Goal: Transaction & Acquisition: Purchase product/service

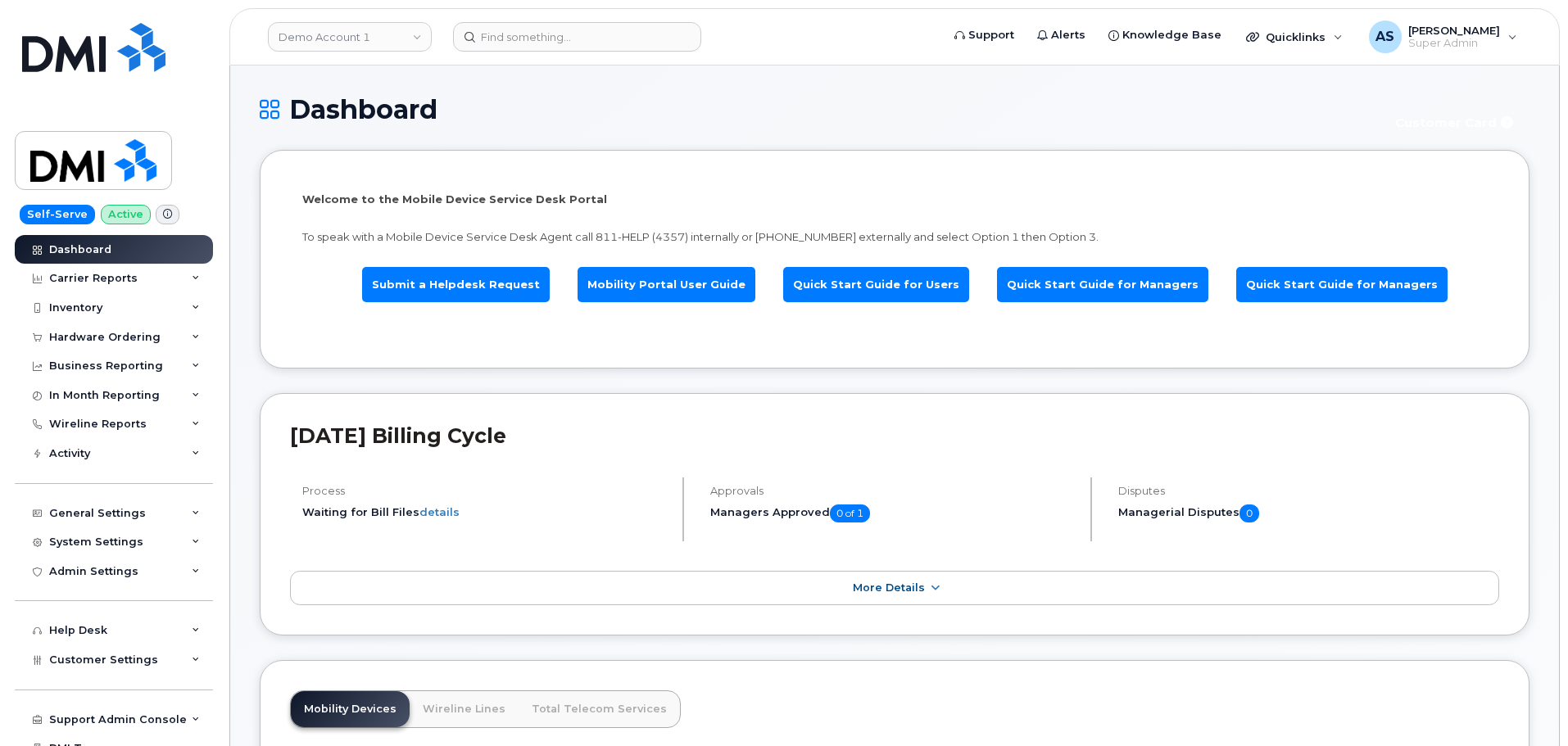
click at [317, 21] on div "Demo Account 1" at bounding box center [349, 37] width 180 height 33
click at [323, 30] on link "Demo Account 1" at bounding box center [350, 37] width 164 height 30
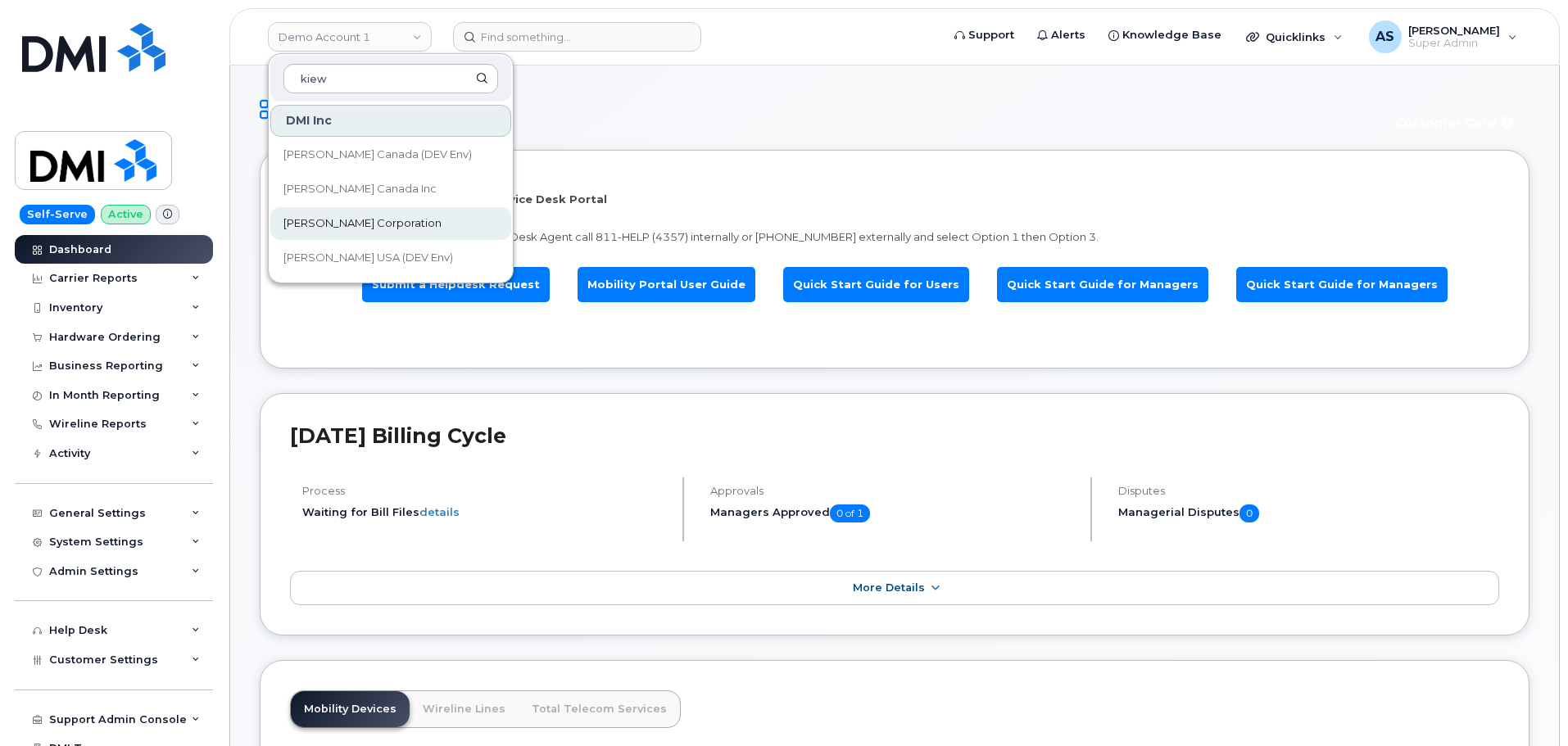
type input "kiew"
click at [389, 226] on link "[PERSON_NAME] Corporation" at bounding box center [391, 224] width 241 height 33
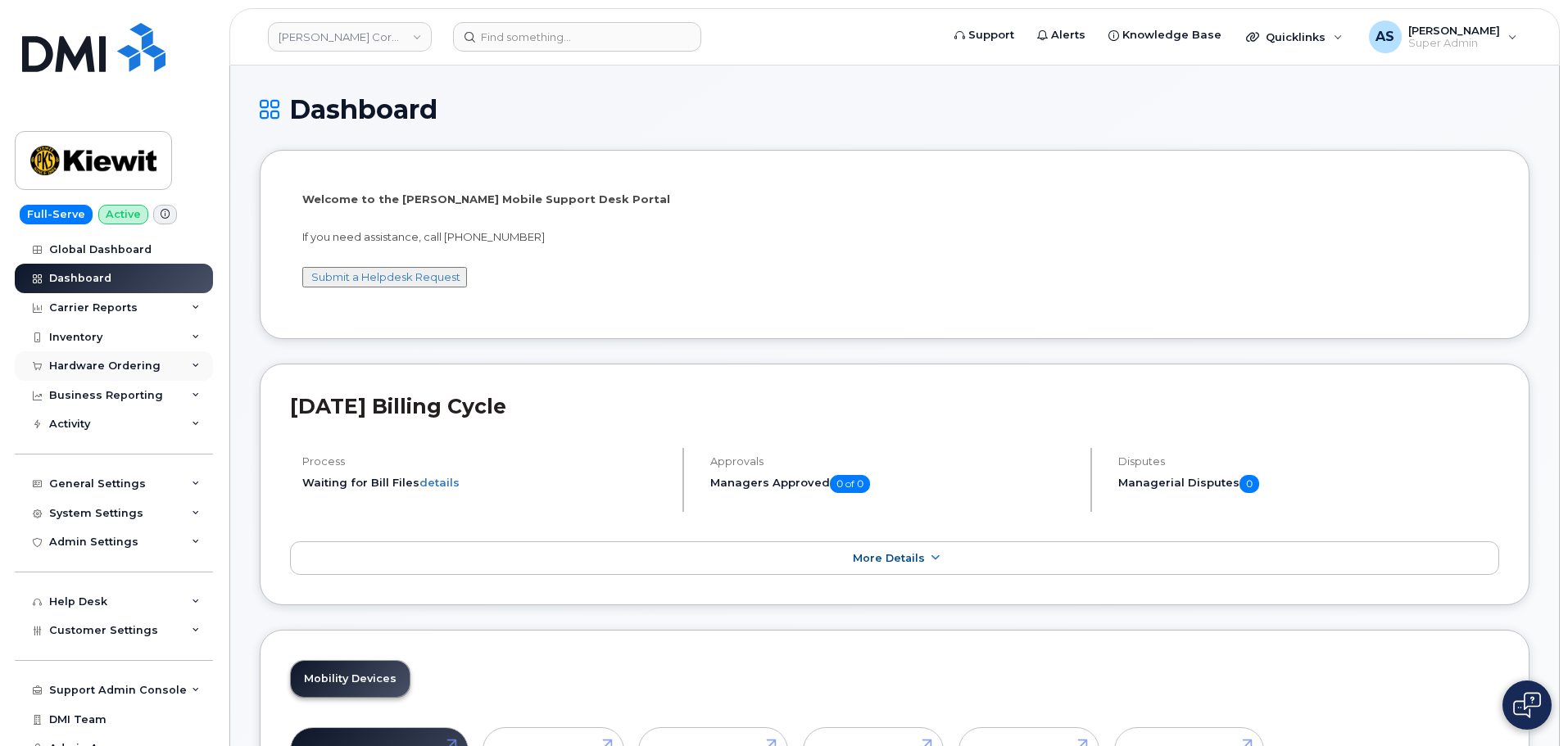
click at [95, 359] on div "Hardware Ordering" at bounding box center [114, 365] width 199 height 30
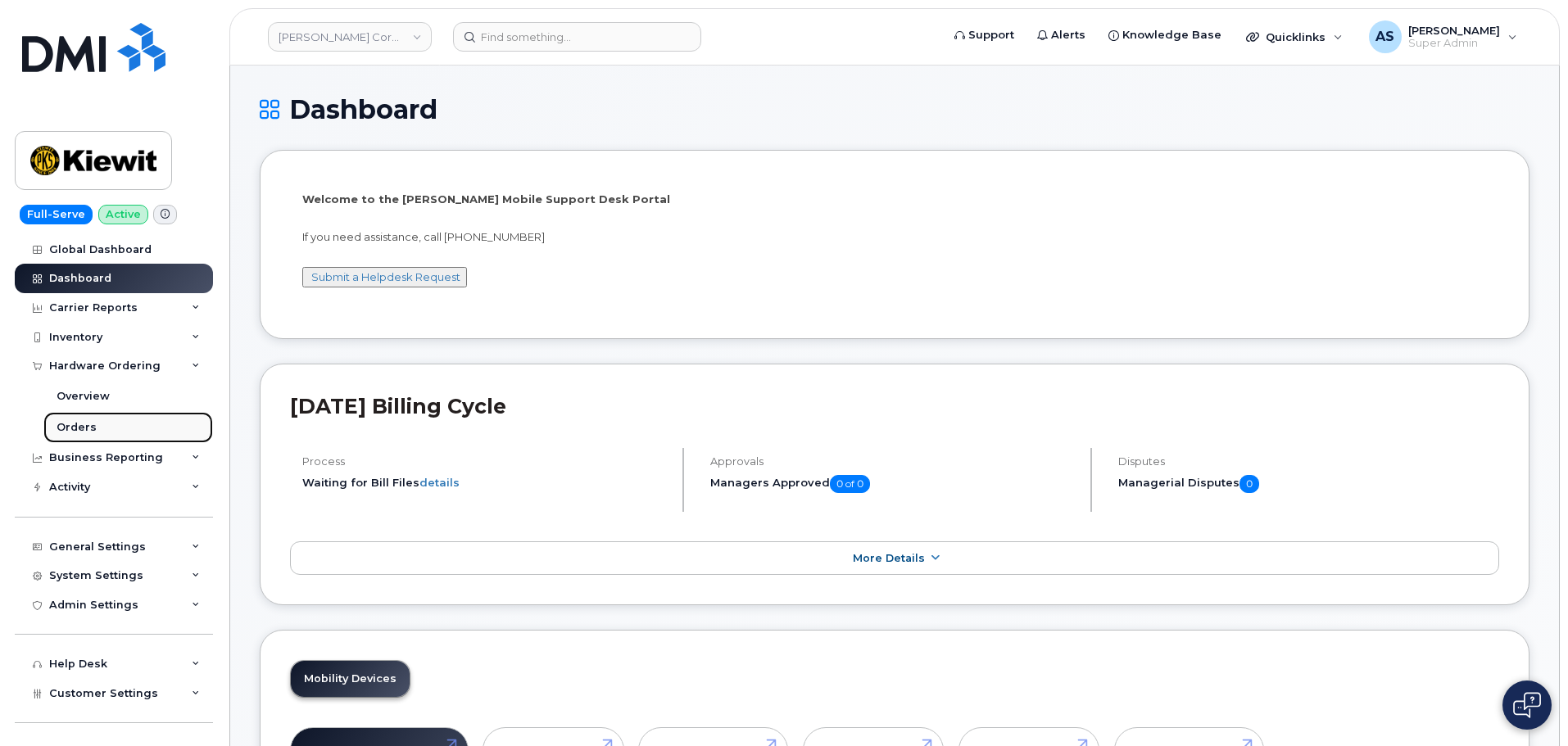
click at [104, 431] on link "Orders" at bounding box center [128, 427] width 170 height 31
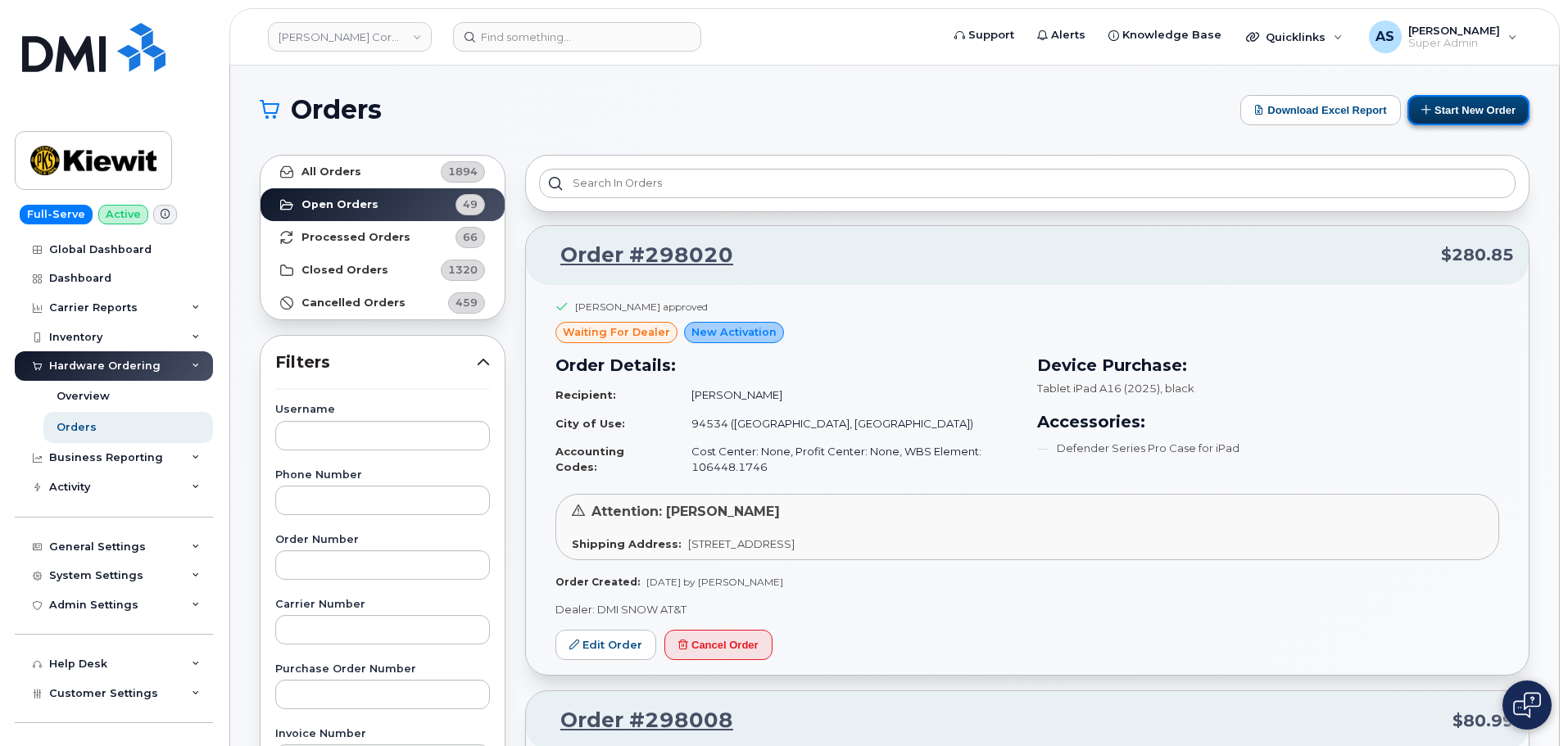
click at [1437, 110] on button "Start New Order" at bounding box center [1468, 110] width 122 height 30
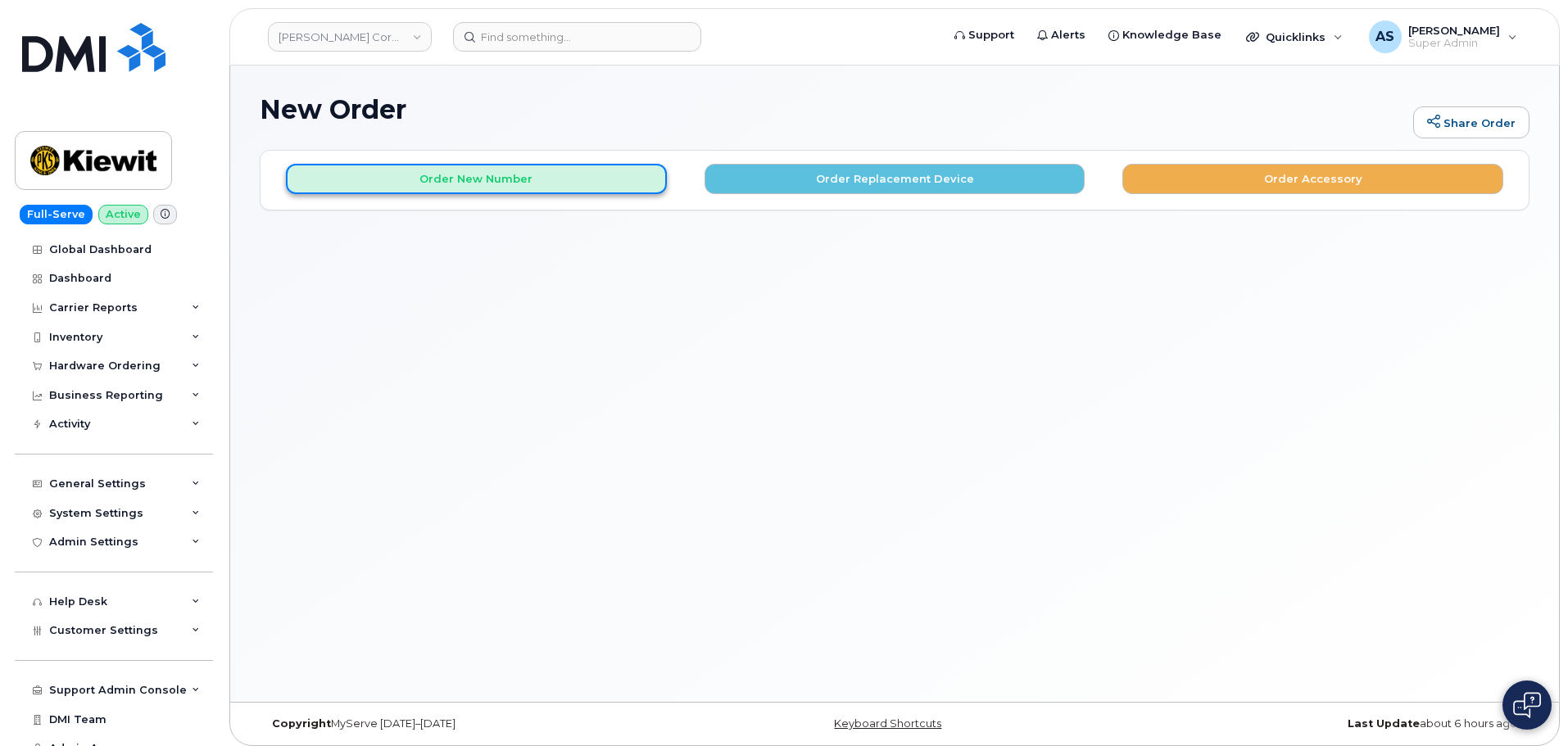
click at [551, 171] on button "Order New Number" at bounding box center [475, 178] width 381 height 30
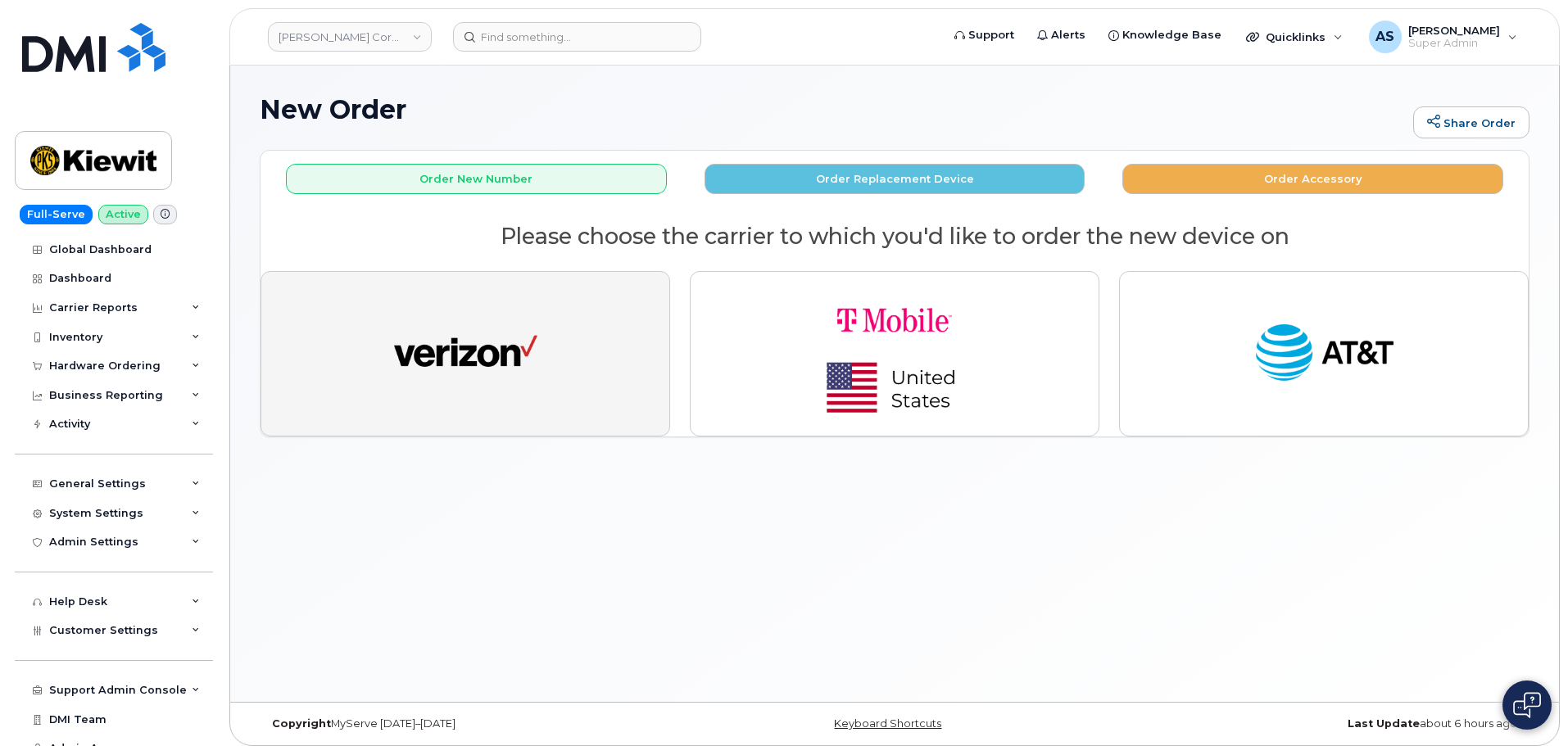
click at [538, 338] on button "button" at bounding box center [465, 354] width 410 height 166
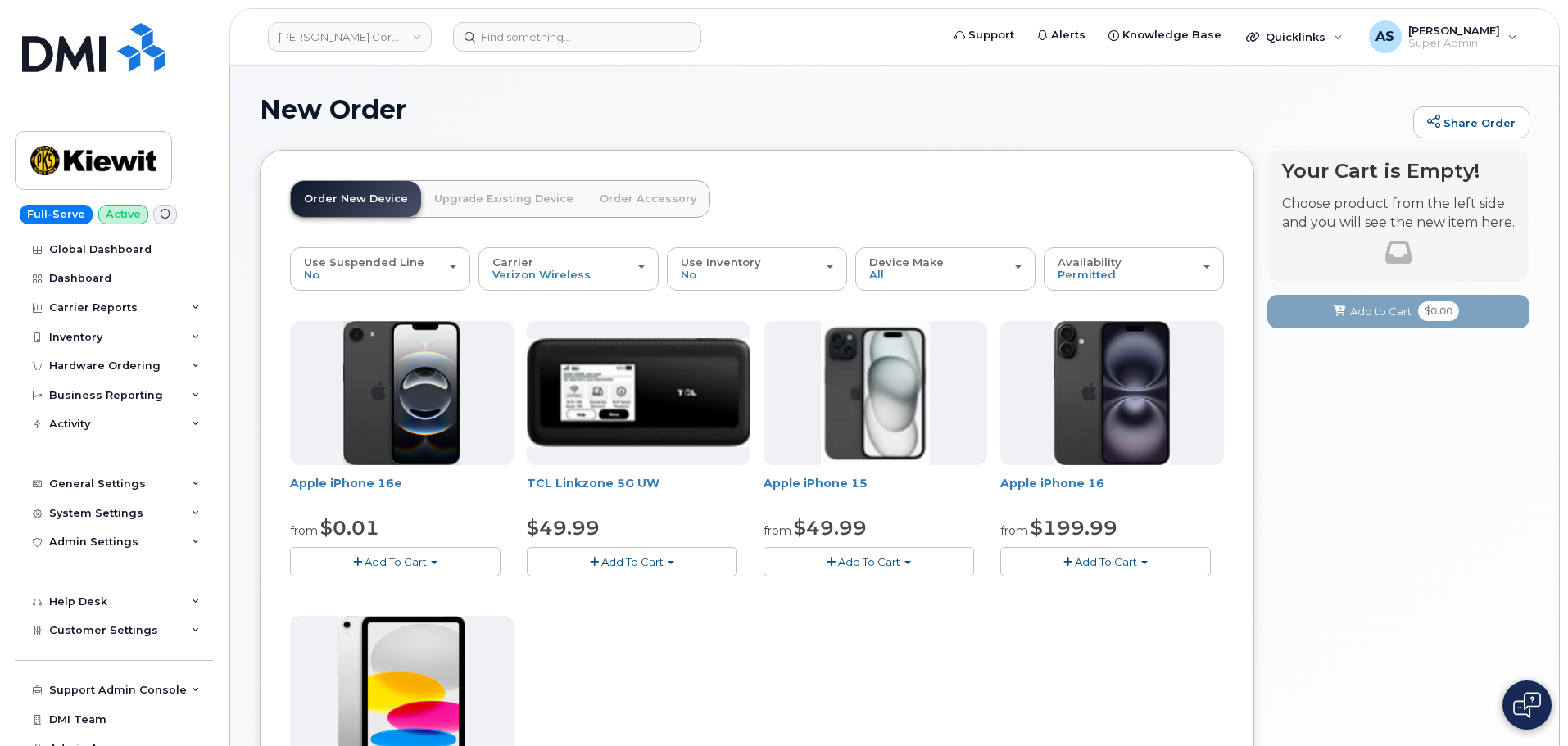
click at [1084, 557] on span "Add To Cart" at bounding box center [1105, 562] width 63 height 13
click at [1147, 612] on link "$199.99 - 2 Year Activation (128GB)" at bounding box center [1117, 611] width 226 height 20
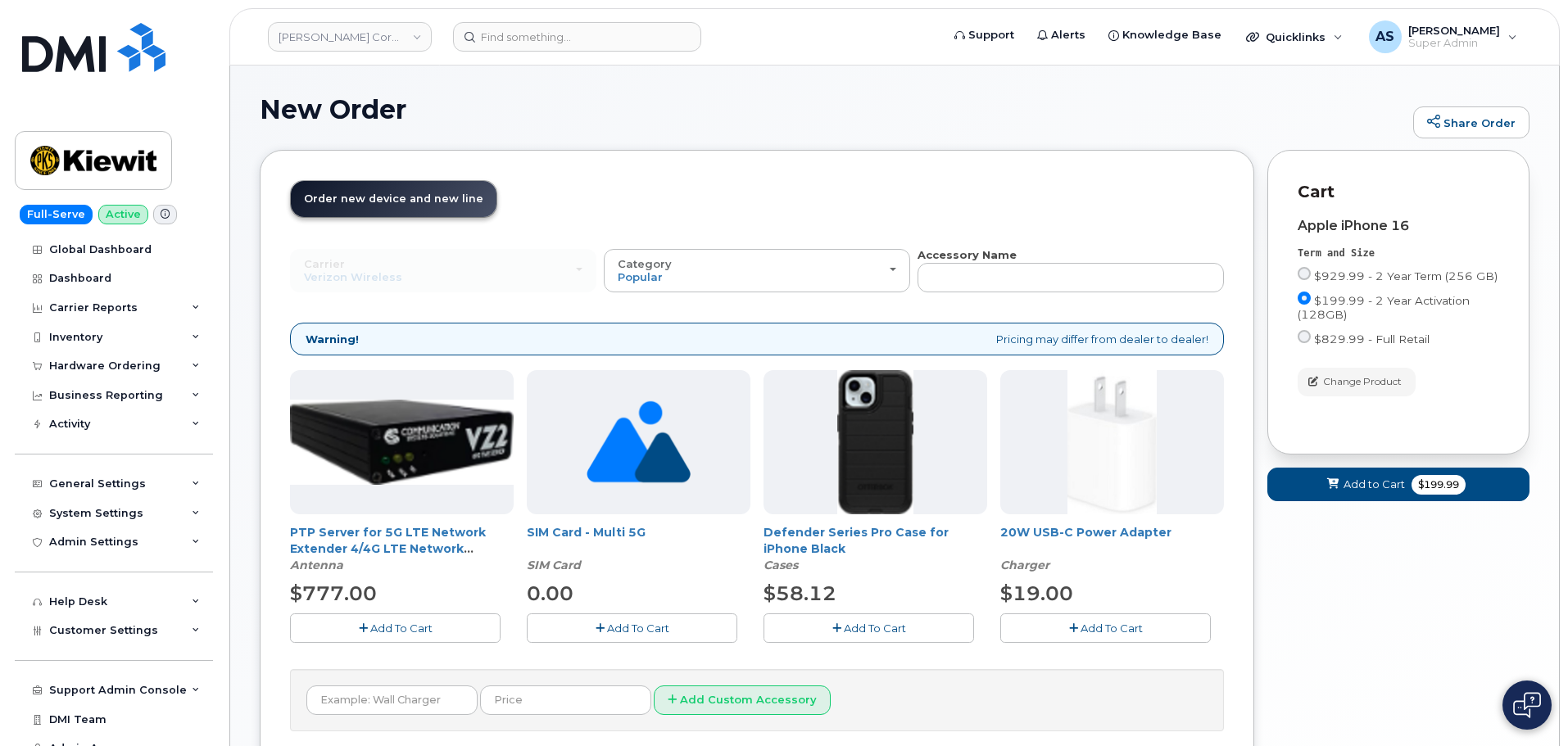
click at [856, 627] on span "Add To Cart" at bounding box center [875, 628] width 63 height 13
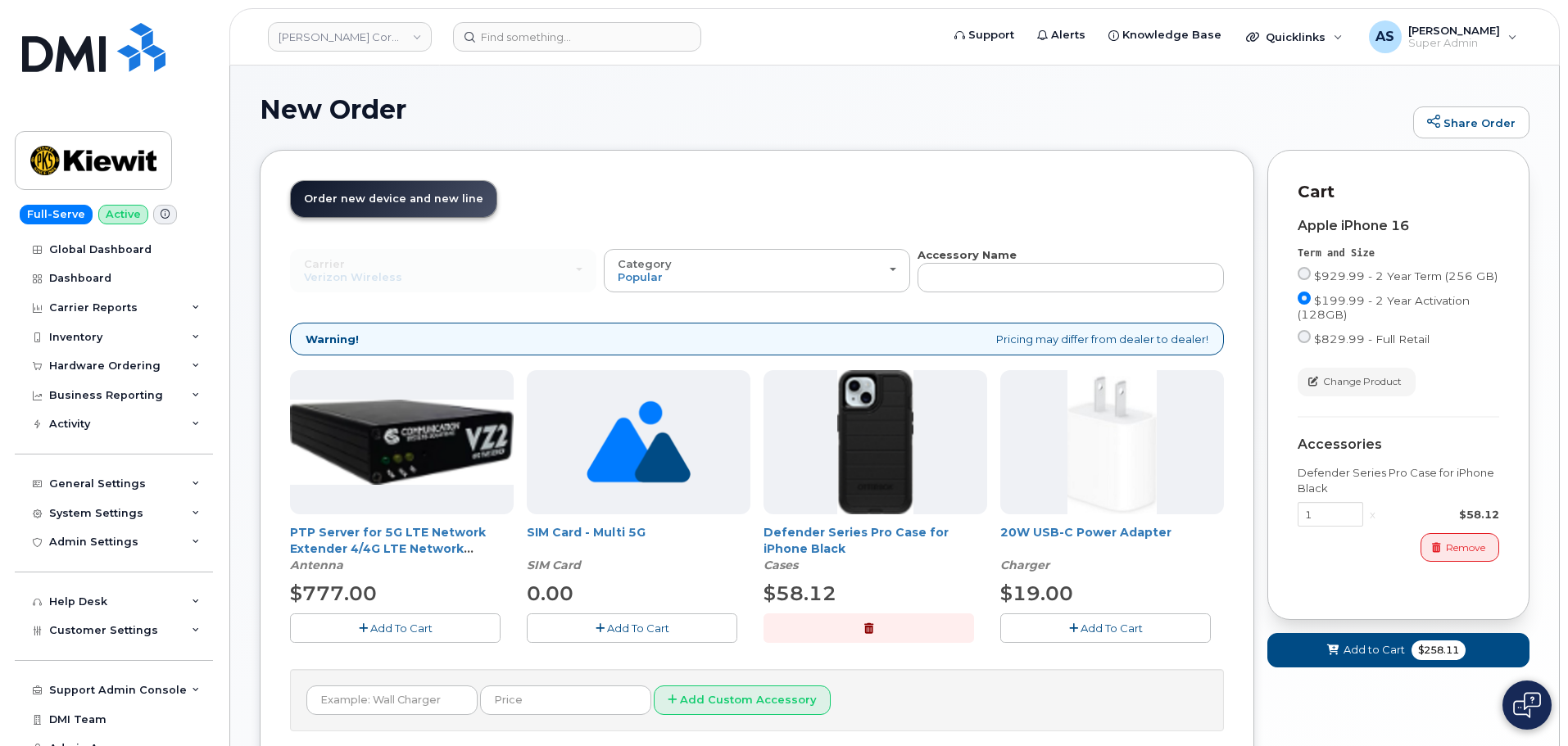
click at [1154, 626] on button "Add To Cart" at bounding box center [1105, 627] width 210 height 29
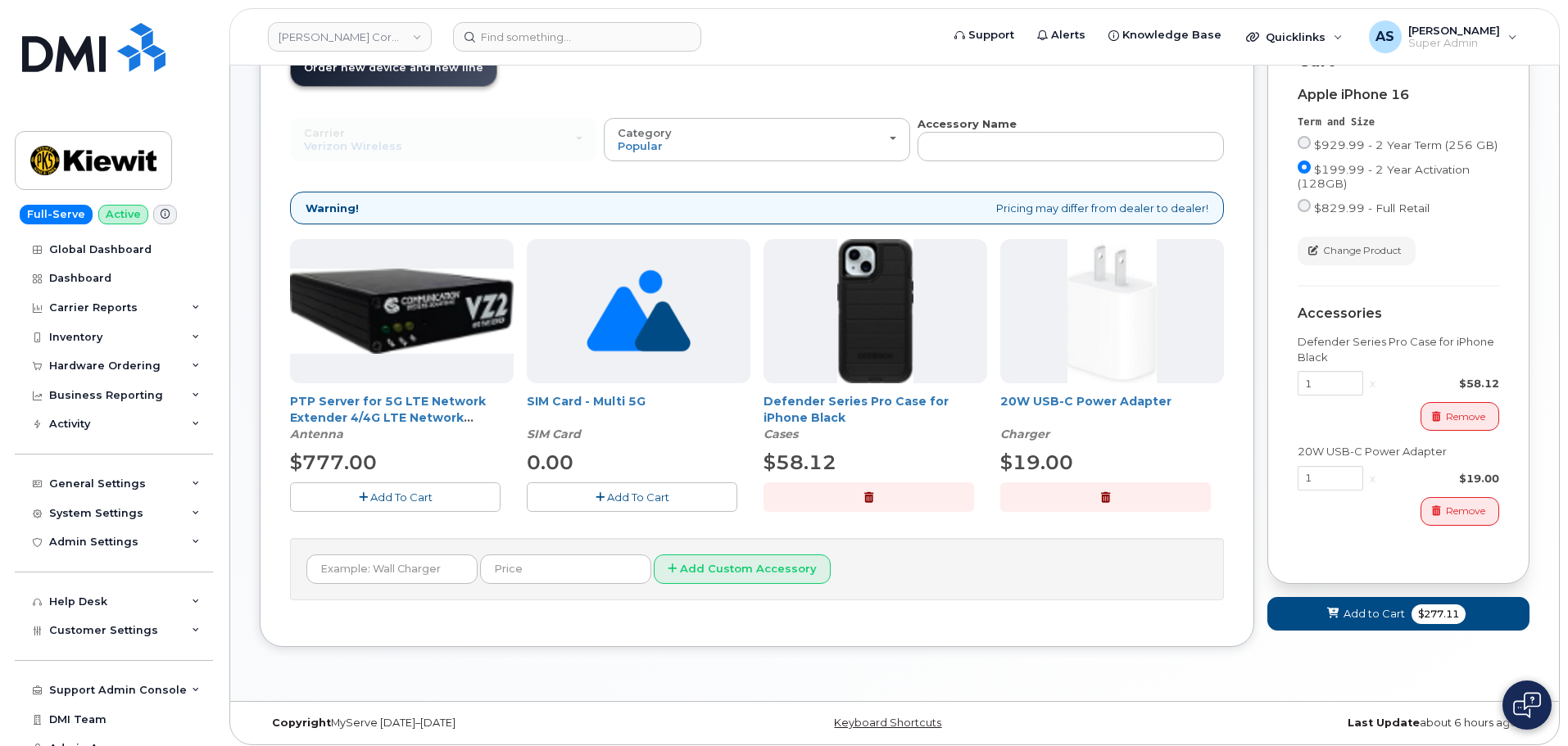
scroll to position [139, 0]
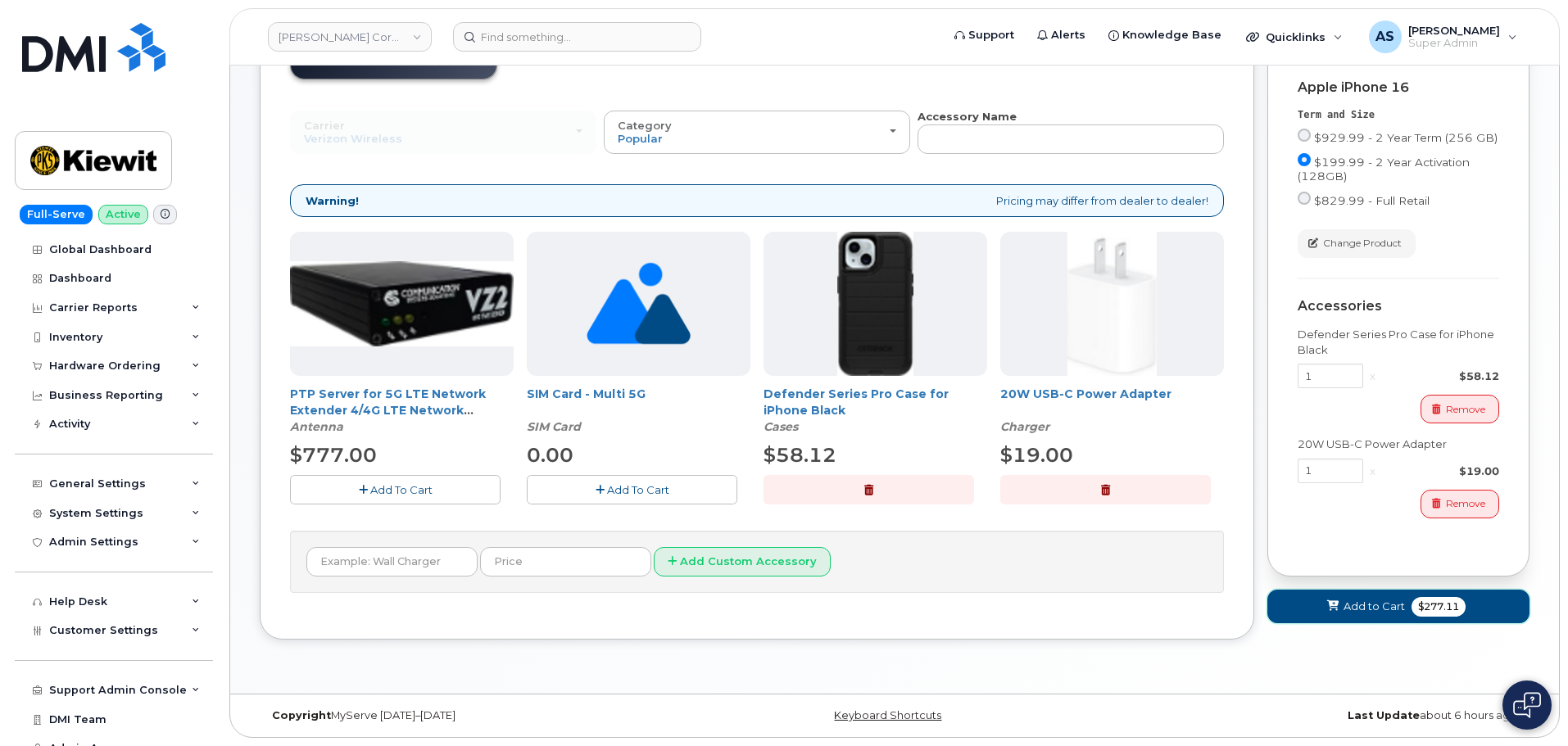
click at [1386, 610] on span "Add to Cart" at bounding box center [1374, 606] width 62 height 15
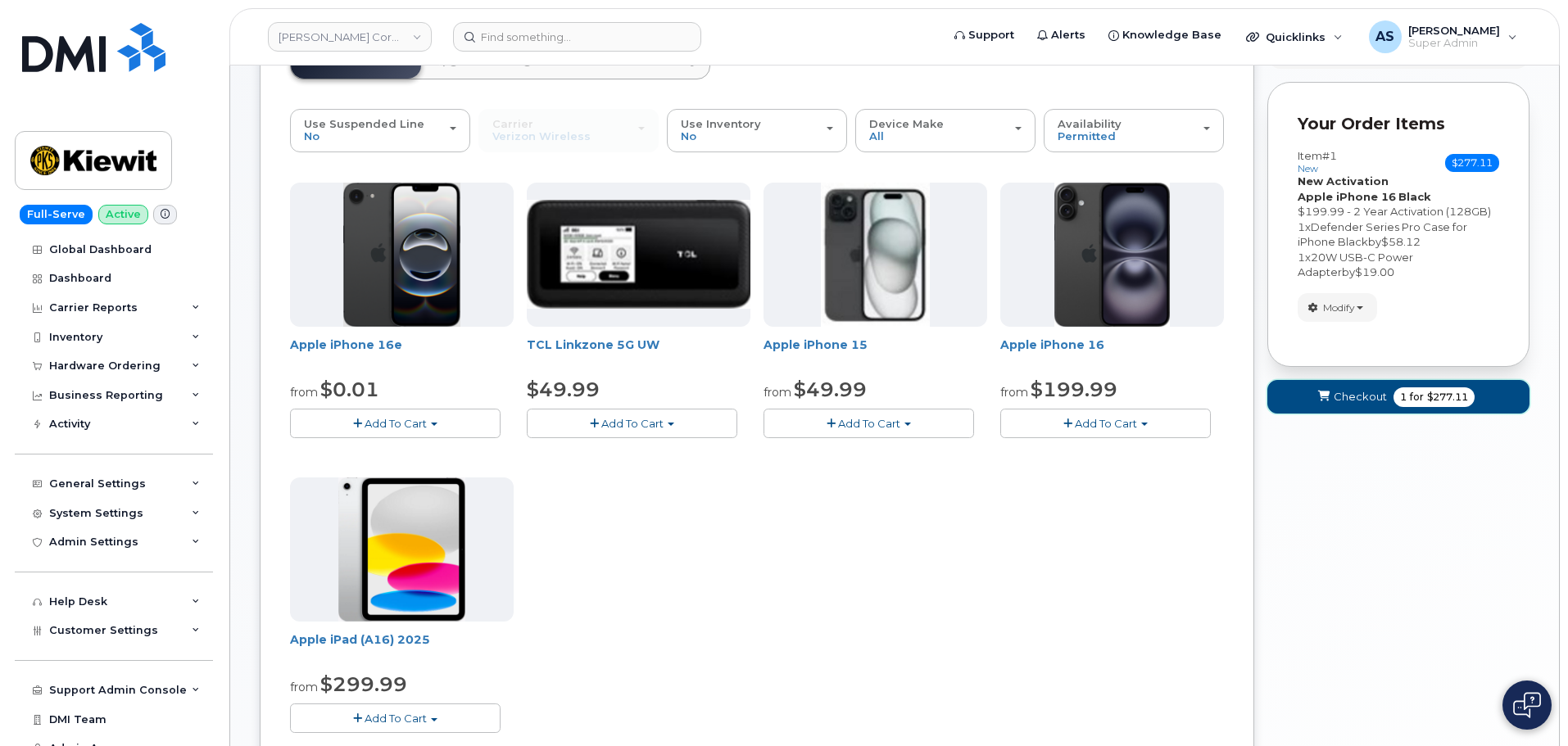
click at [1339, 402] on span "Checkout" at bounding box center [1360, 396] width 53 height 15
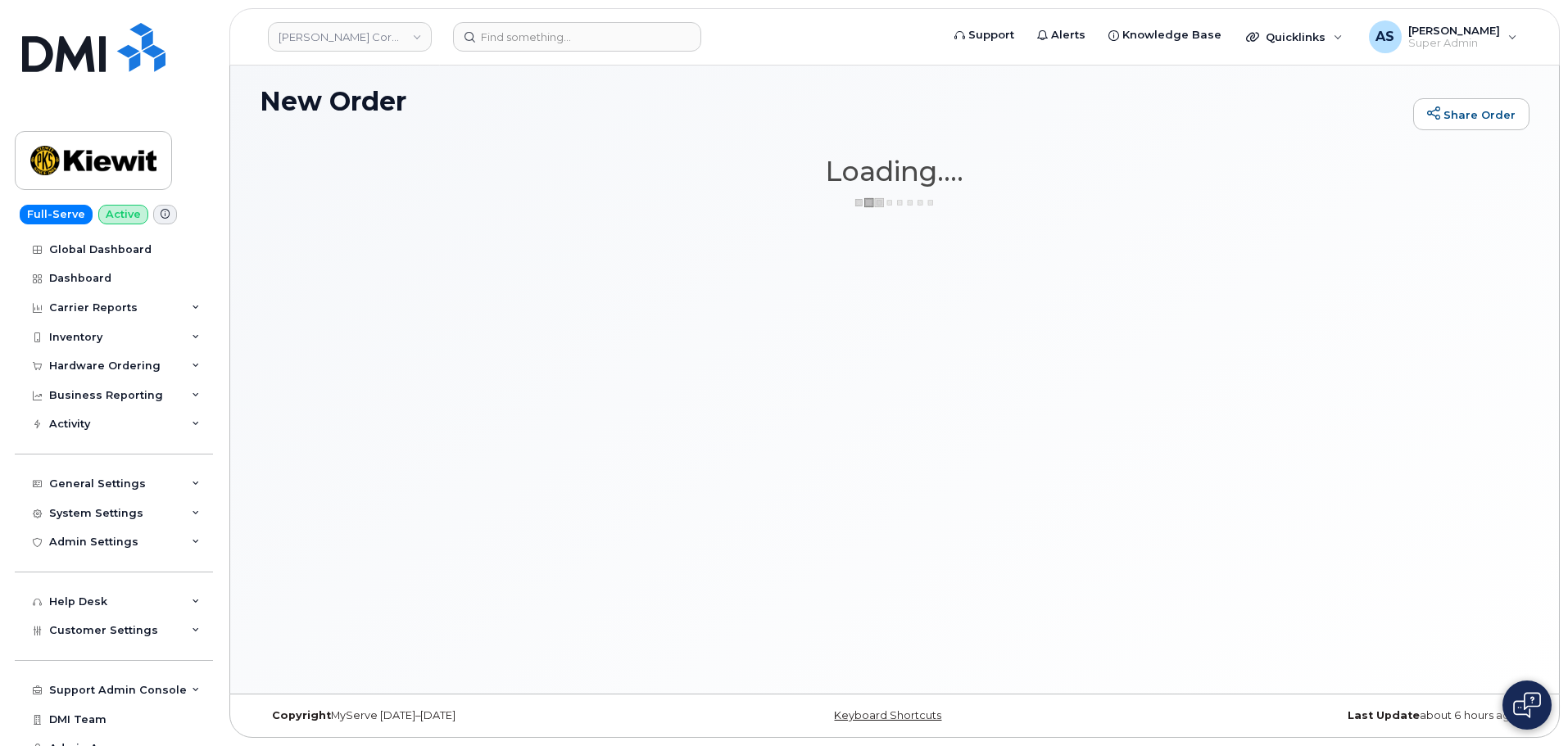
scroll to position [8, 0]
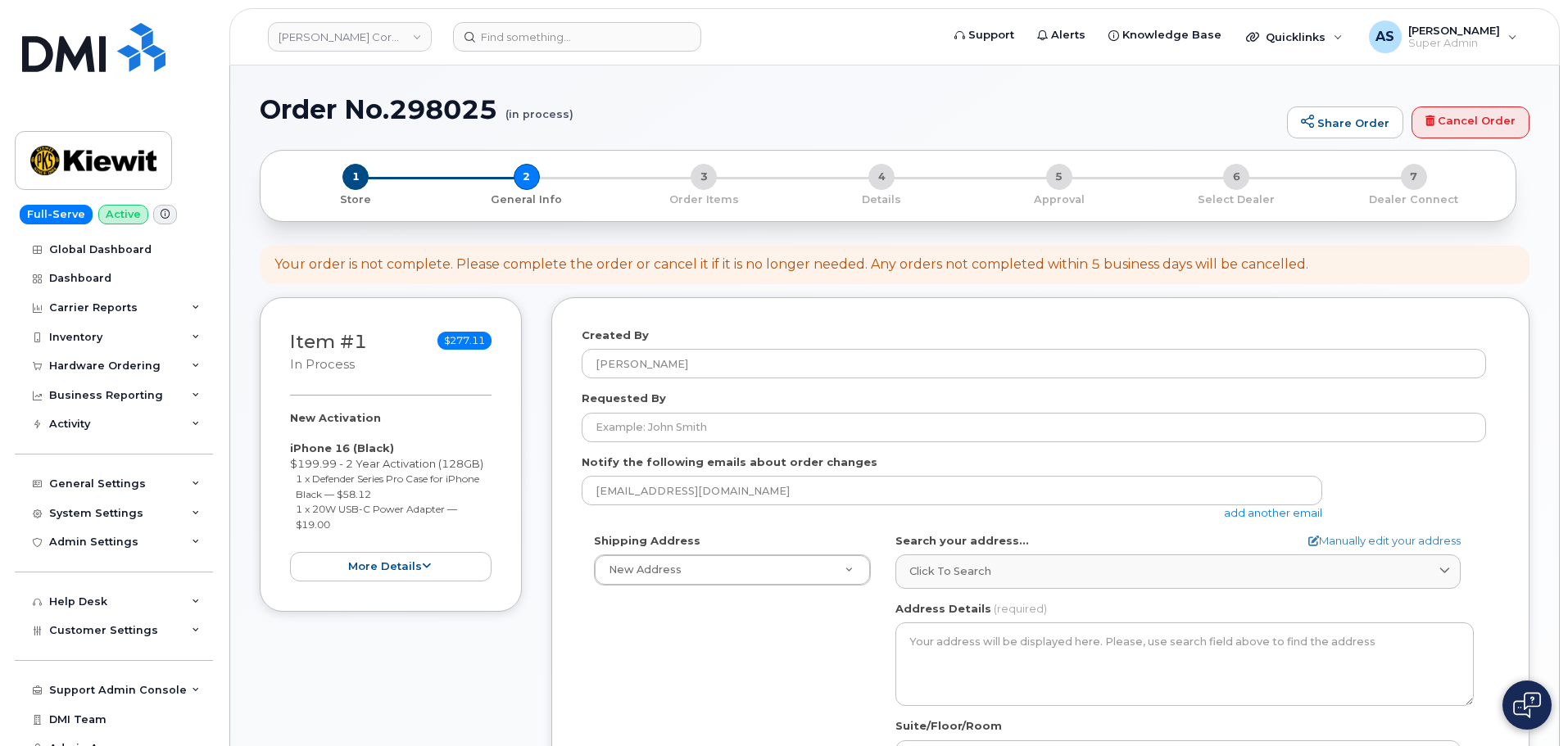
select select
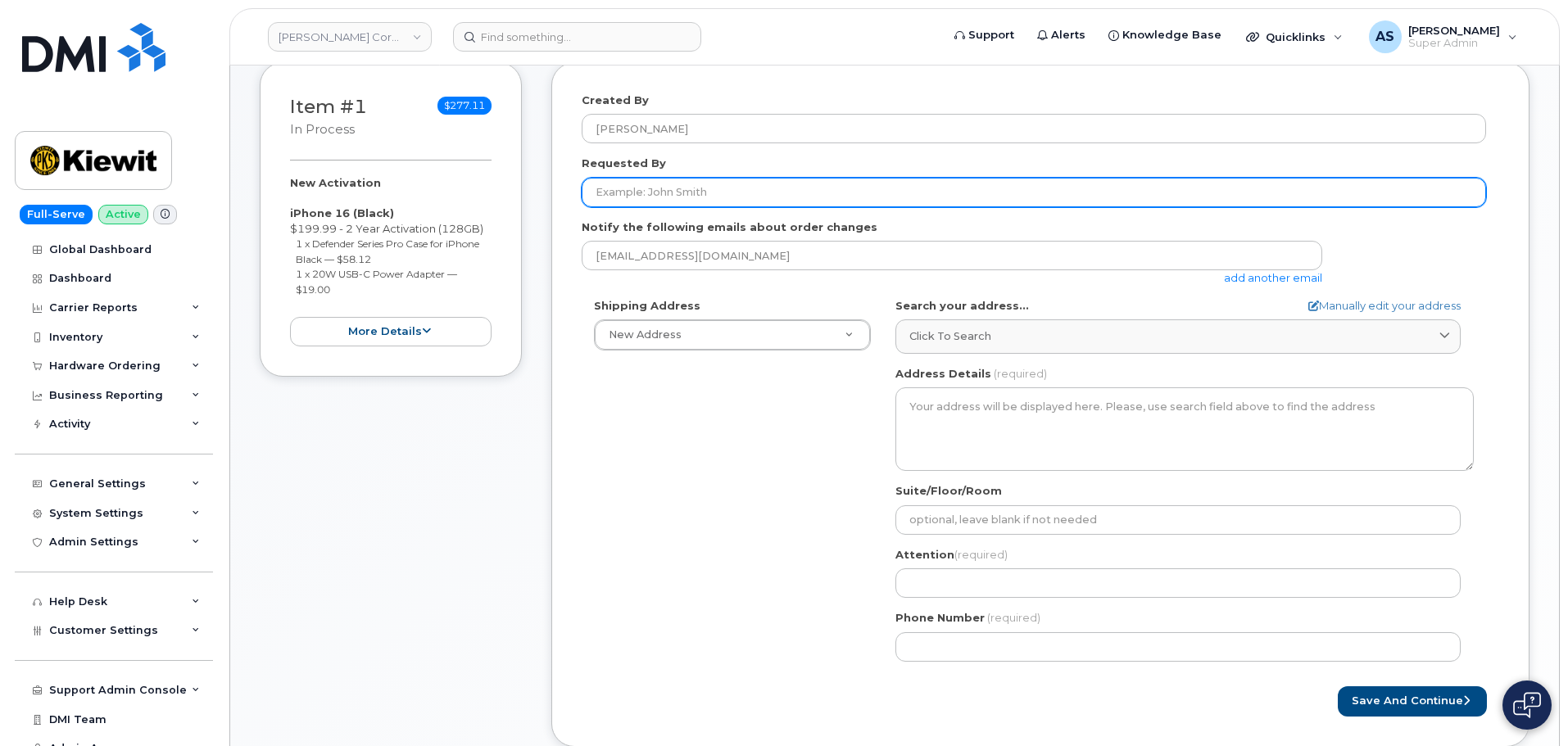
scroll to position [246, 0]
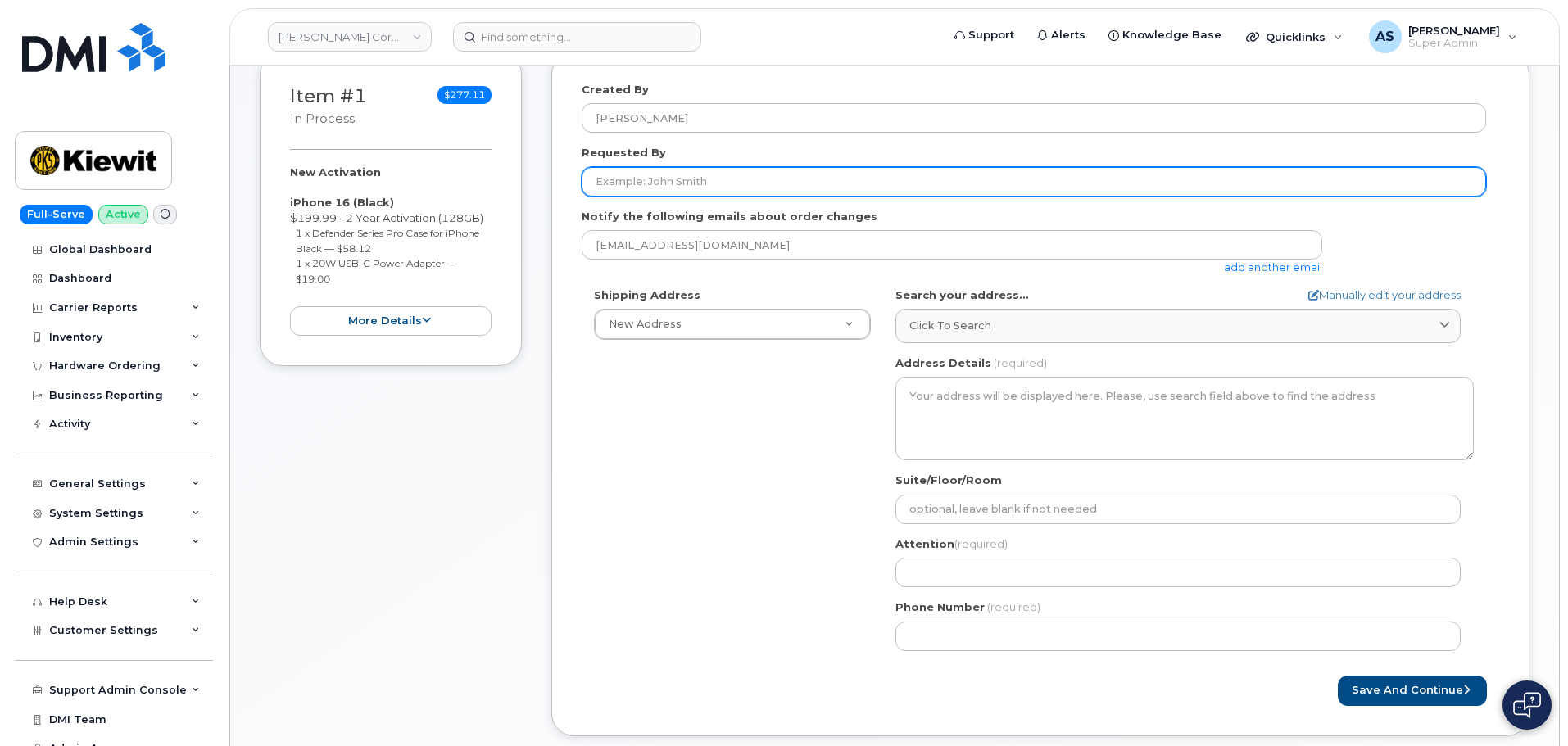
click at [642, 181] on input "Requested By" at bounding box center [1034, 181] width 905 height 30
paste input "Trevor Griffin"
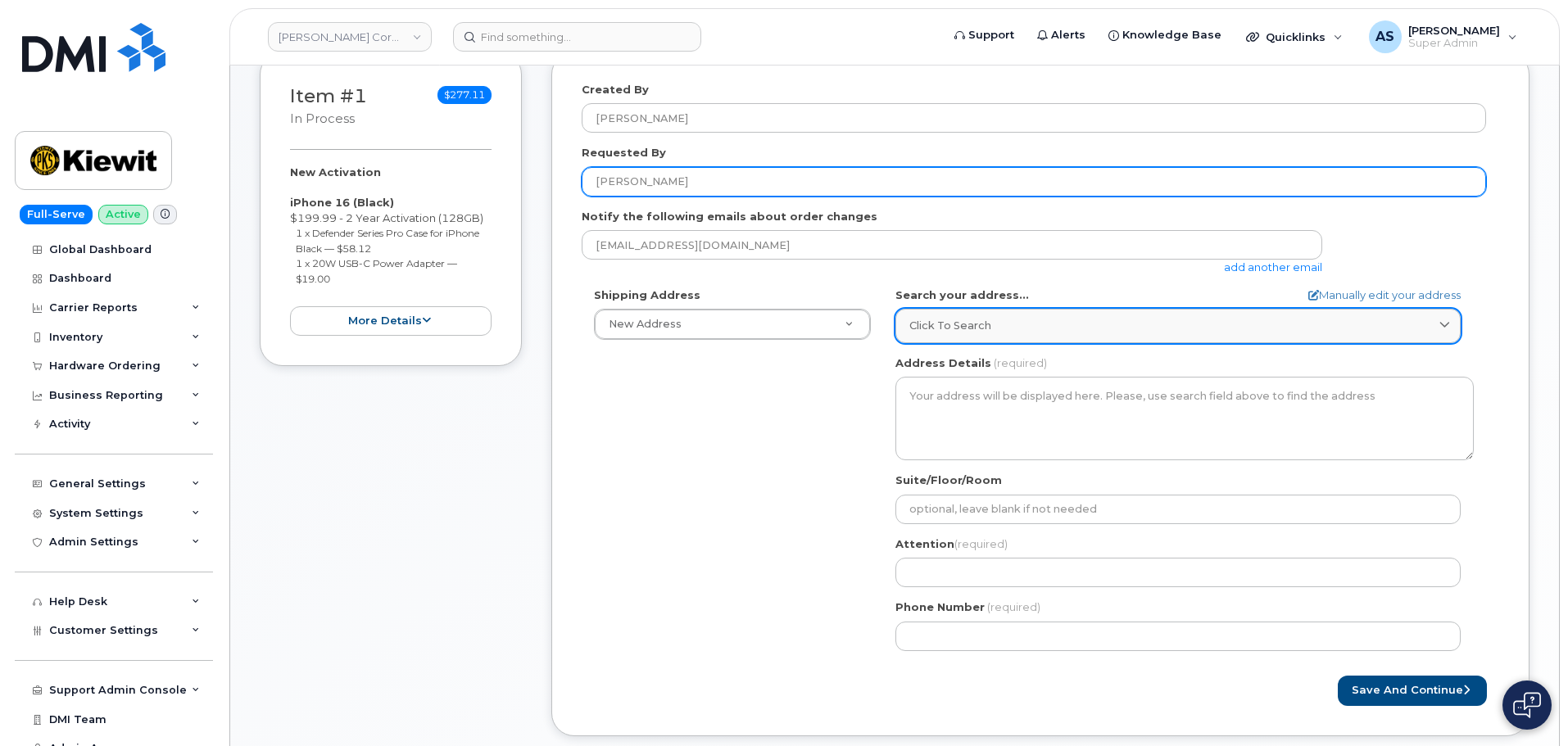
type input "Trevor Griffin"
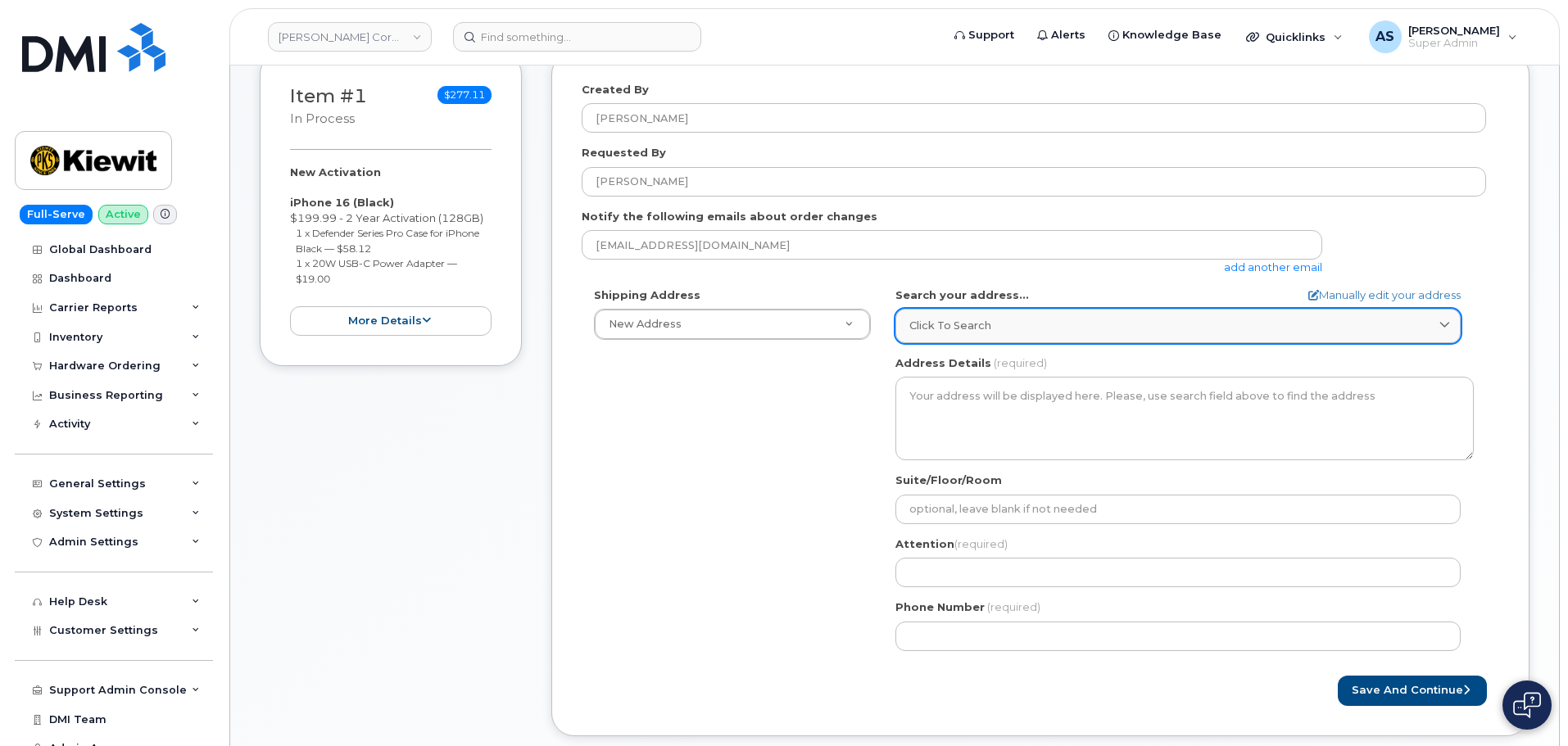
click at [995, 322] on div "Click to search" at bounding box center [1177, 326] width 537 height 15
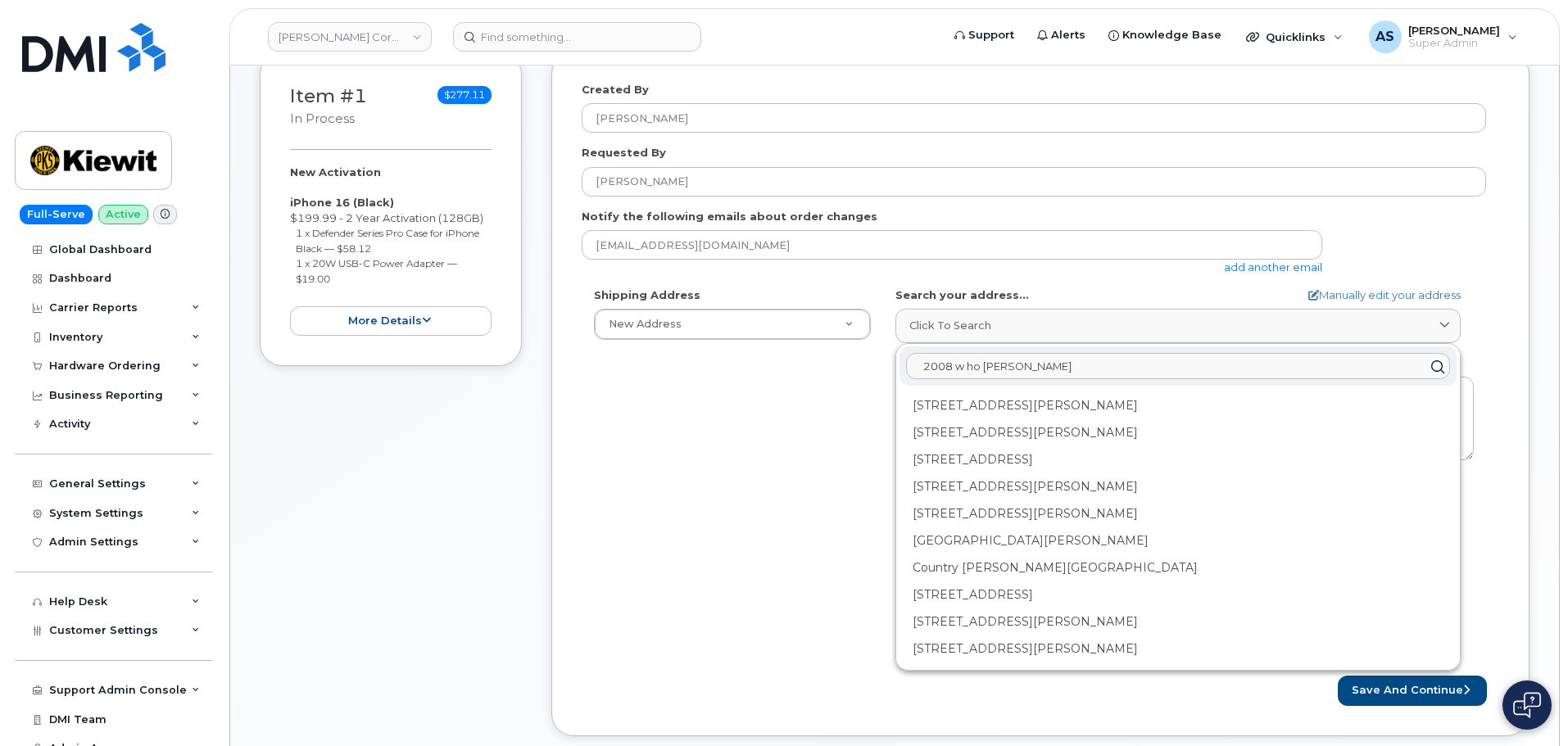
click at [975, 366] on input "2008 w ho mills" at bounding box center [1177, 366] width 544 height 26
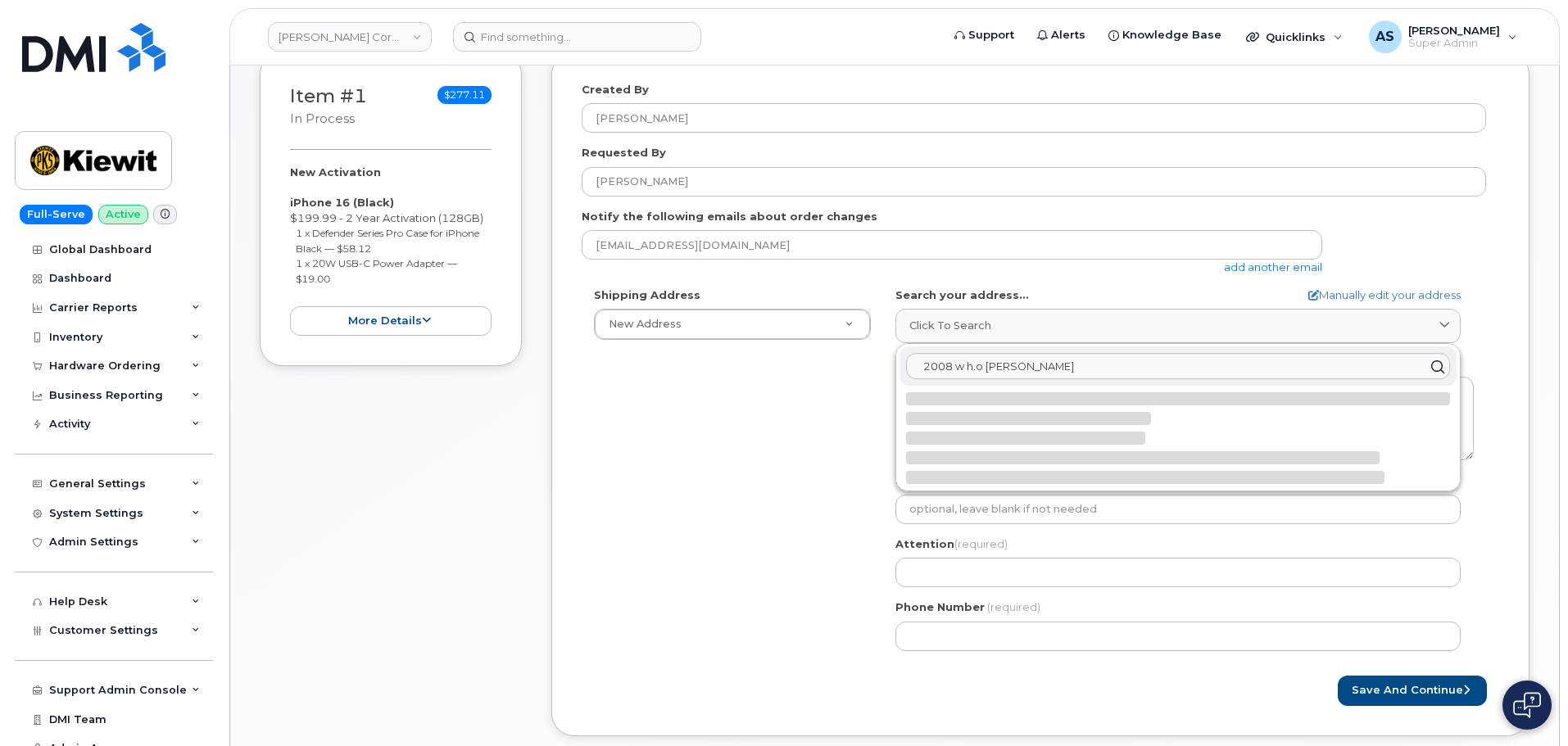
click at [983, 365] on input "2008 w h.o mills" at bounding box center [1177, 366] width 544 height 26
click at [1076, 367] on input "2008 w h.o. mills" at bounding box center [1177, 366] width 544 height 26
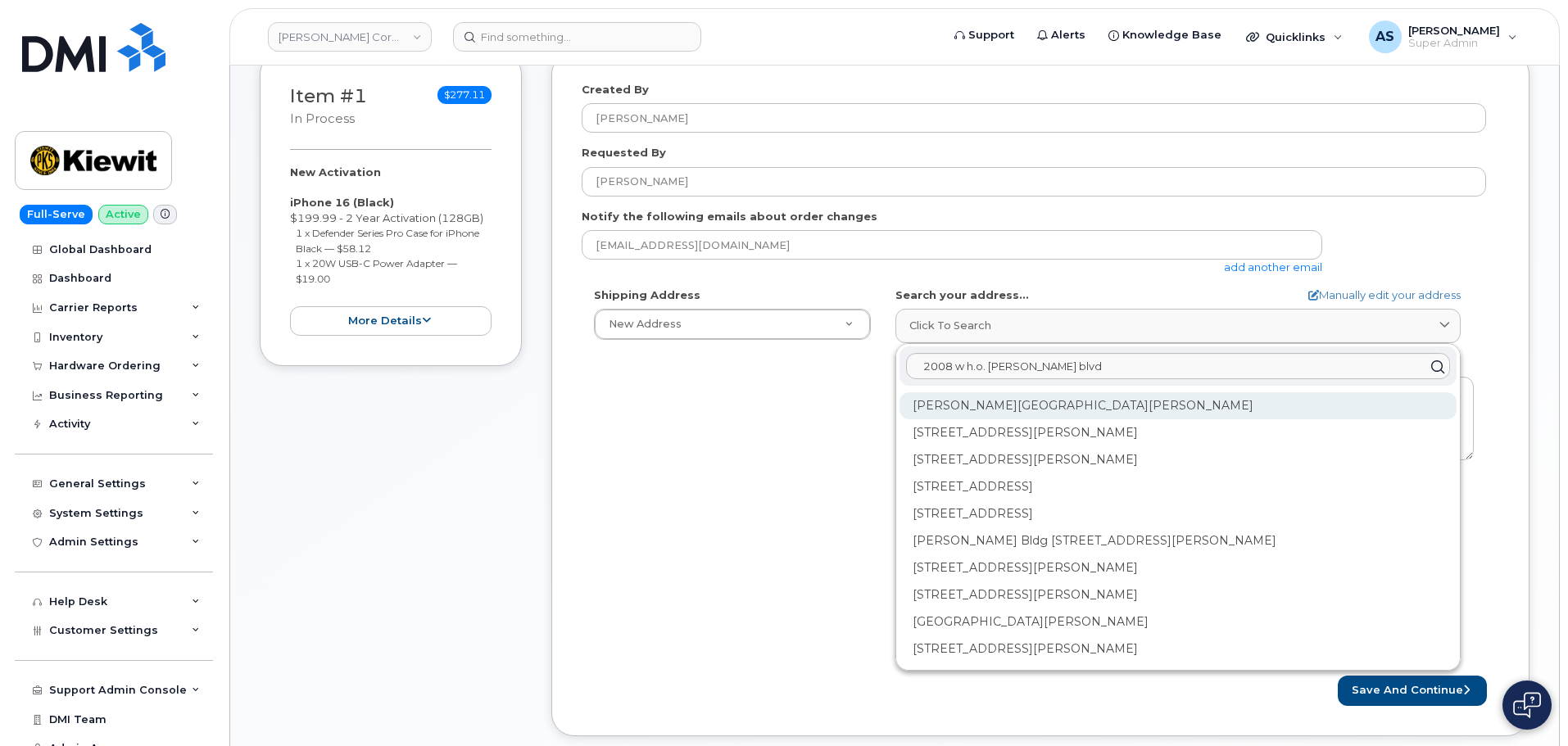
click at [1039, 446] on div "Henry O Mills Blvd Port Arthur TX 77640" at bounding box center [1178, 460] width 557 height 27
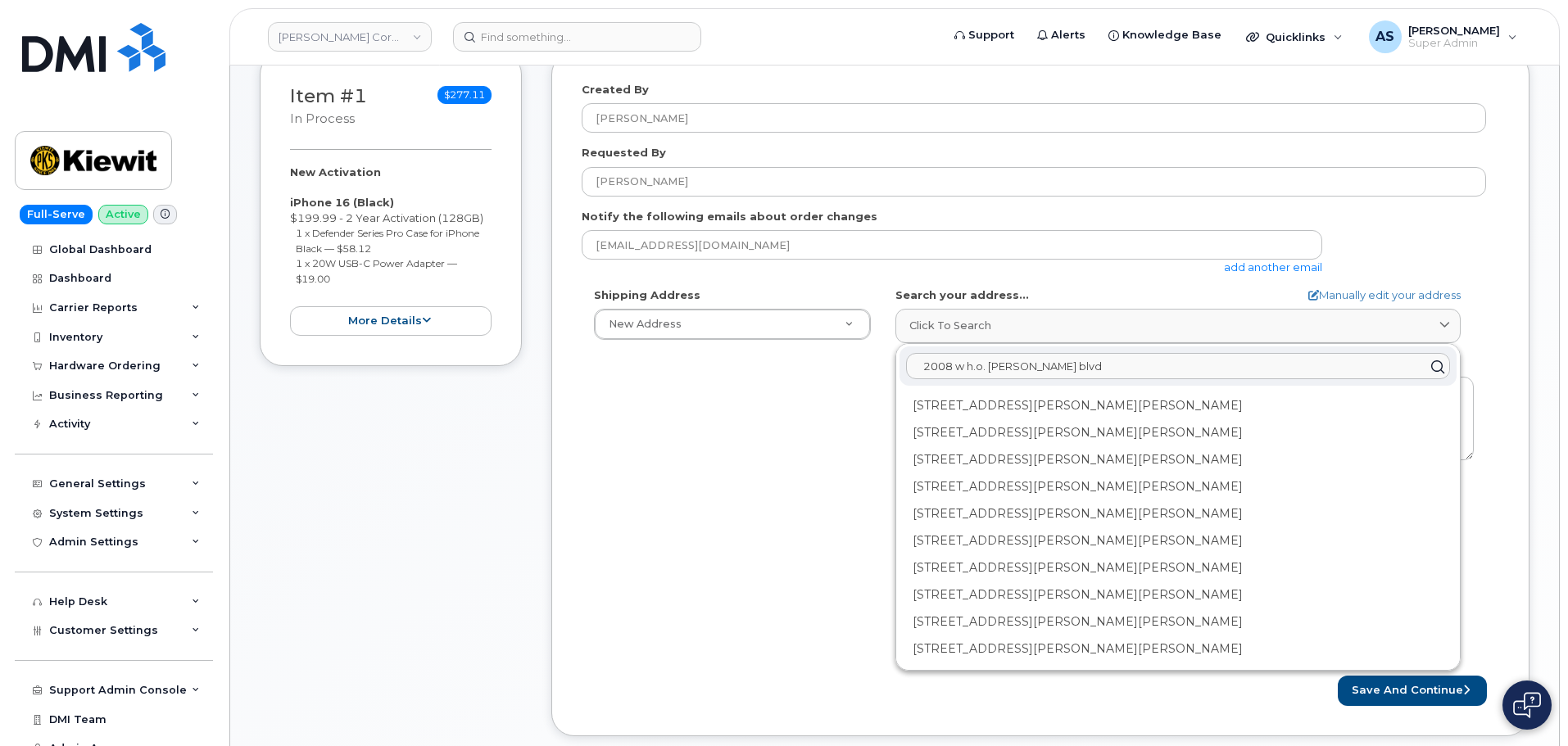
click at [1070, 366] on input "2008 w h.o. mills blvd" at bounding box center [1177, 366] width 544 height 26
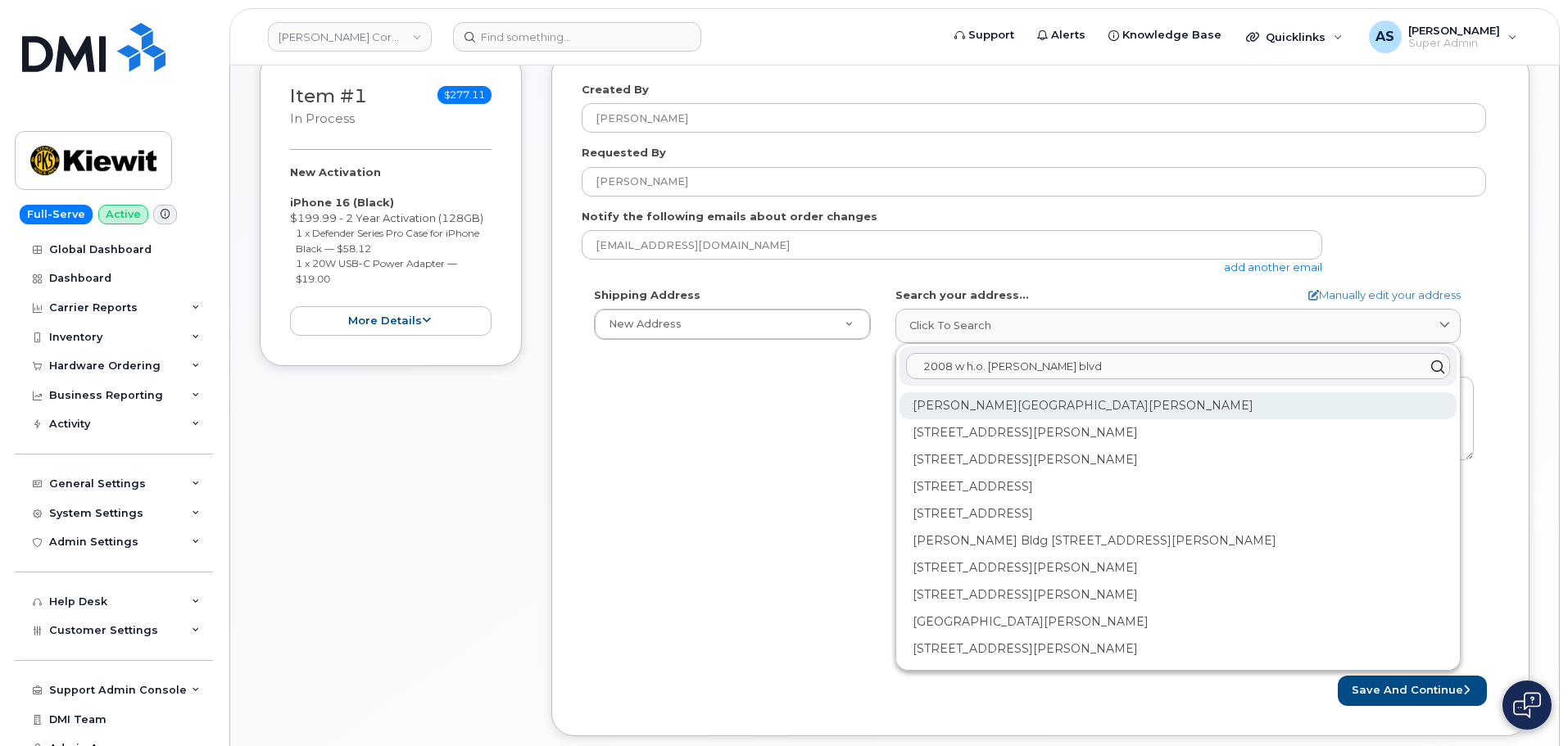
type input "2008 w h.o. mills blvd"
click at [1102, 446] on div "Henry O Mills Blvd Port Arthur TX 77640" at bounding box center [1178, 460] width 557 height 27
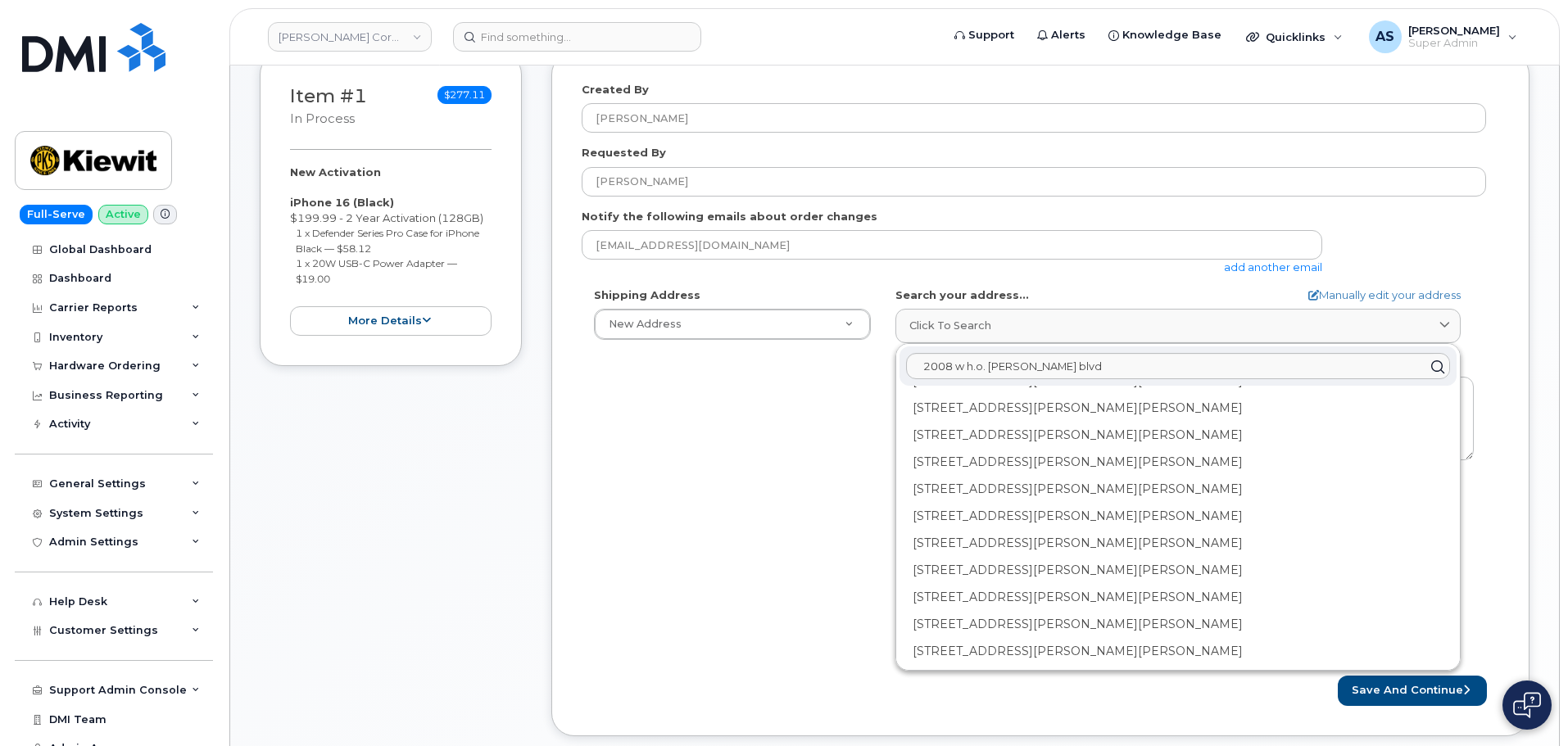
drag, startPoint x: 739, startPoint y: 443, endPoint x: 769, endPoint y: 433, distance: 31.6
click at [742, 438] on div "Shipping Address New Address New Address 20910 Broad Hollow Ct 400 More Ave 216…" at bounding box center [1034, 475] width 905 height 376
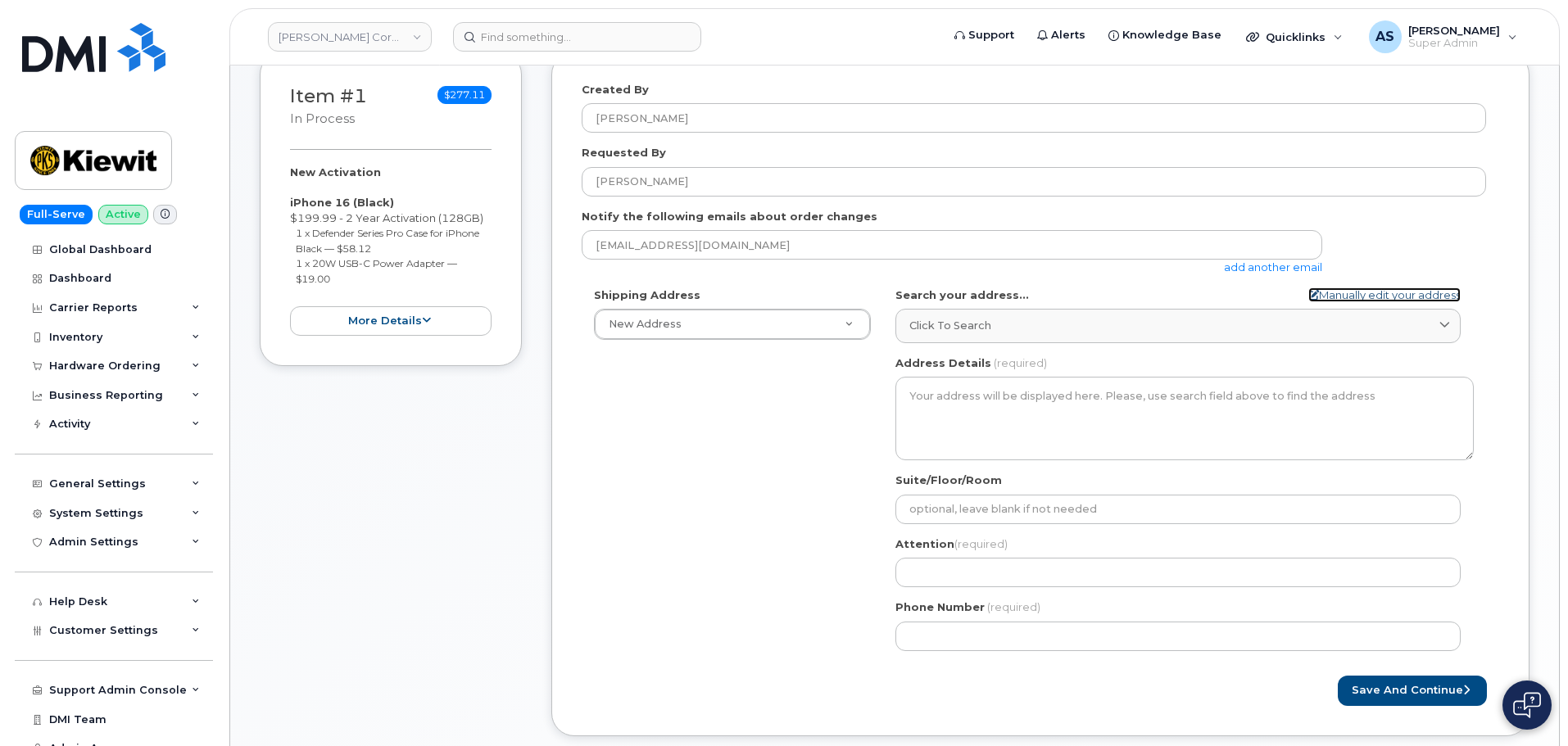
click at [1367, 296] on link "Manually edit your address" at bounding box center [1384, 295] width 152 height 15
select select
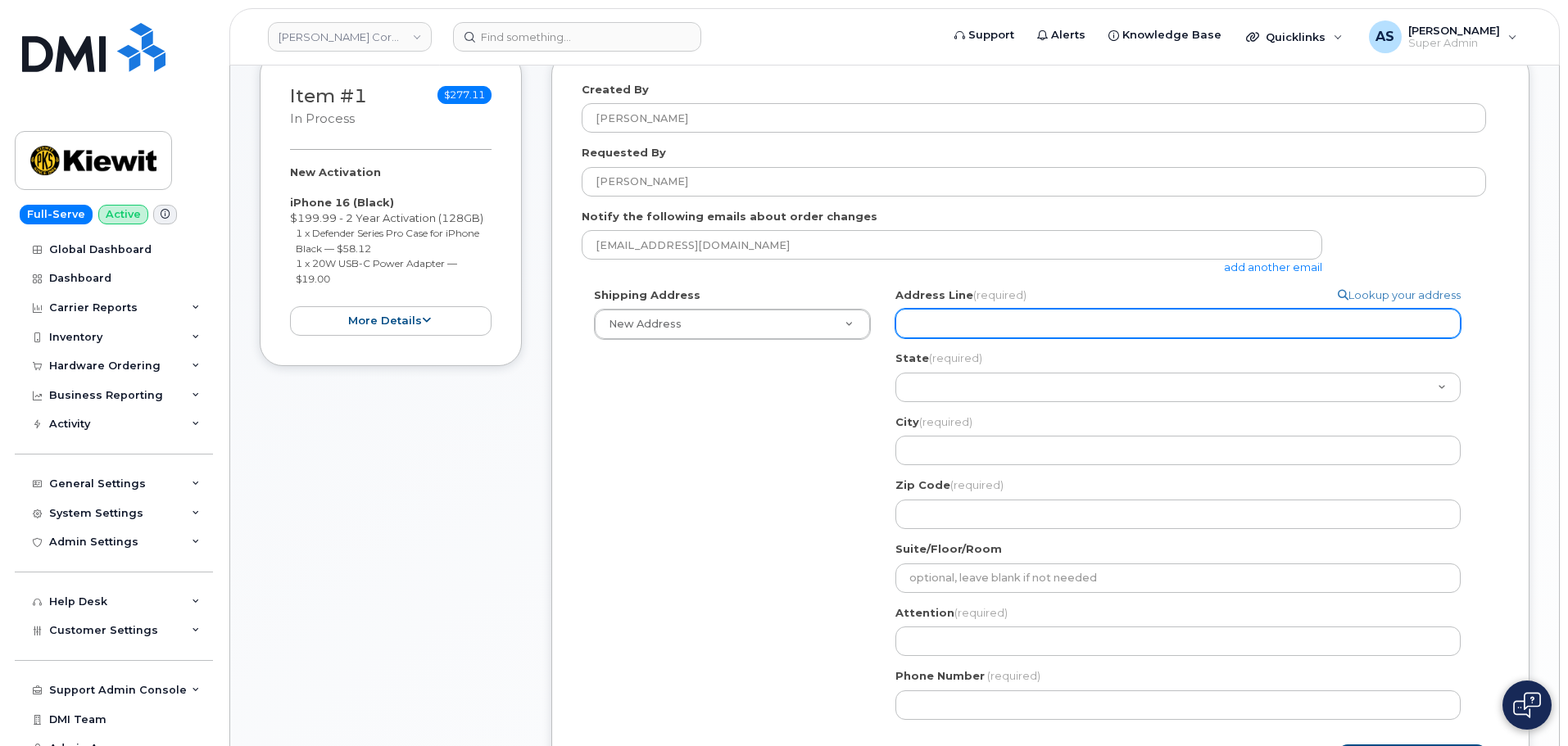
click at [996, 323] on input "Address Line (required)" at bounding box center [1177, 323] width 565 height 30
select select
type input "2"
select select
type input "20"
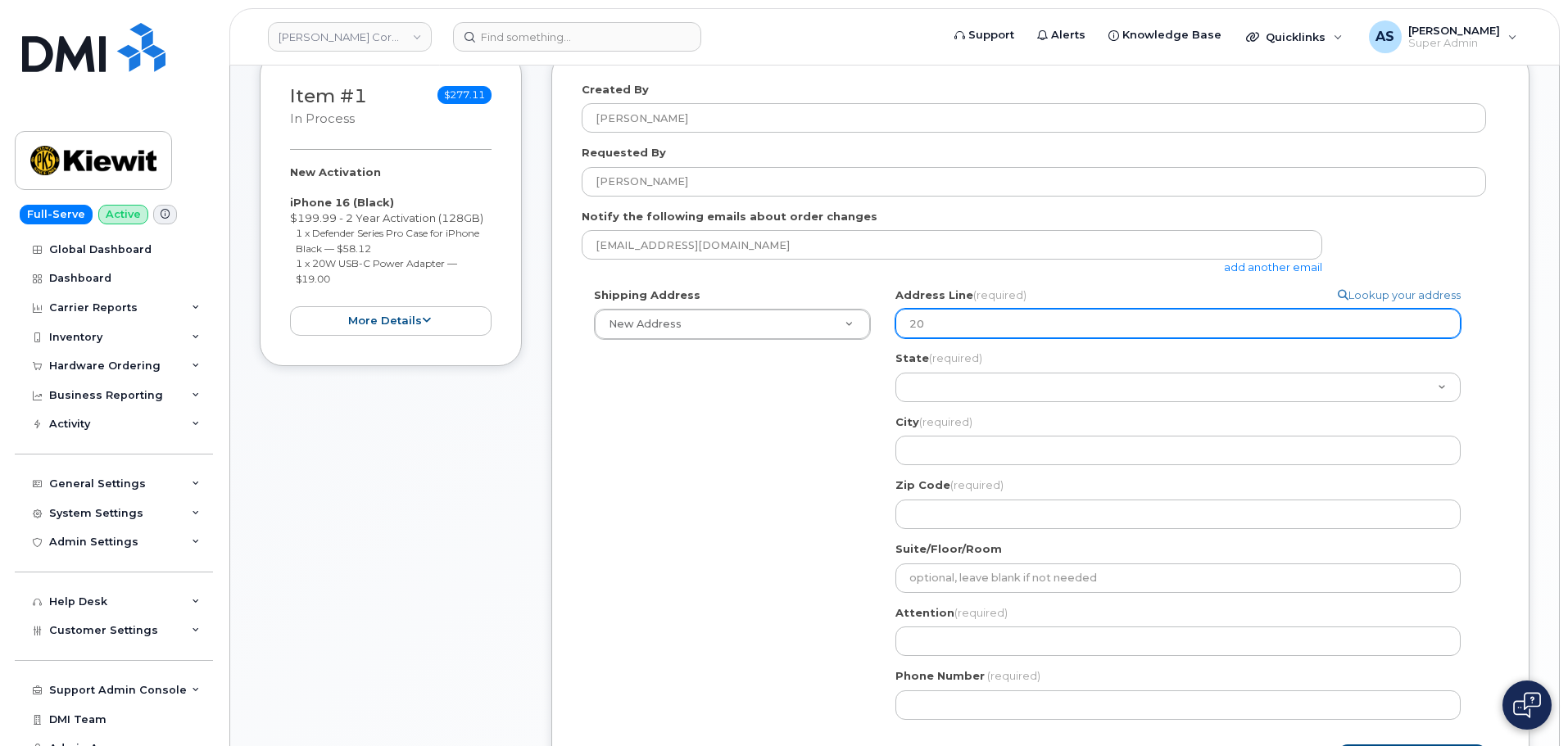
select select
type input "200"
select select
type input "2008"
select select
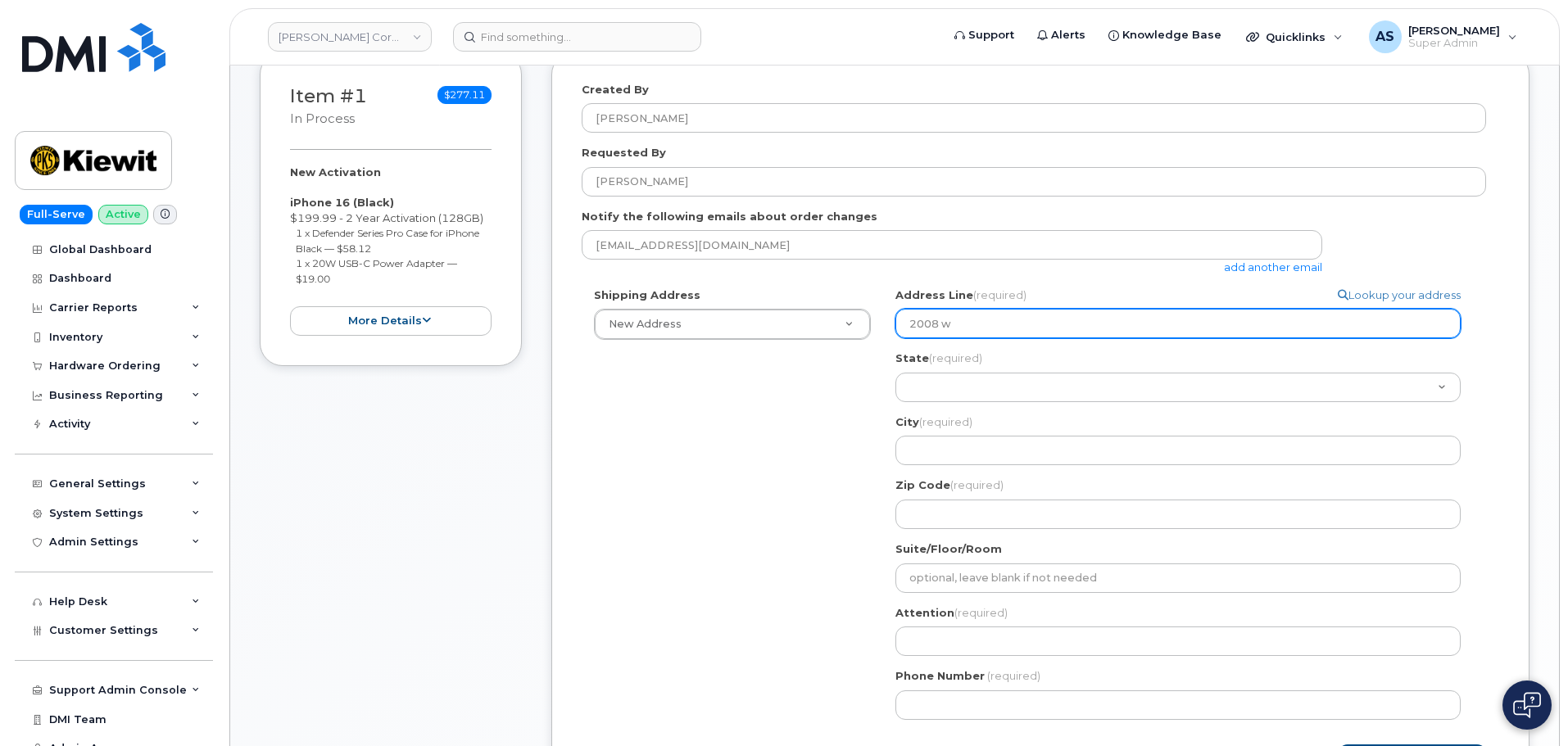
type input "2008 w"
select select
type input "2008 w H"
select select
type input "2008 w He"
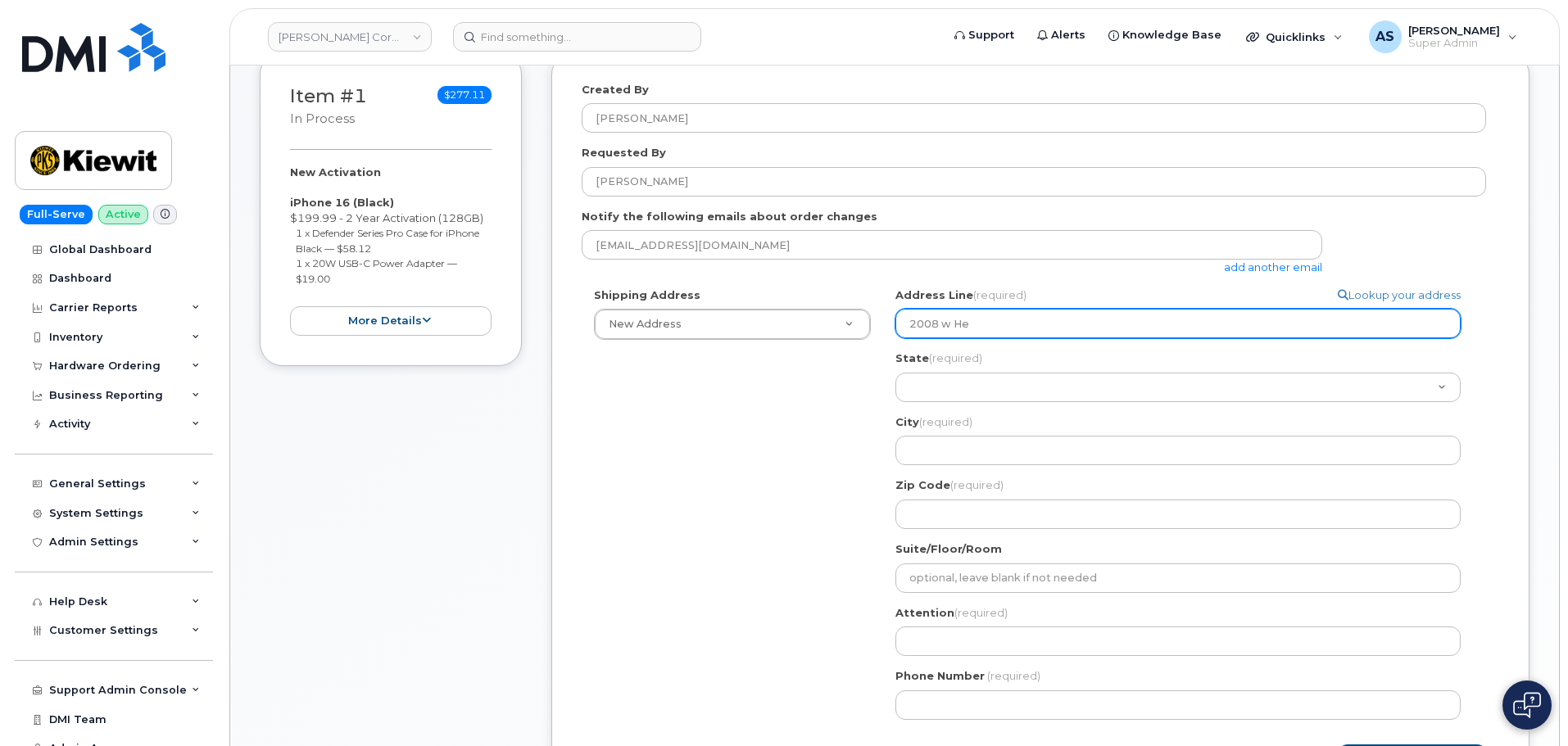
select select
type input "2008 w Hen"
select select
type input "2008 w Henr"
select select
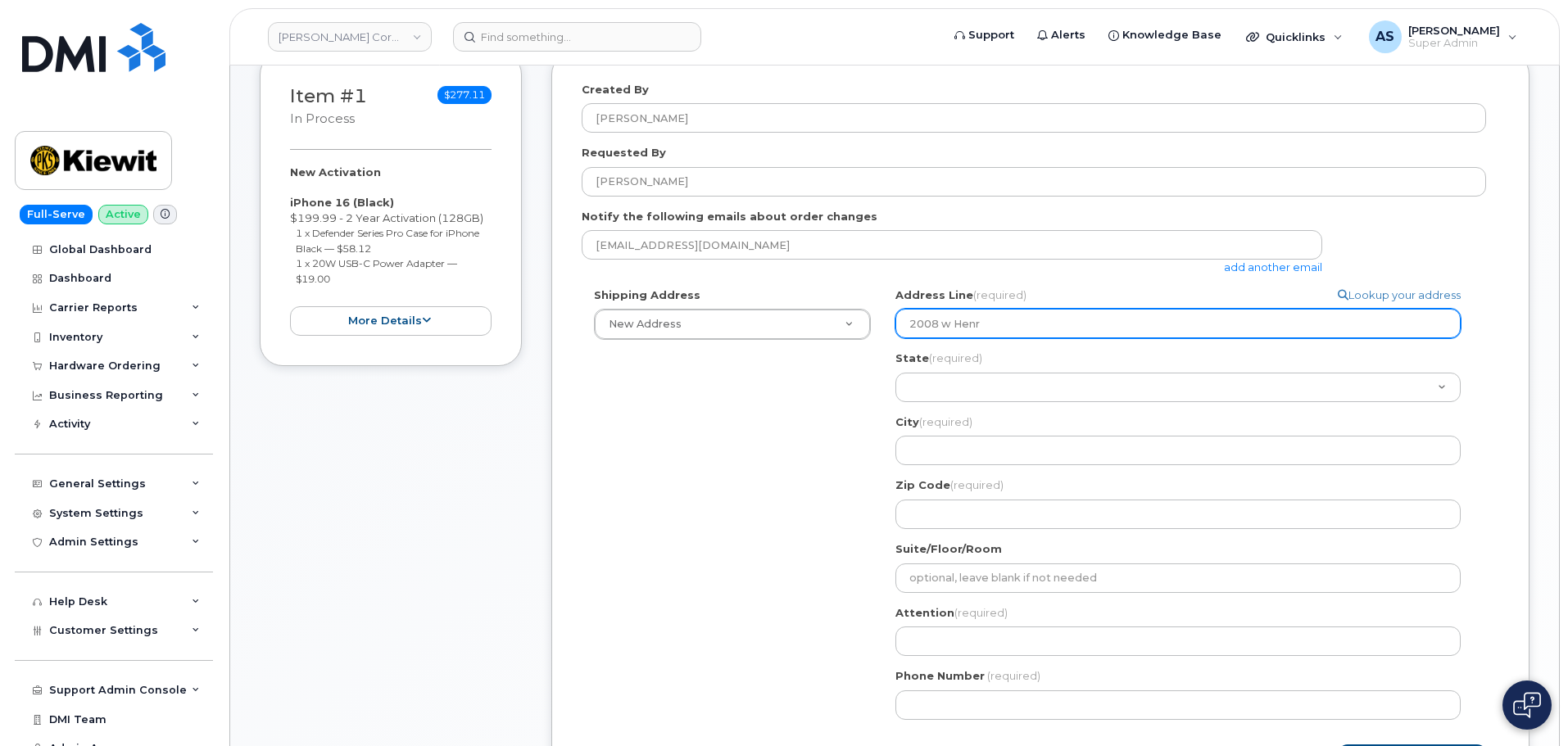
type input "2008 w Henrn"
select select
type input "2008 w Henrnr"
select select
type input "2008 w Henrnry"
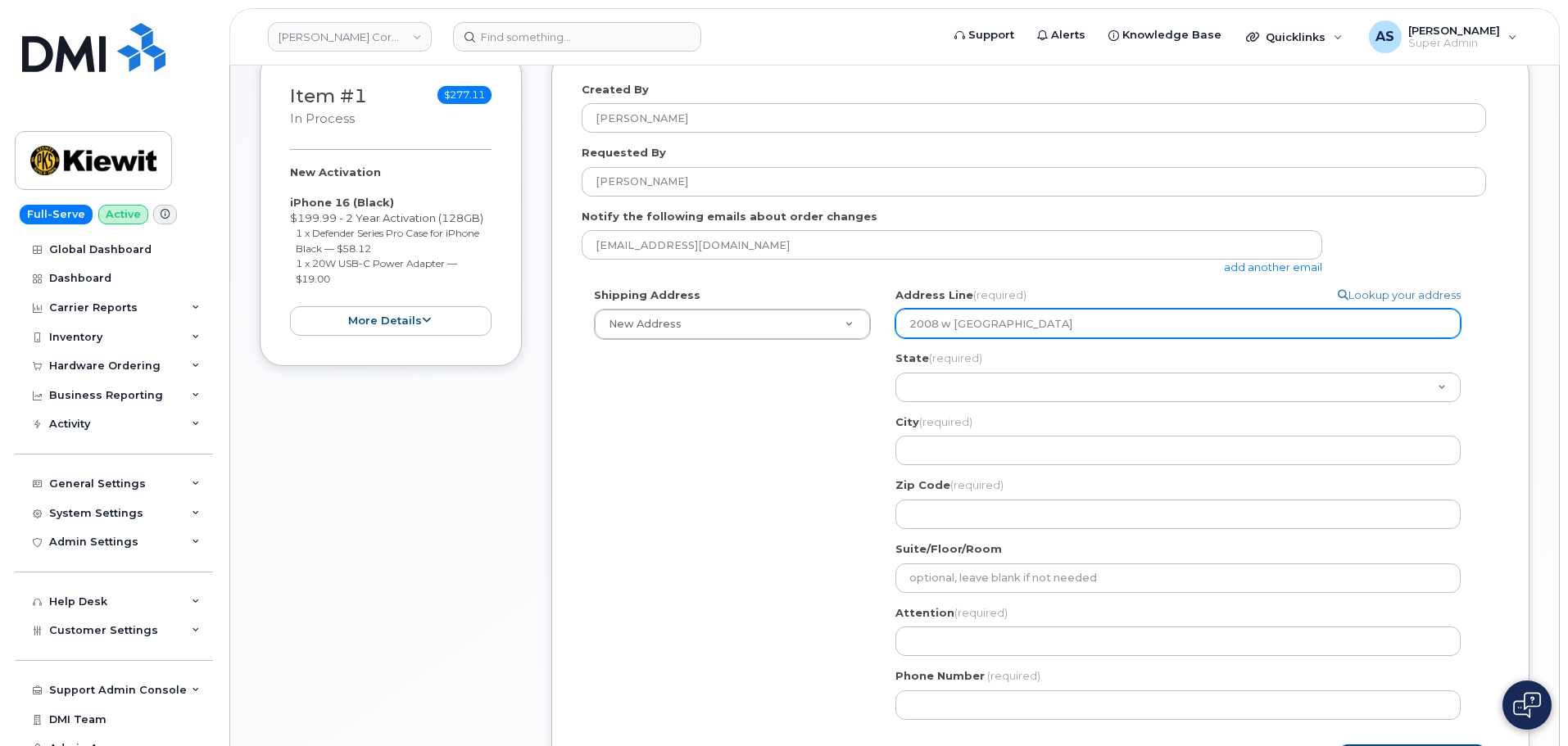
select select
type input "2008 w Henrnry O"
select select
type input "2008 w Henrnry O M"
select select
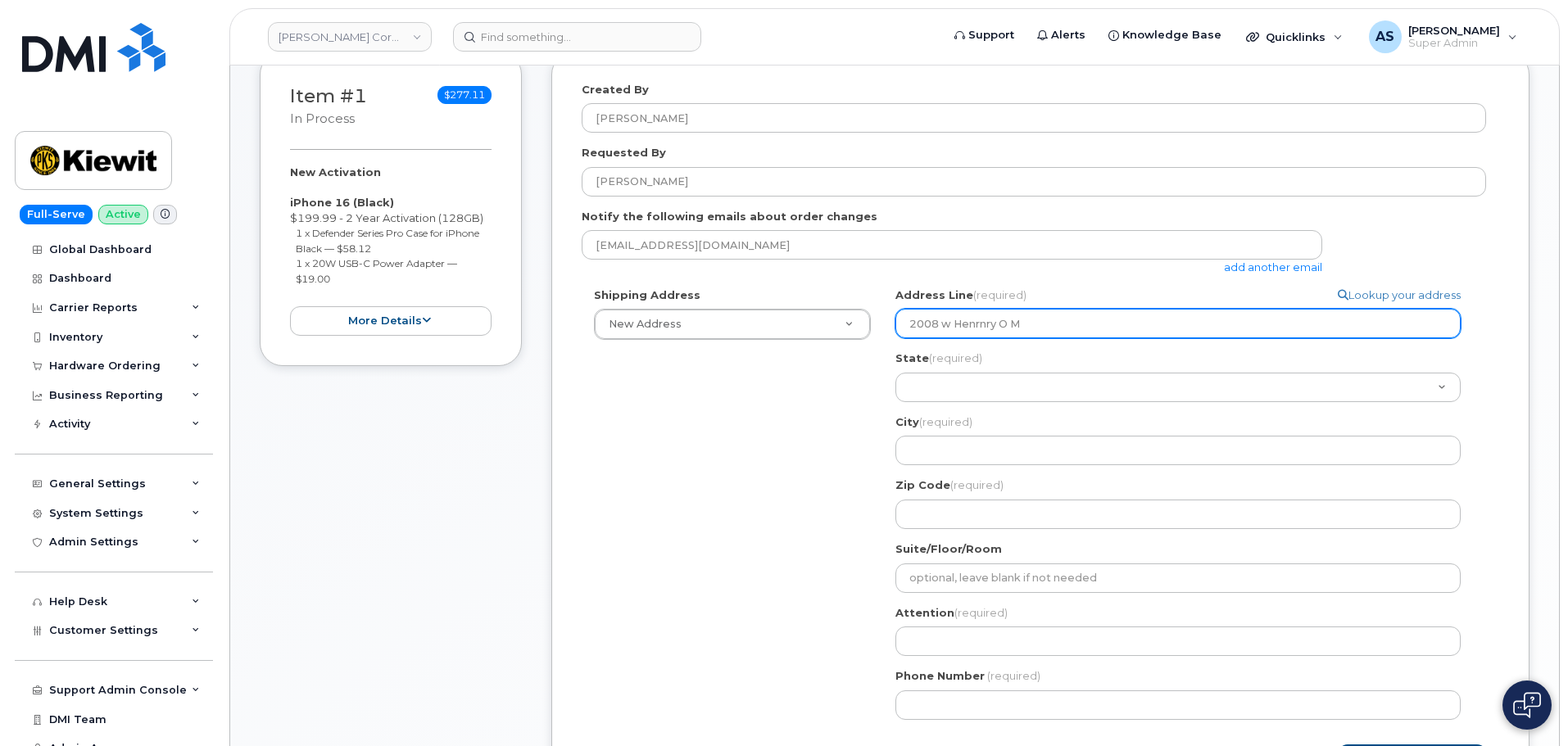
type input "2008 w Henrnry O Mi"
select select
type input "2008 w Henrnry O Mil"
select select
type input "2008 w Henrnry O Mill"
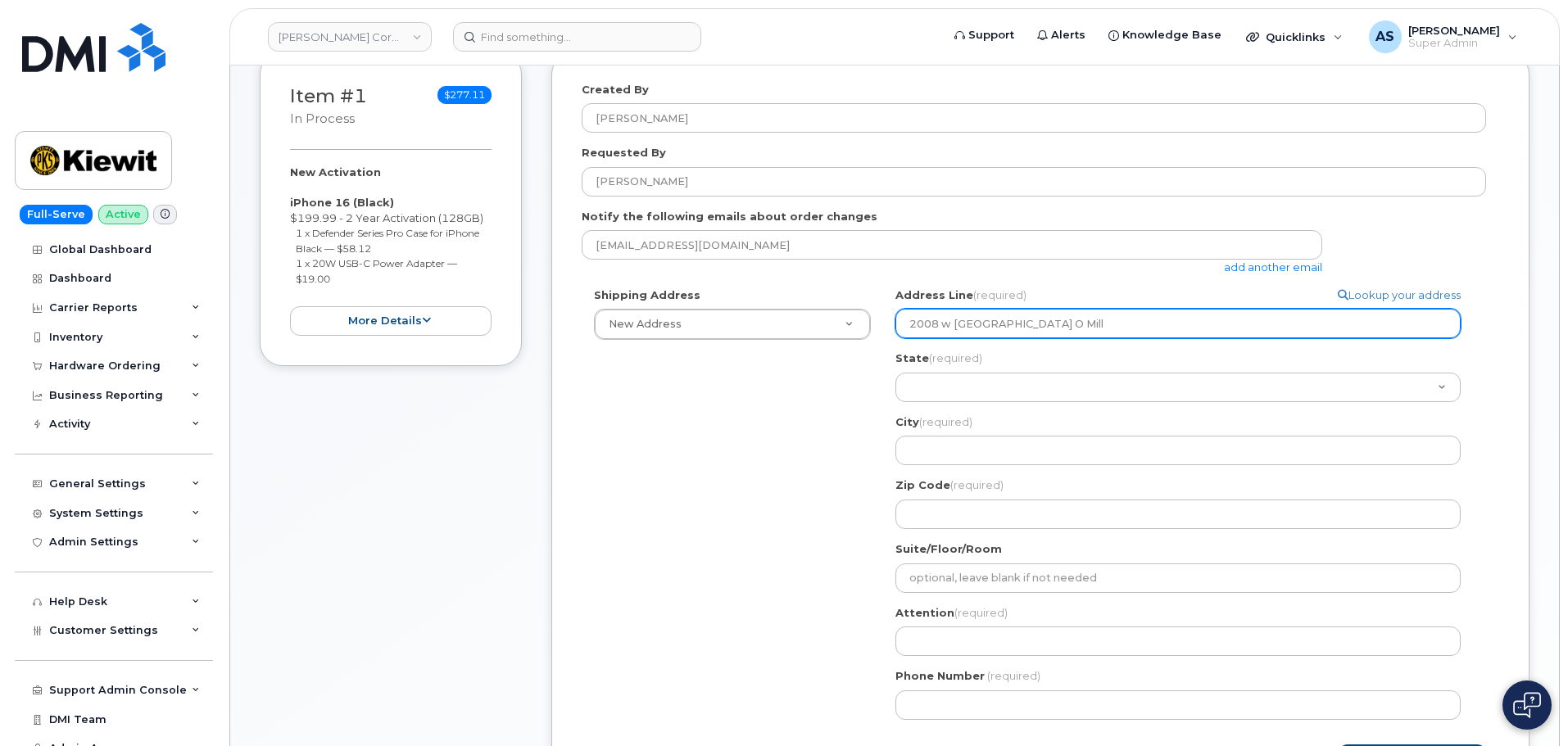
select select
type input "2008 w Henrnry O Mills"
select select
type input "2008 w Henrnry O Mills B"
select select
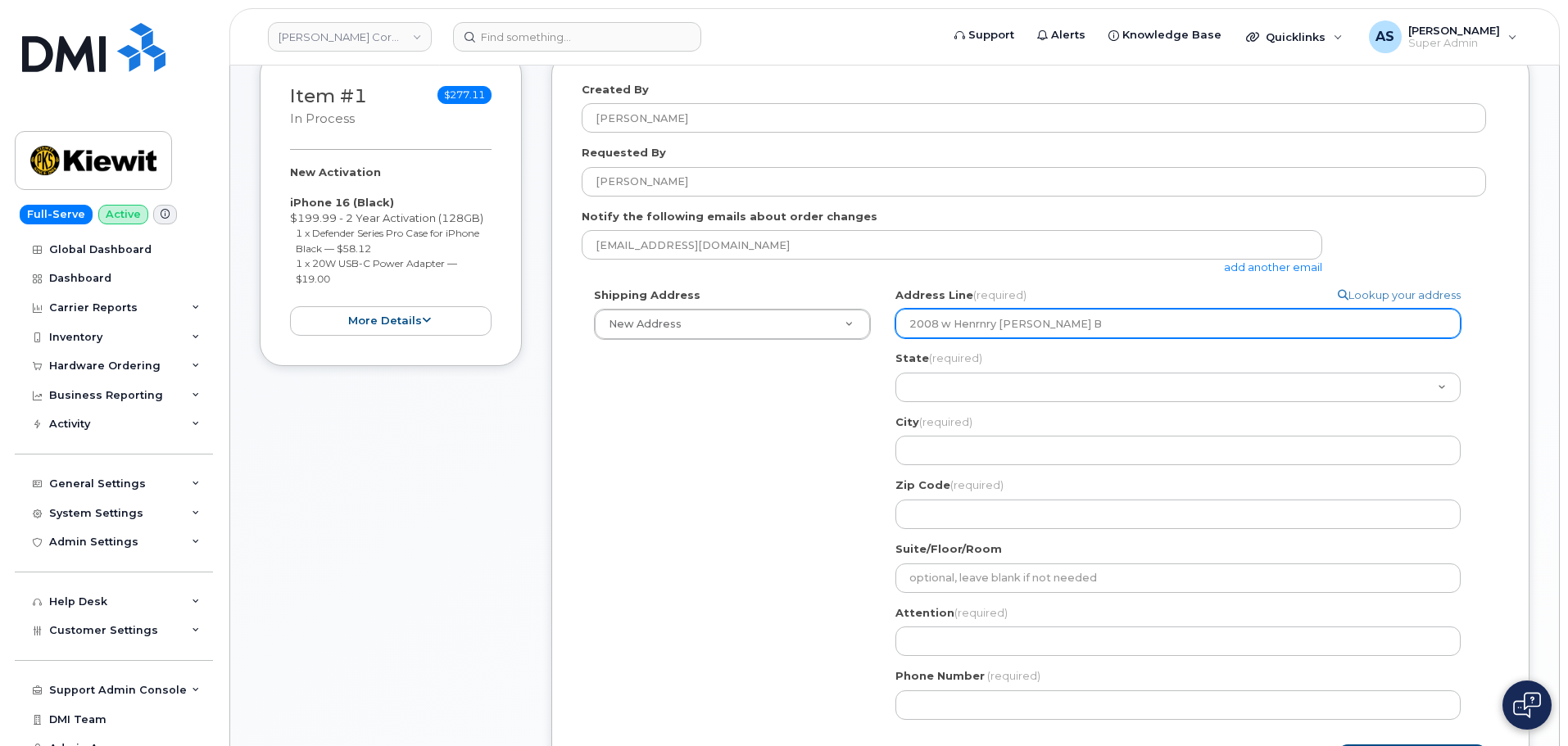
type input "2008 w Henrnry O Mills Bl"
select select
type input "2008 w Henrnry O Mills Blv"
select select
type input "2008 w Henrnry O Mills Blvd"
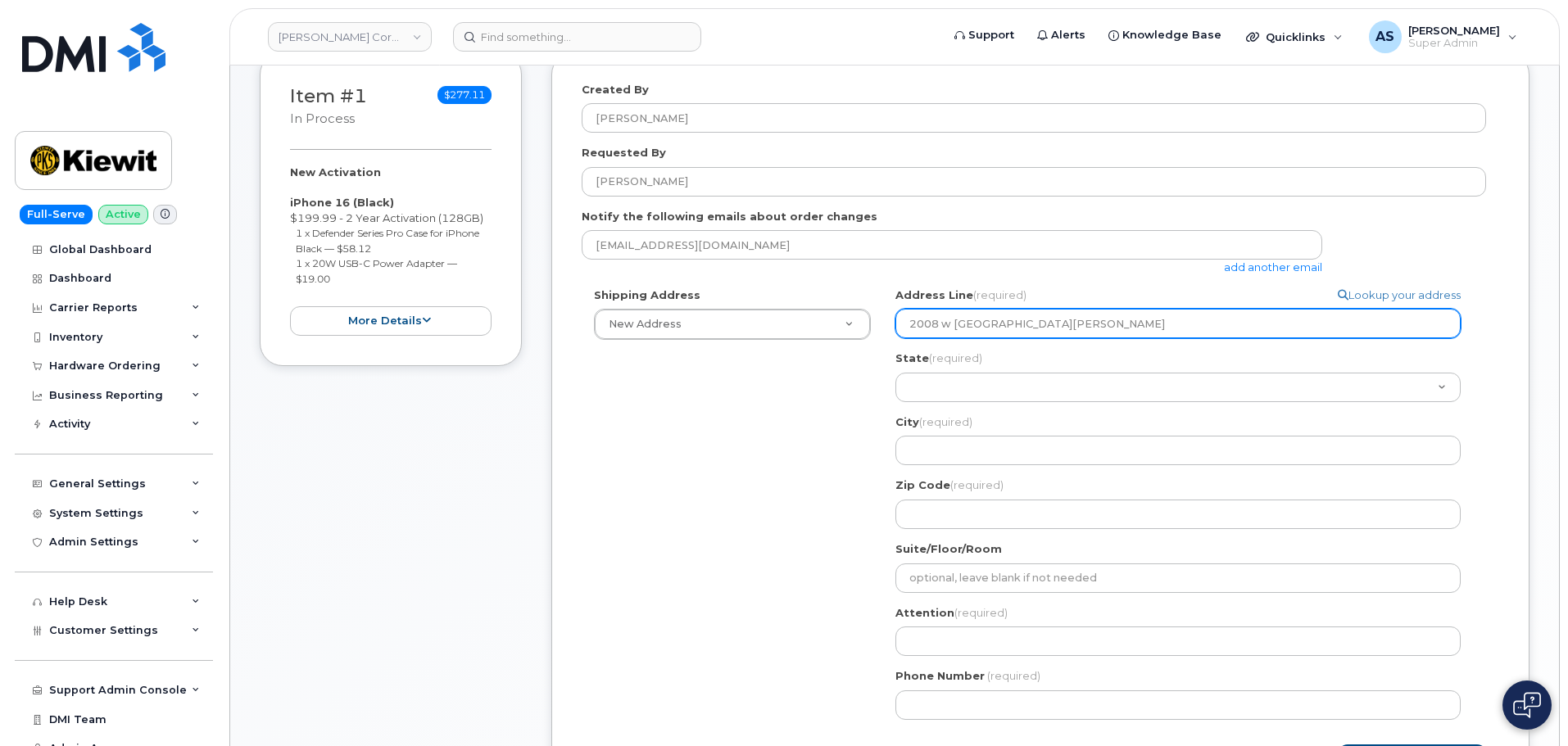
click at [988, 323] on input "2008 w Henrnry O Mills Blvd" at bounding box center [1177, 323] width 565 height 30
select select
type input "2008 w Henrry O Mills Blvd"
select select
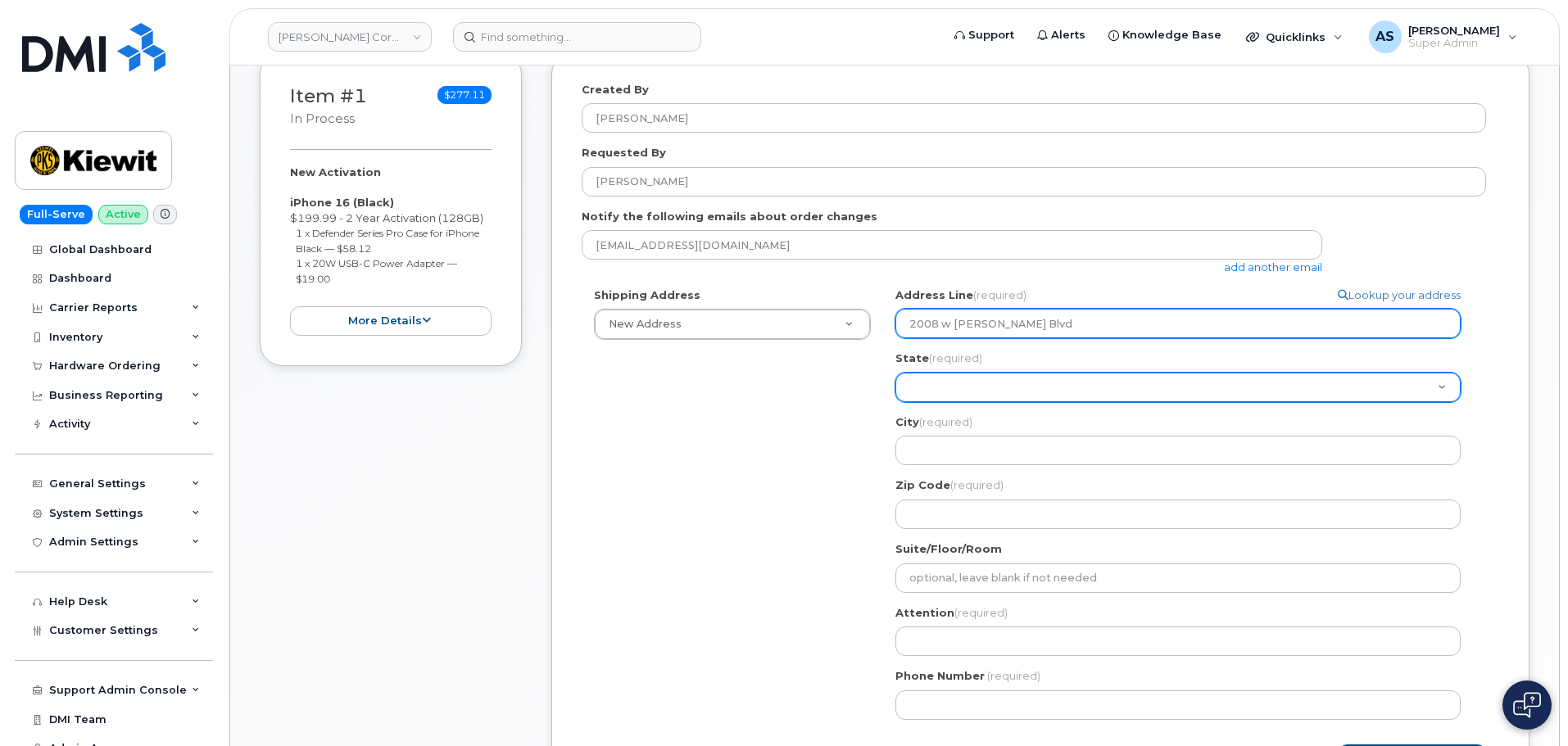
type input "2008 w Henry O Mills Blvd"
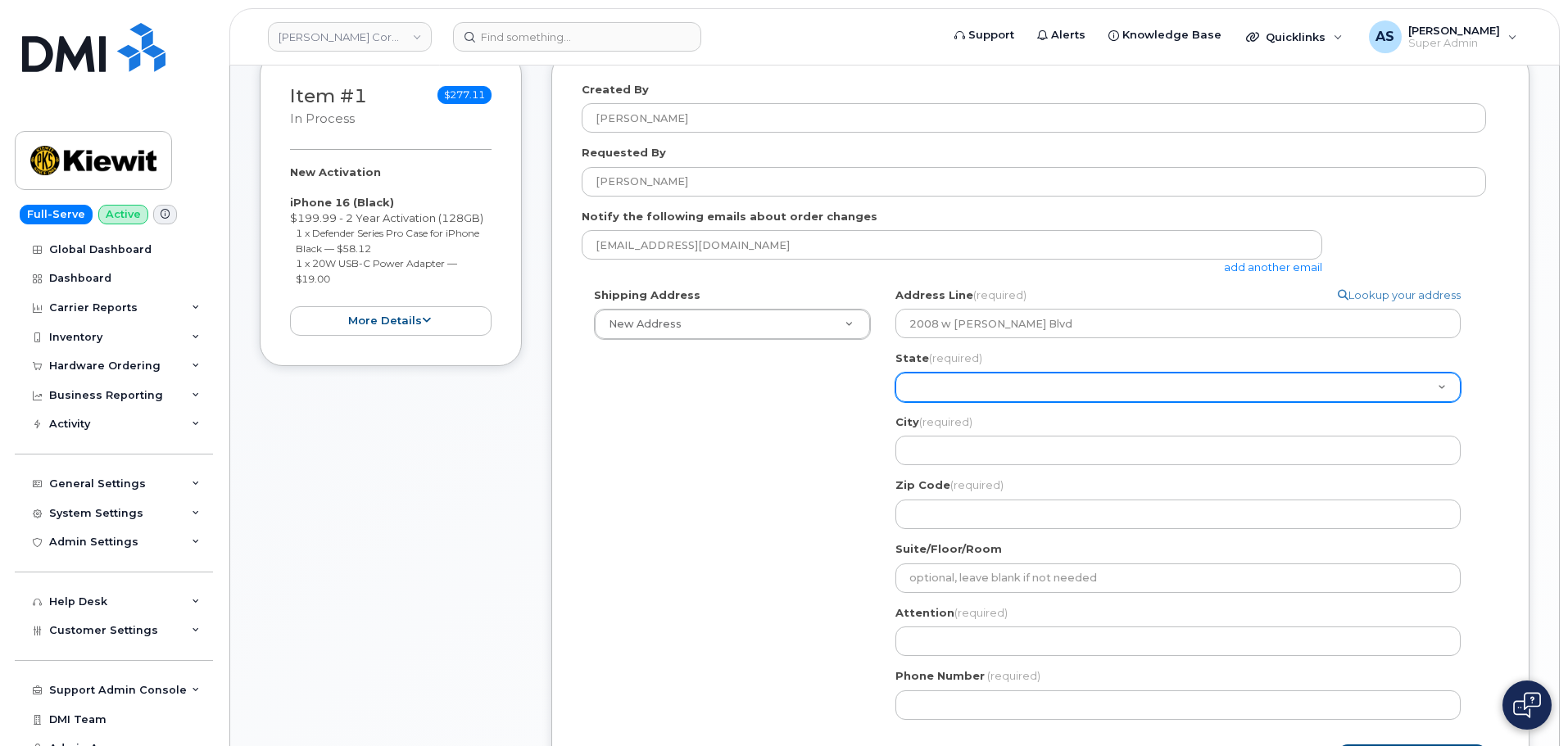
click at [1132, 388] on select "Alabama Alaska American Samoa Arizona Arkansas California Colorado Connecticut …" at bounding box center [1177, 386] width 565 height 30
select select "TX"
click at [895, 372] on select "Alabama Alaska American Samoa Arizona Arkansas California Colorado Connecticut …" at bounding box center [1177, 386] width 565 height 30
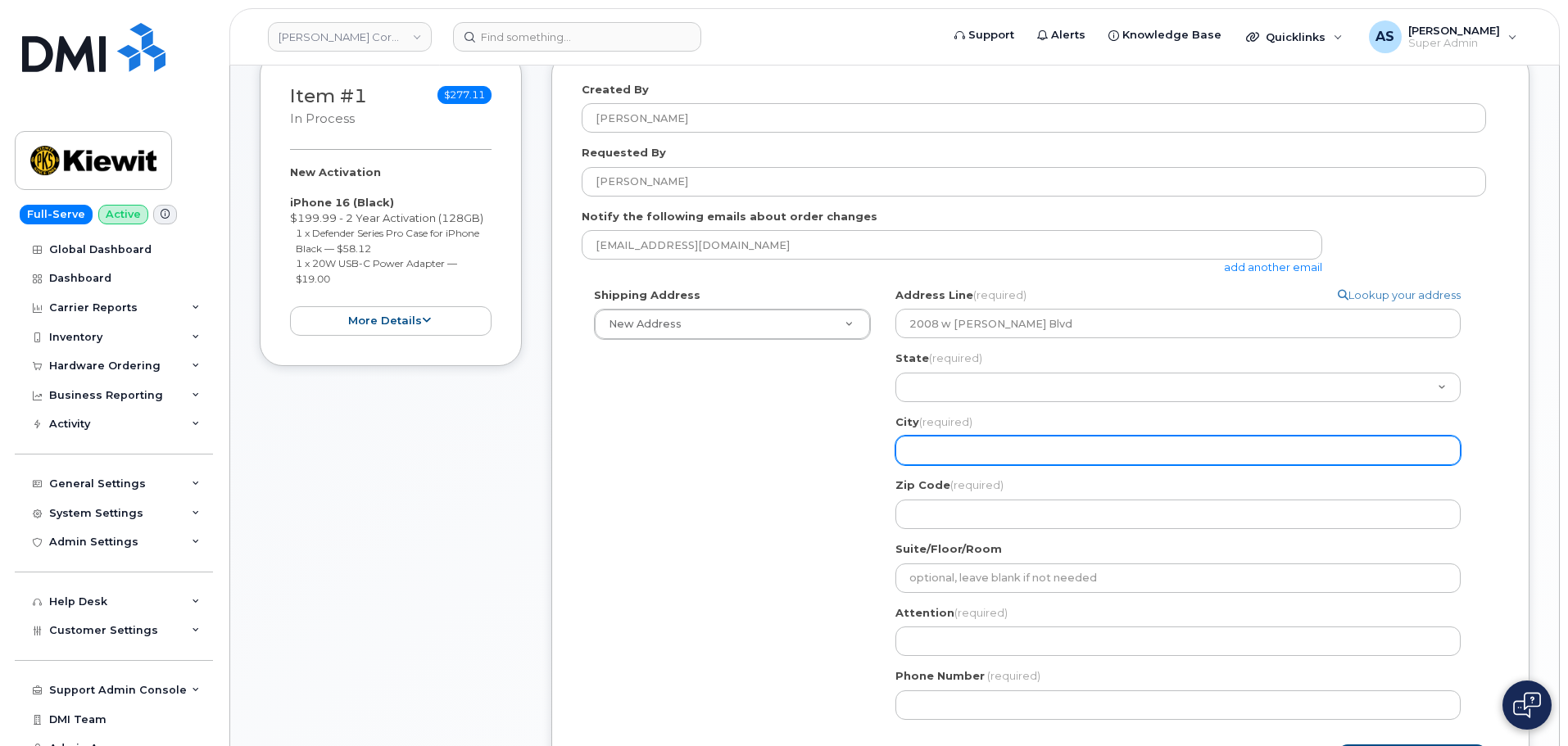
click at [1027, 449] on input "City (required)" at bounding box center [1177, 450] width 565 height 30
select select
type input "P"
select select
type input "Po"
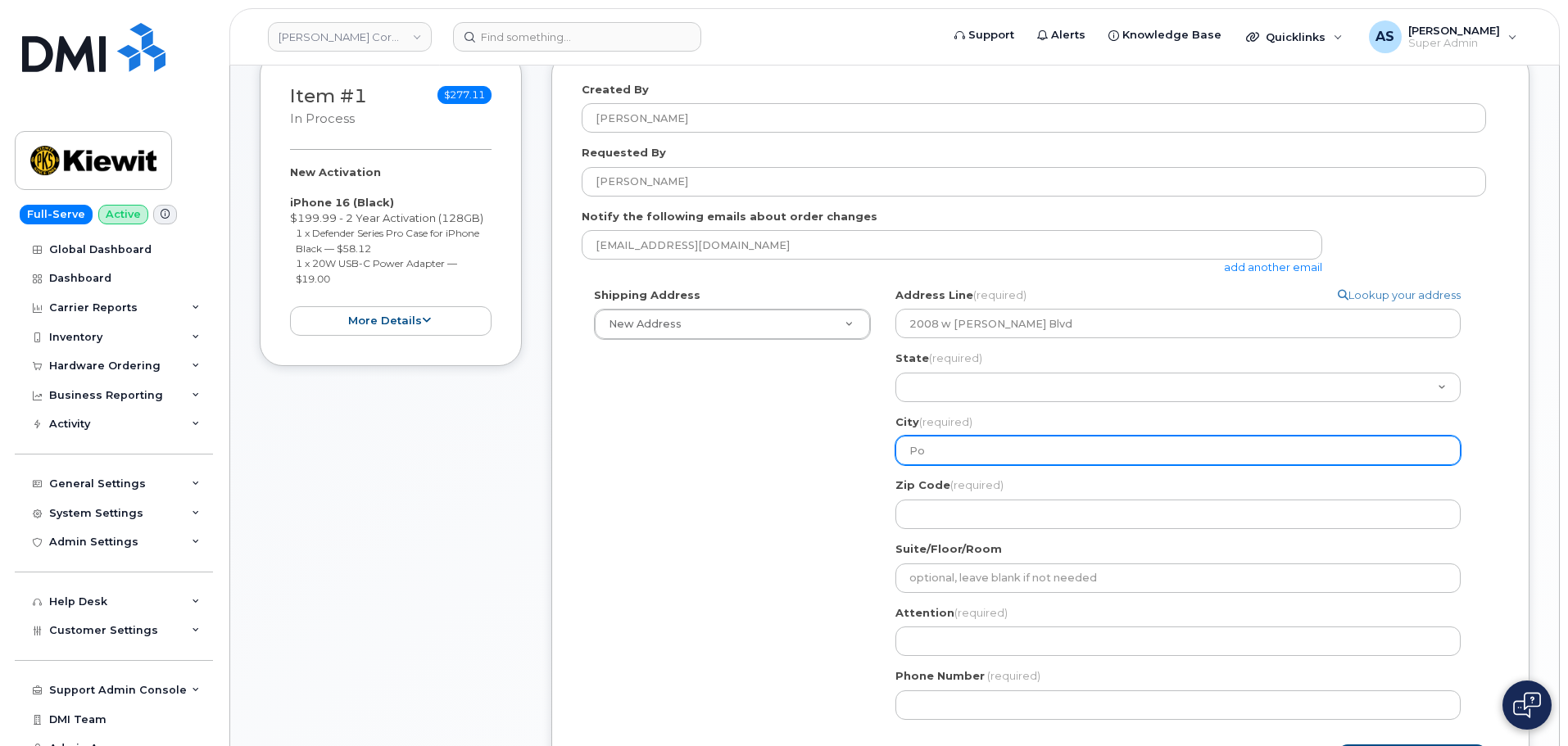
select select
type input "Por"
select select
type input "Port"
select select
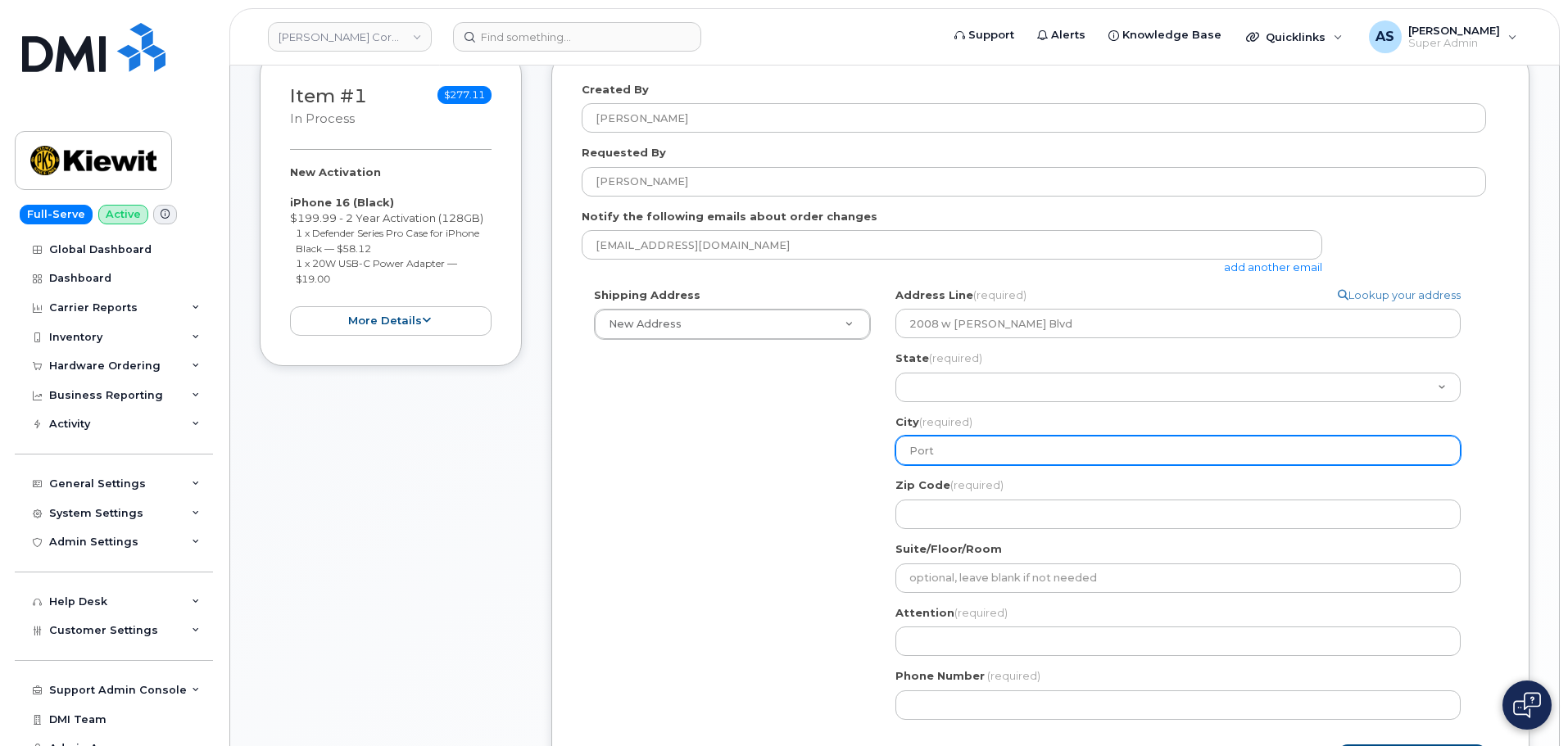
type input "Port A"
select select
type input "Port Ar"
select select
type input "Port Art"
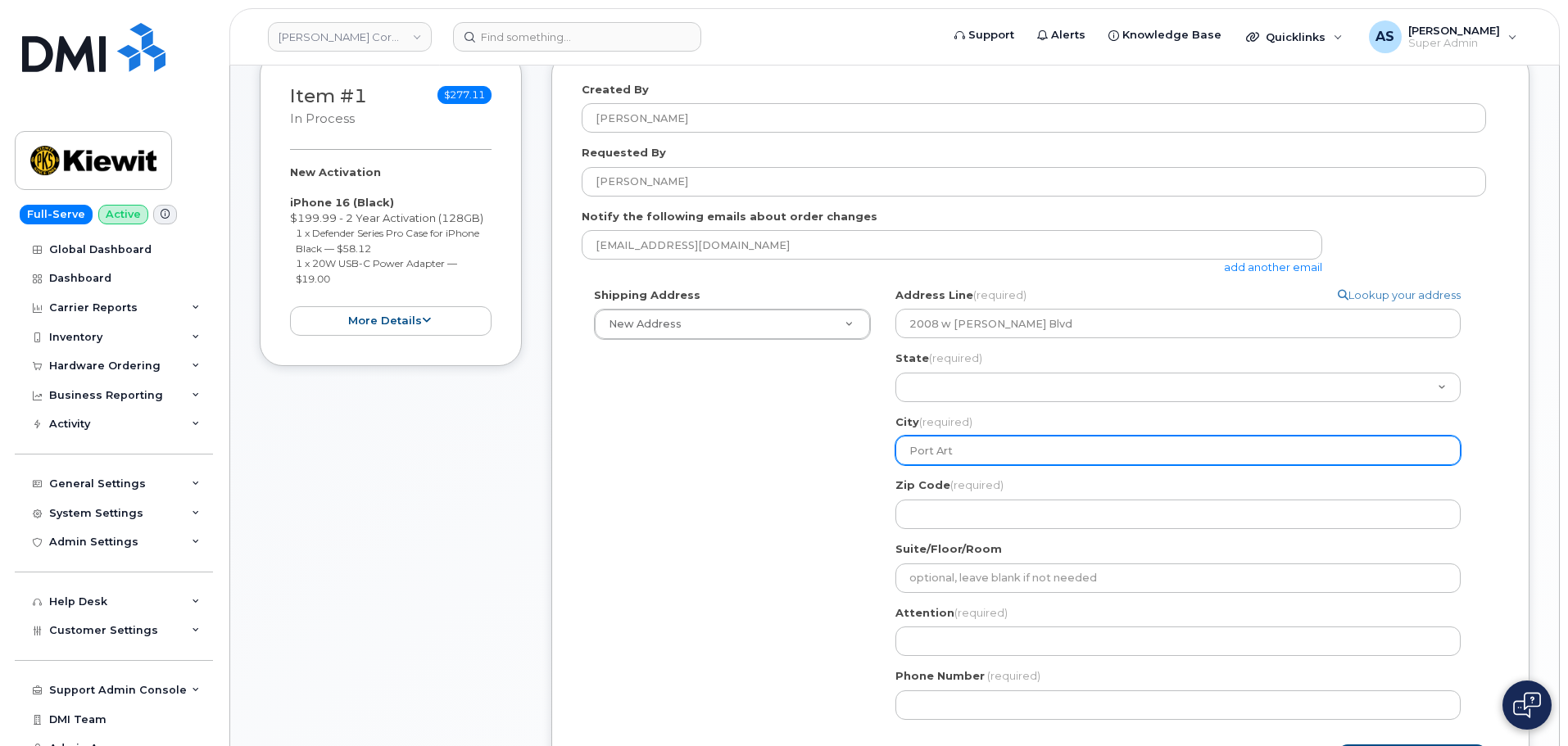
select select
type input "Port Arth"
select select
type input "Port Arthu"
select select
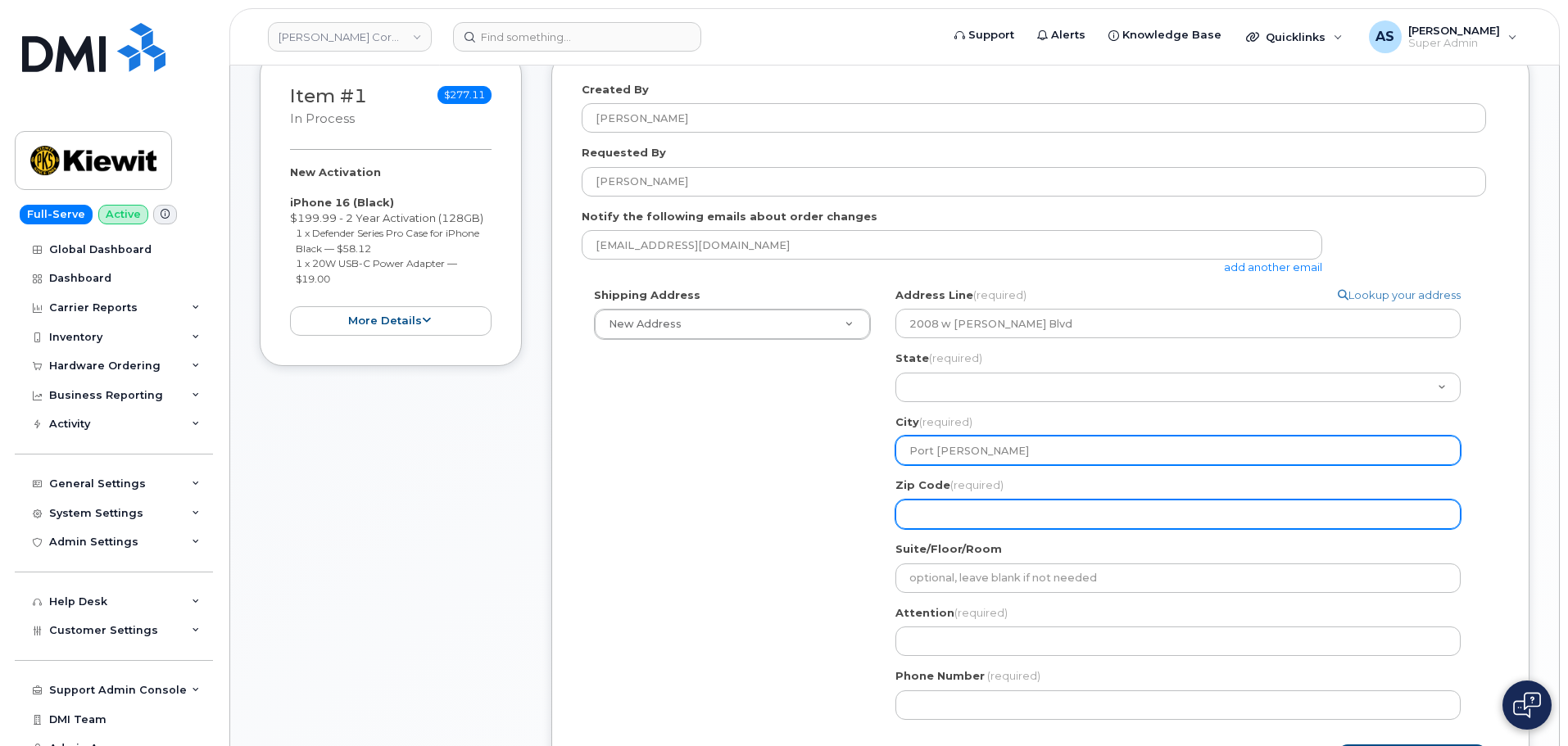
type input "Port Arthur"
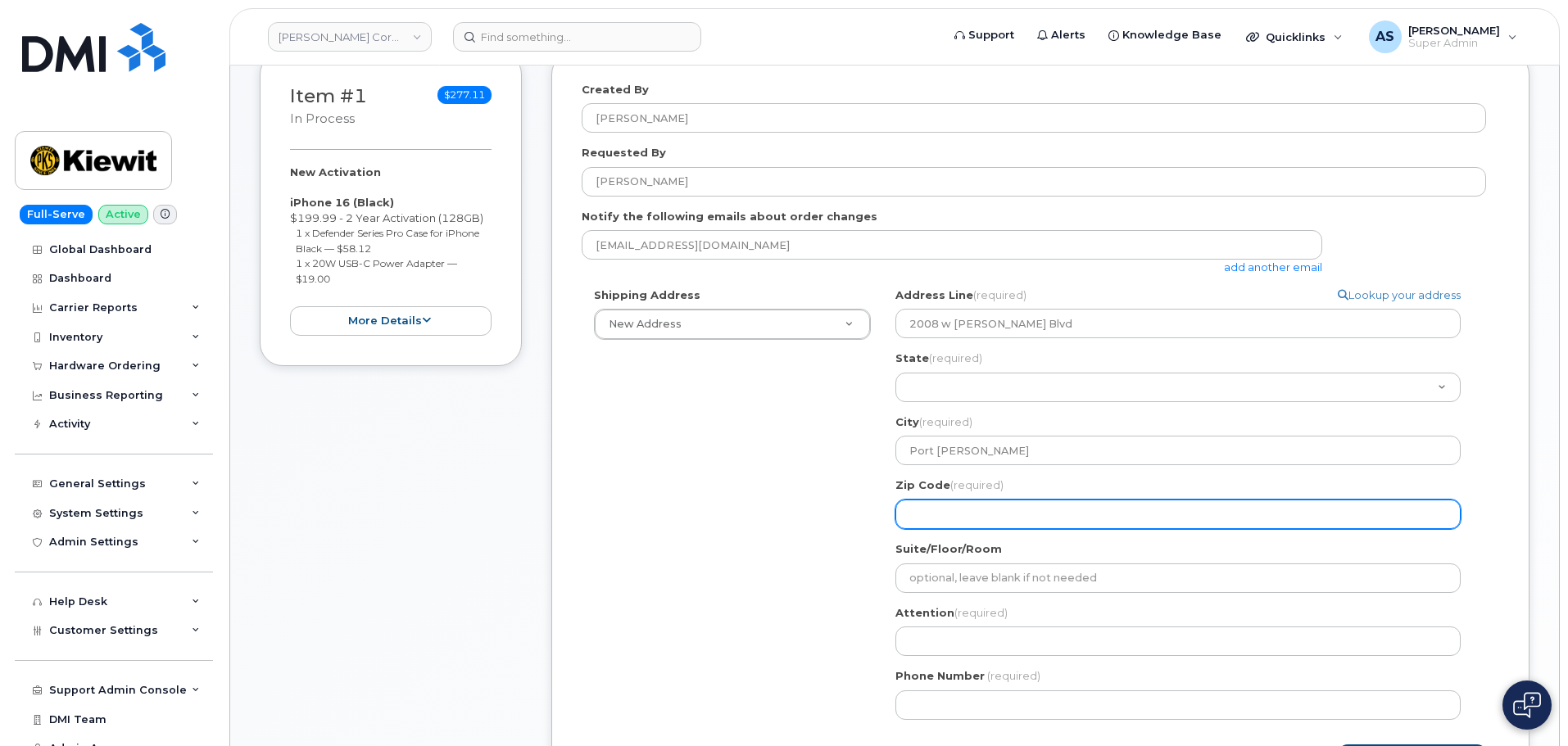
click at [1023, 507] on input "Zip Code (required)" at bounding box center [1177, 514] width 565 height 30
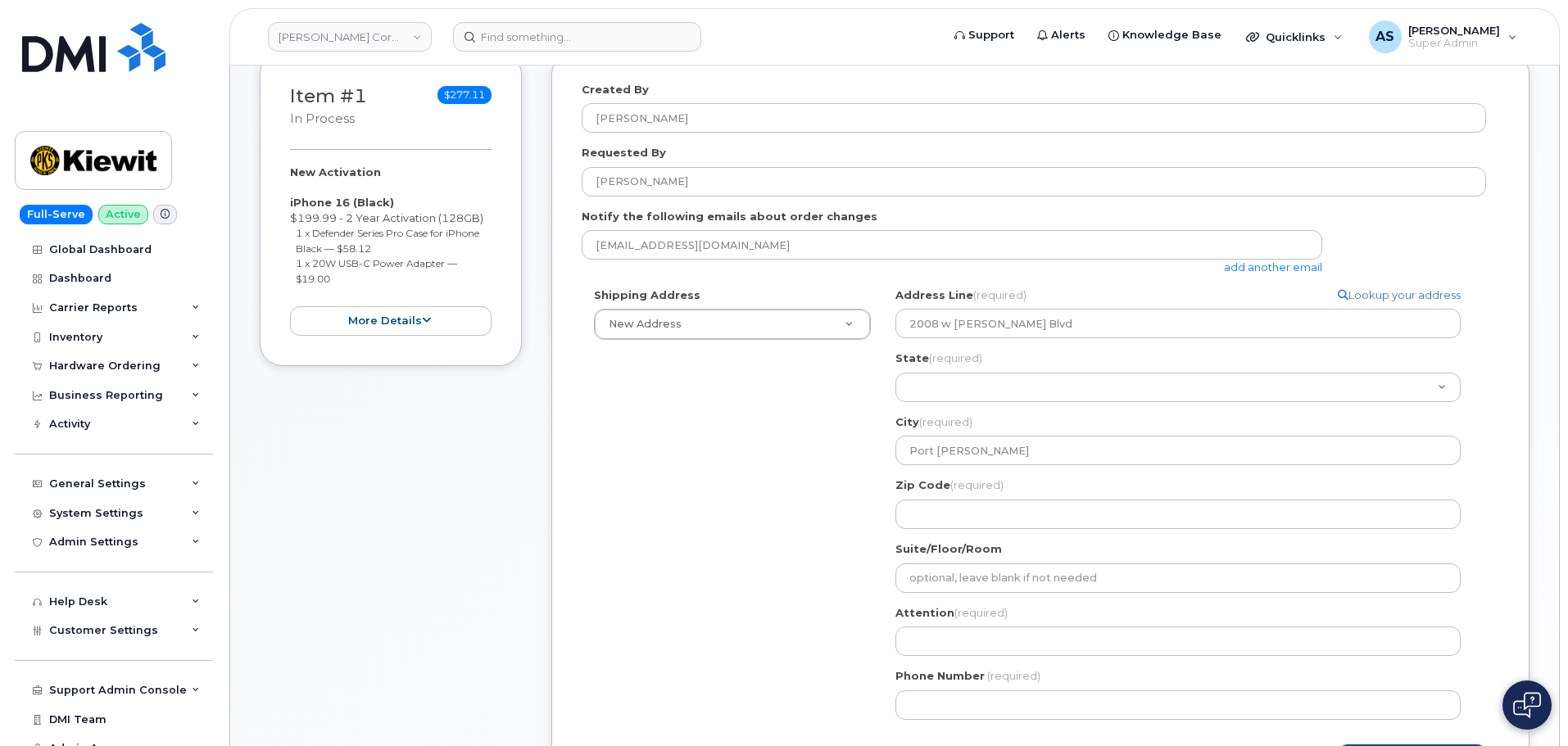
click at [695, 516] on div "Shipping Address New Address New Address 20910 Broad Hollow Ct 400 More Ave 216…" at bounding box center [1034, 509] width 905 height 444
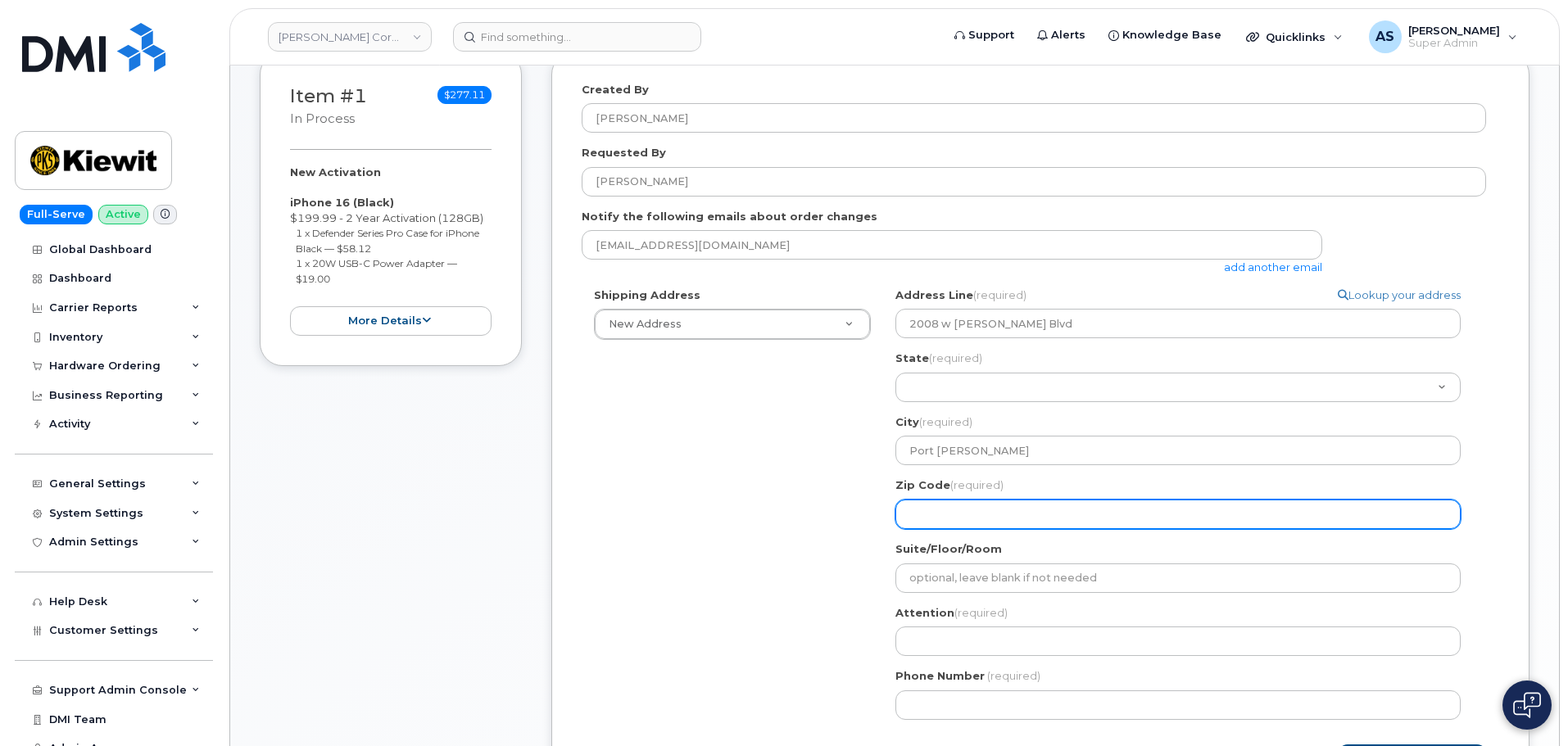
drag, startPoint x: 927, startPoint y: 521, endPoint x: 917, endPoint y: 520, distance: 10.0
click at [920, 520] on input "Zip Code (required)" at bounding box center [1177, 514] width 565 height 30
select select
type input "7"
select select
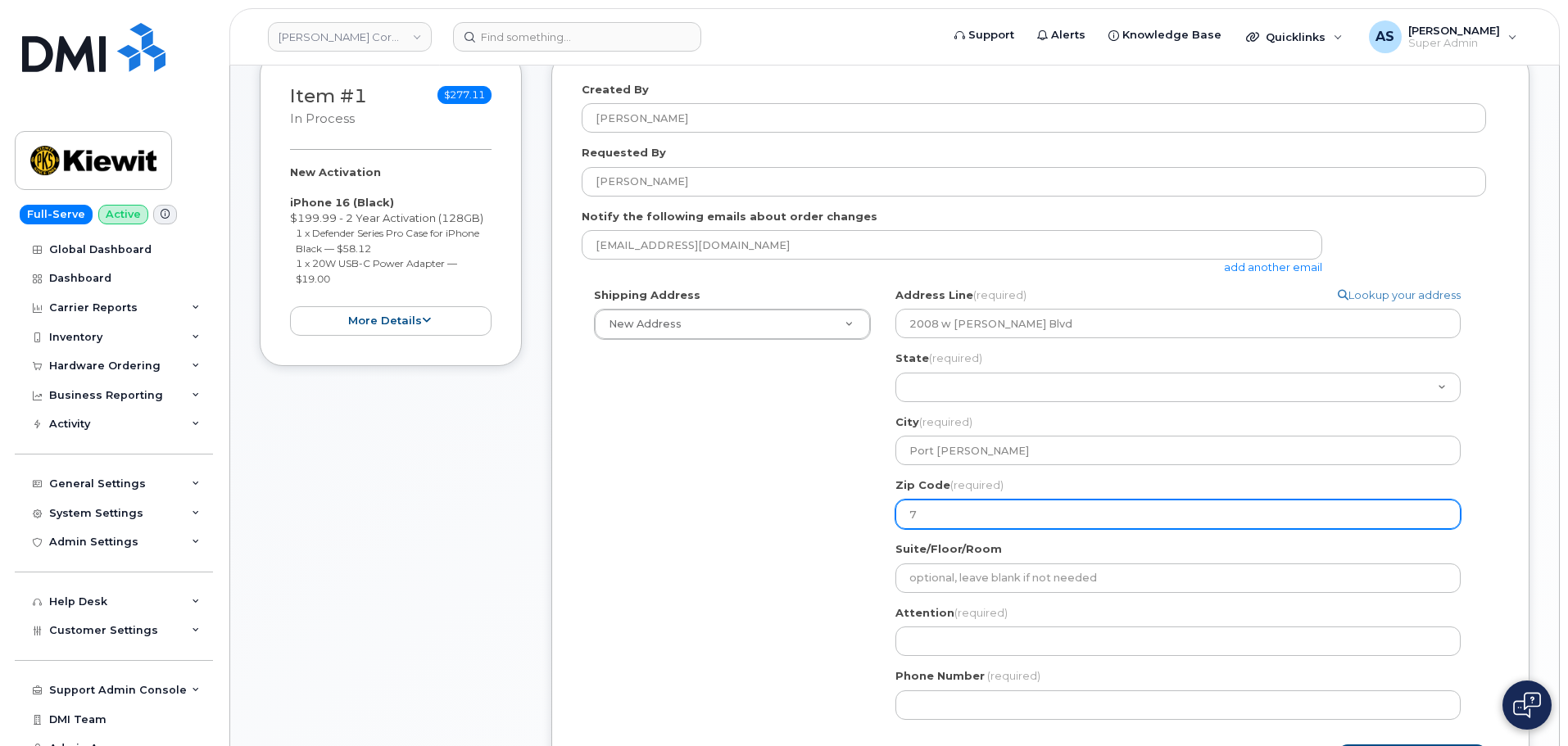
type input "77"
select select
type input "776"
select select
type input "7764"
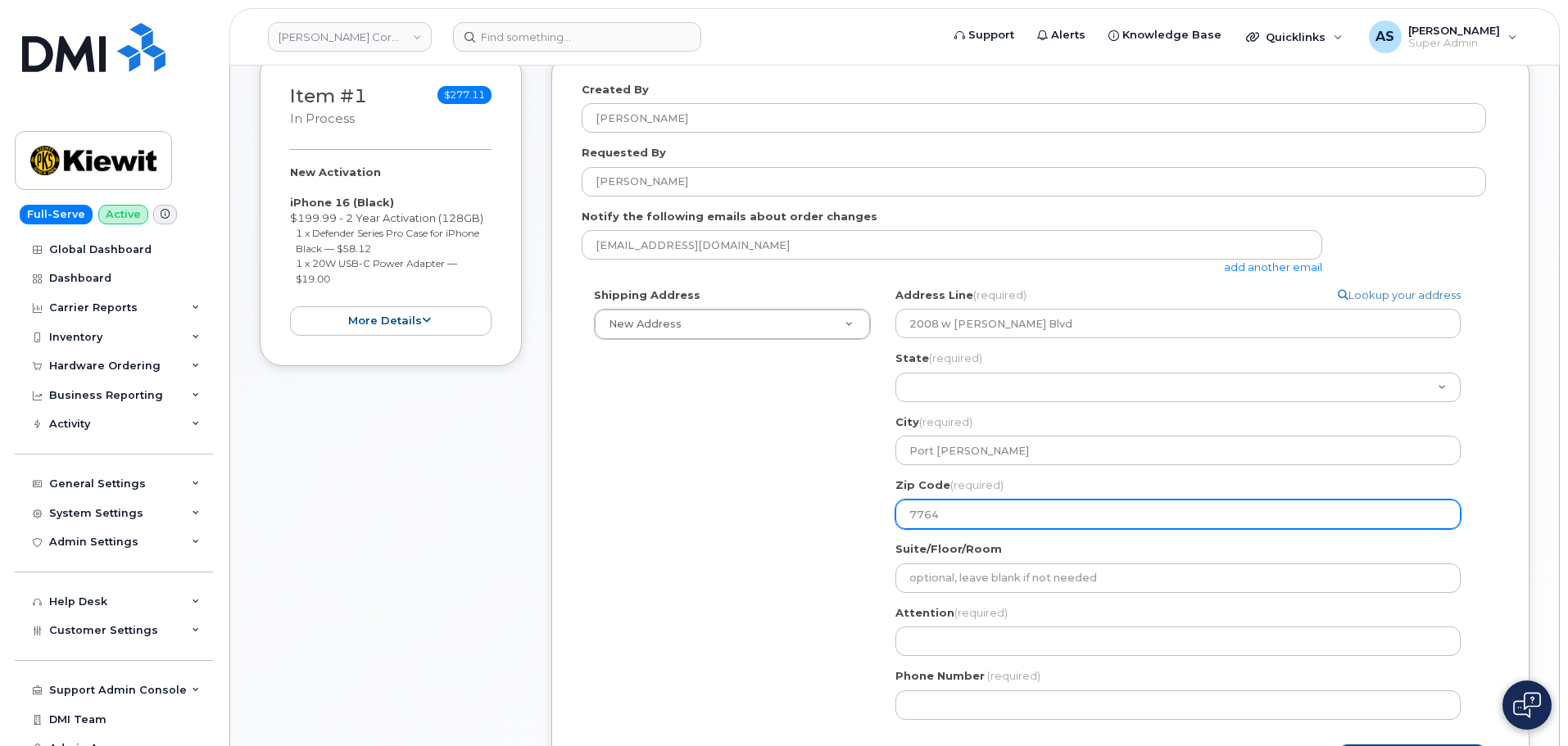
select select
type input "77640"
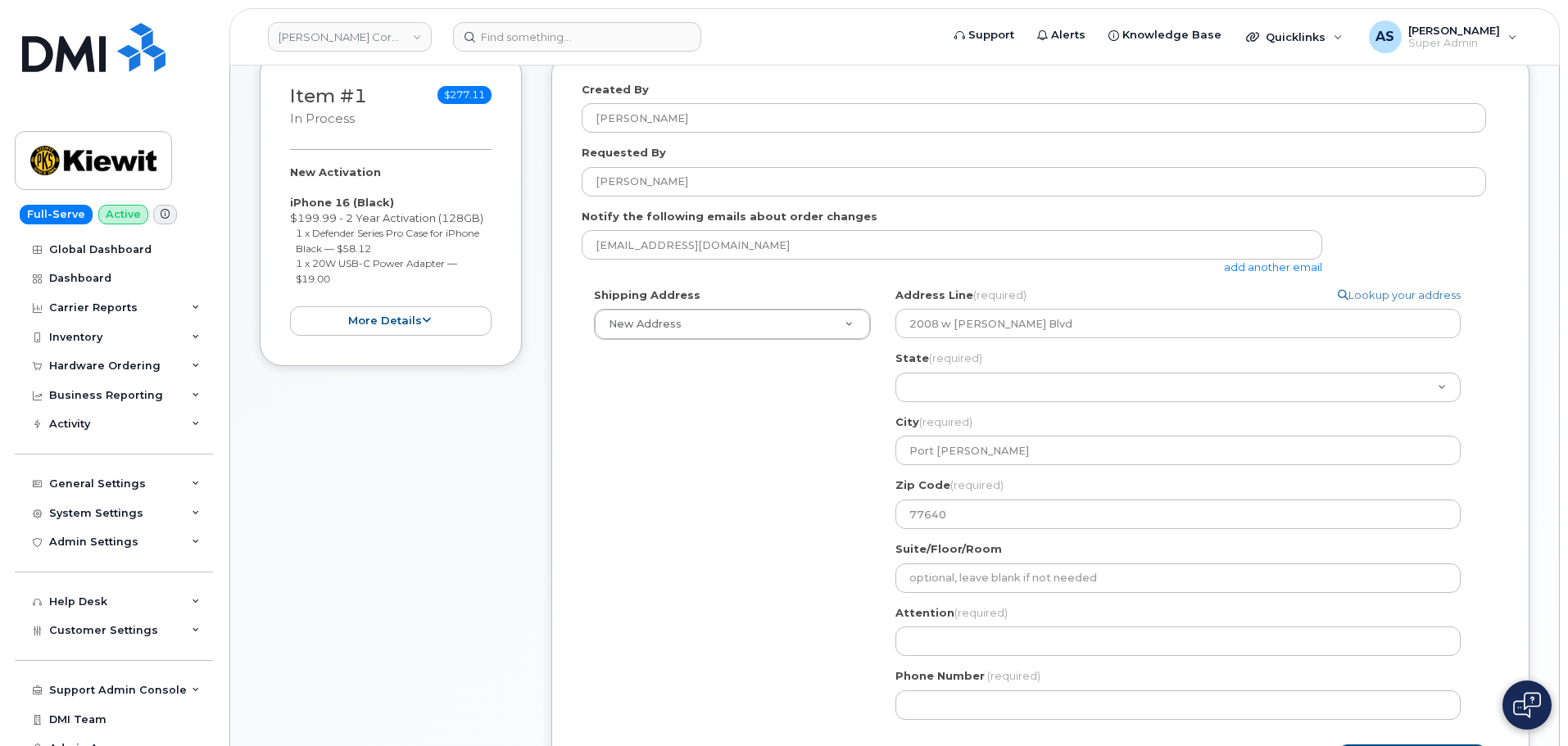
click at [688, 538] on div "Shipping Address New Address New Address 20910 Broad Hollow Ct 400 More Ave 216…" at bounding box center [1034, 509] width 905 height 444
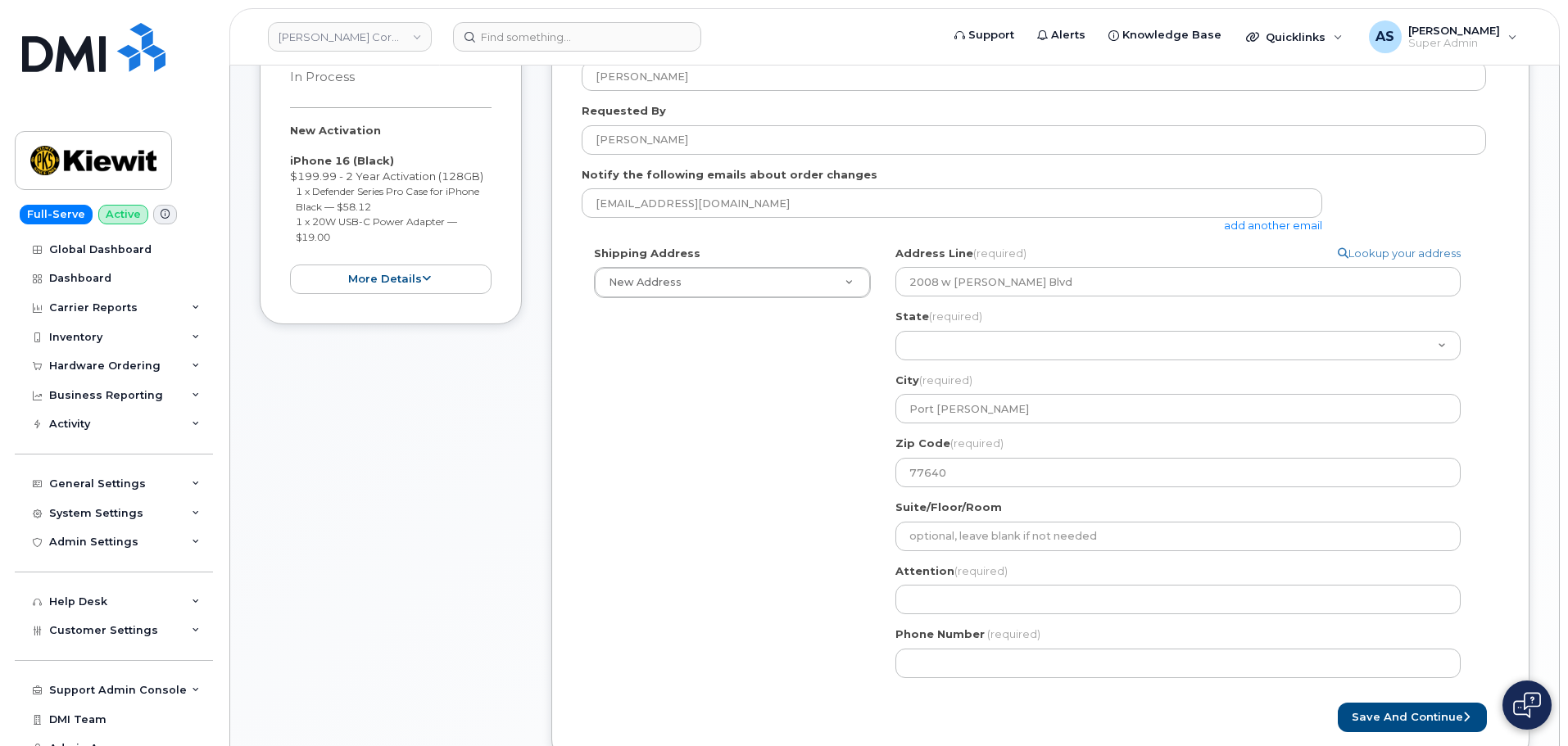
scroll to position [328, 0]
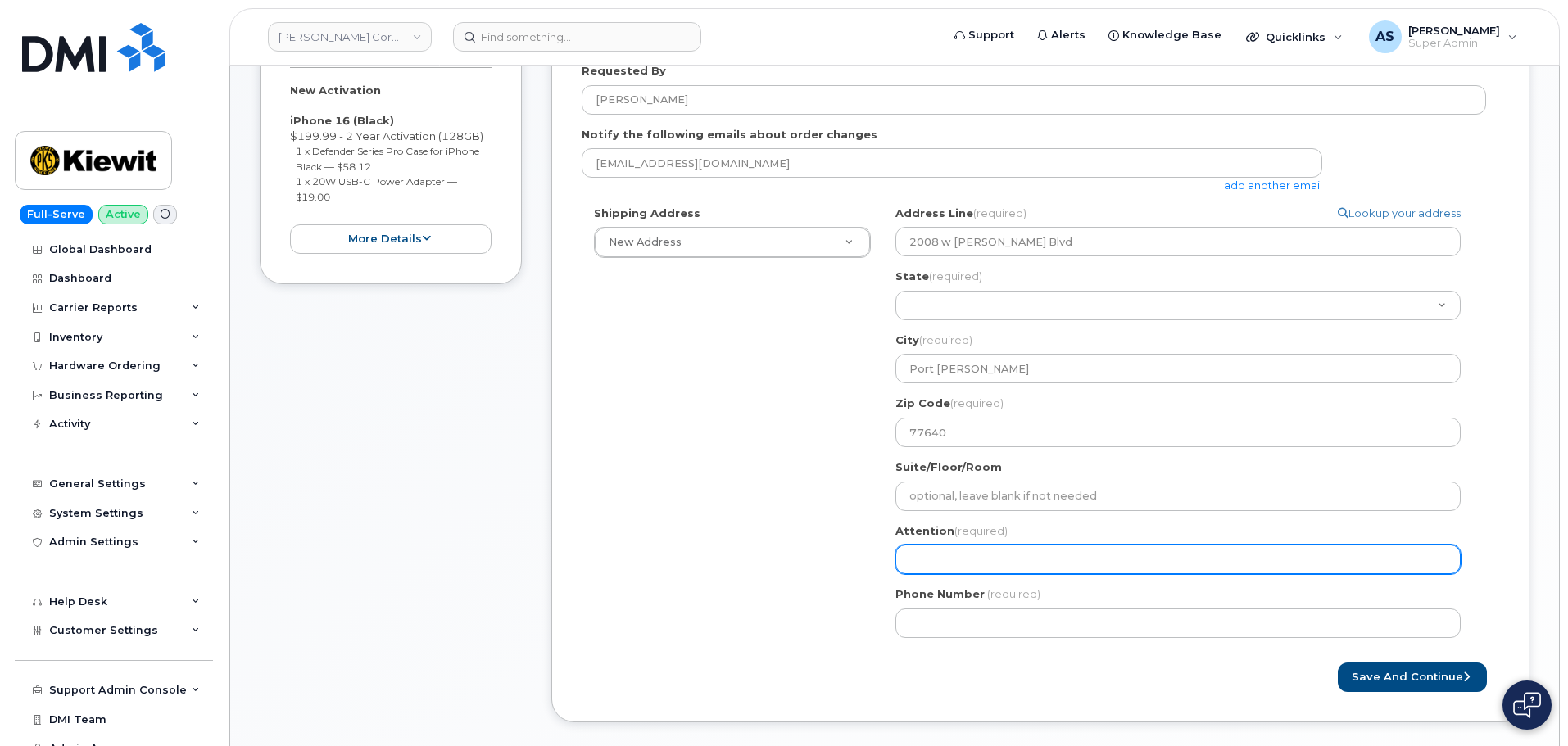
click at [989, 553] on input "Attention (required)" at bounding box center [1177, 559] width 565 height 30
click at [919, 557] on input "Attention (required)" at bounding box center [1177, 559] width 565 height 30
paste input "[PERSON_NAME]"
select select
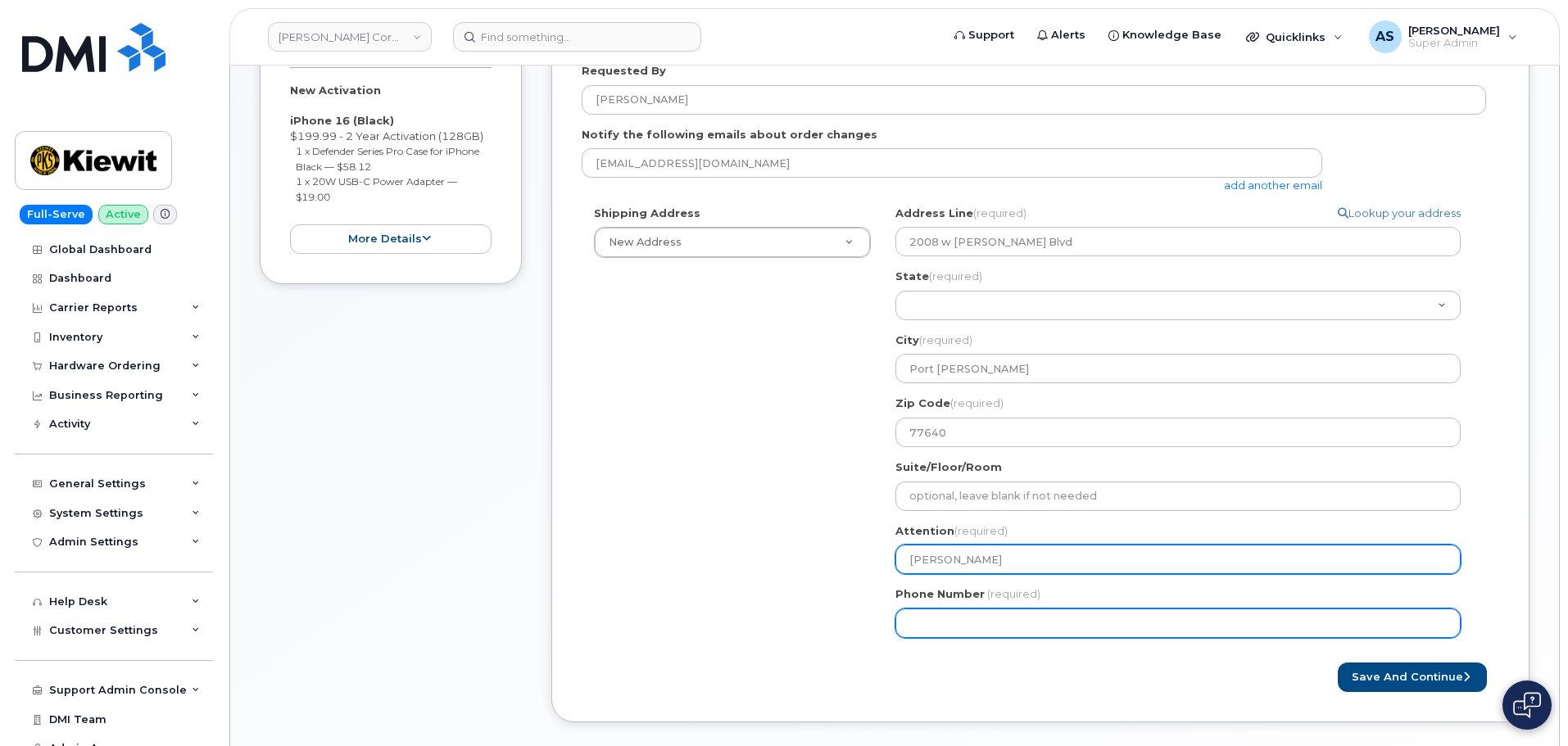
type input "[PERSON_NAME]"
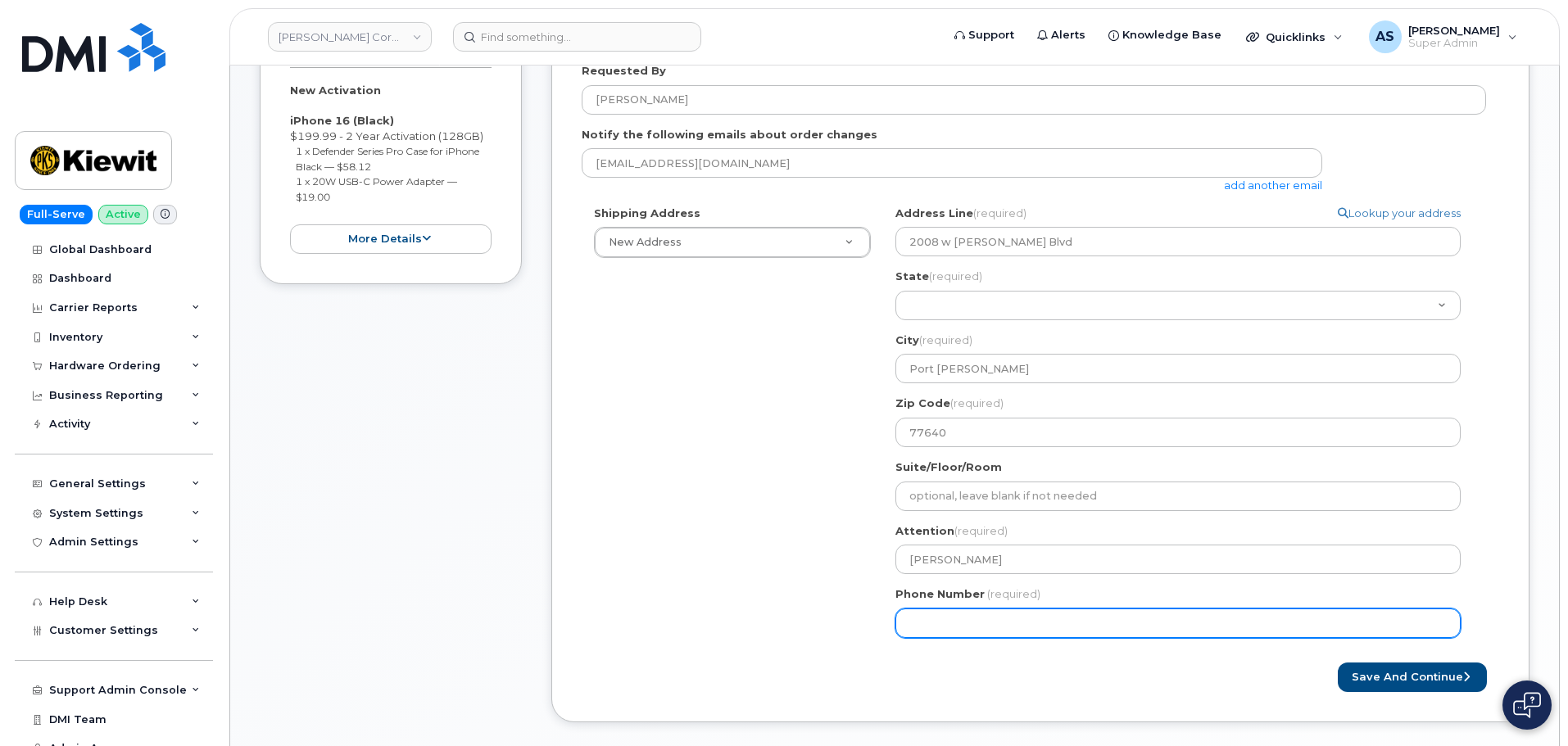
click at [993, 617] on input "Phone Number" at bounding box center [1177, 623] width 565 height 30
click at [950, 622] on input "Phone Number" at bounding box center [1177, 623] width 565 height 30
paste input "7208928641"
select select
type input "7208928641"
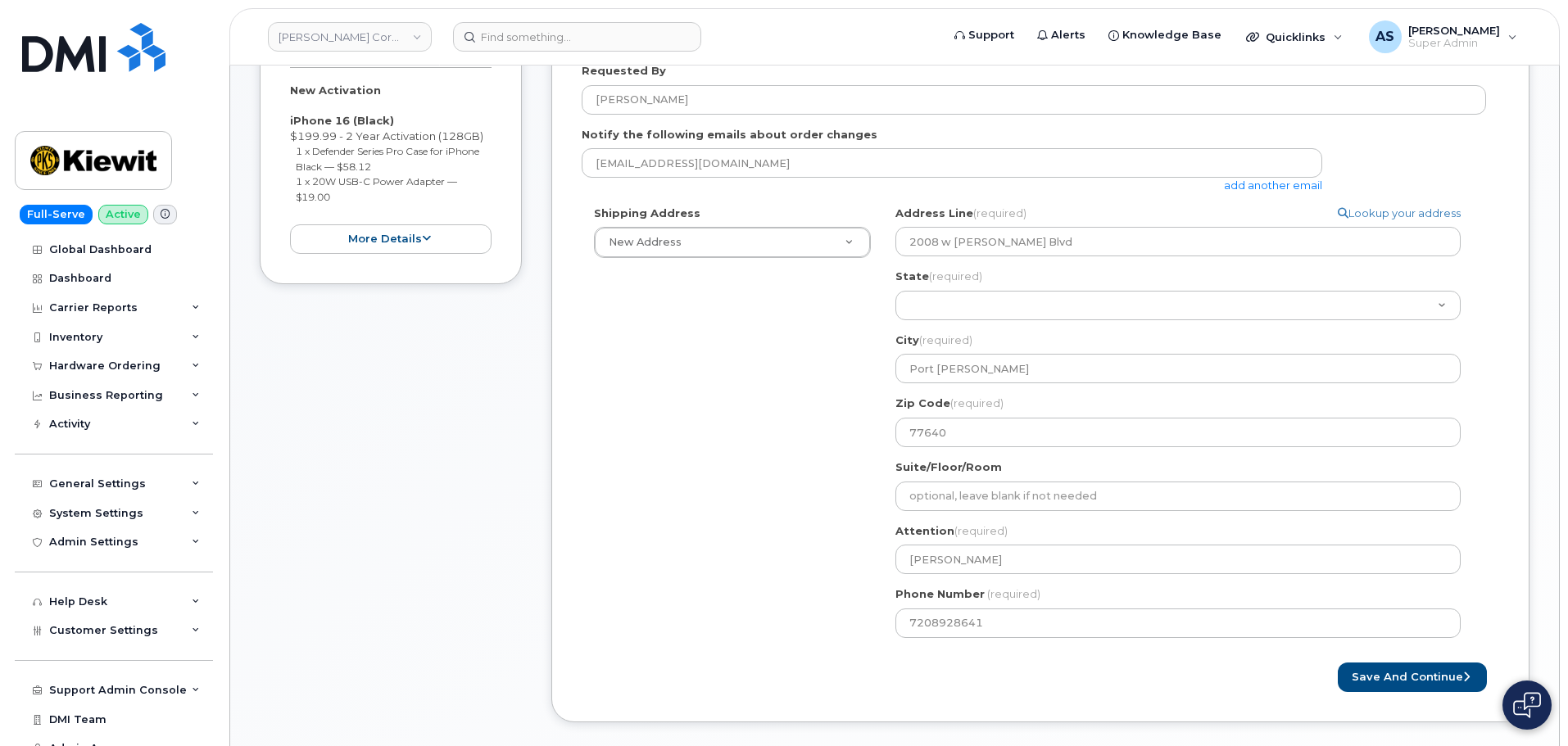
click at [726, 556] on div "Shipping Address New Address New Address 20910 Broad Hollow Ct 400 More Ave 216…" at bounding box center [1034, 427] width 905 height 444
click at [1362, 680] on button "Save and Continue" at bounding box center [1412, 677] width 149 height 30
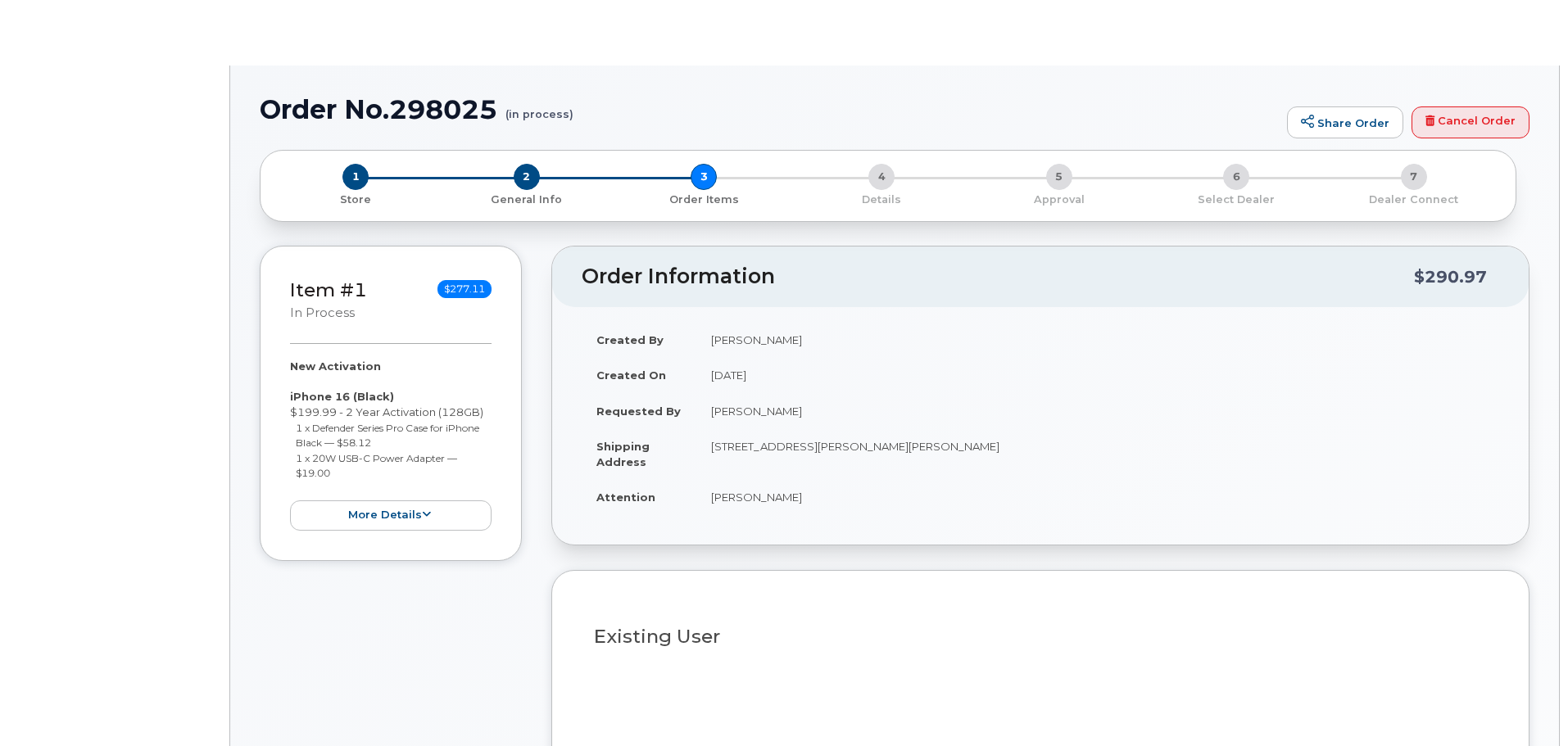
select select
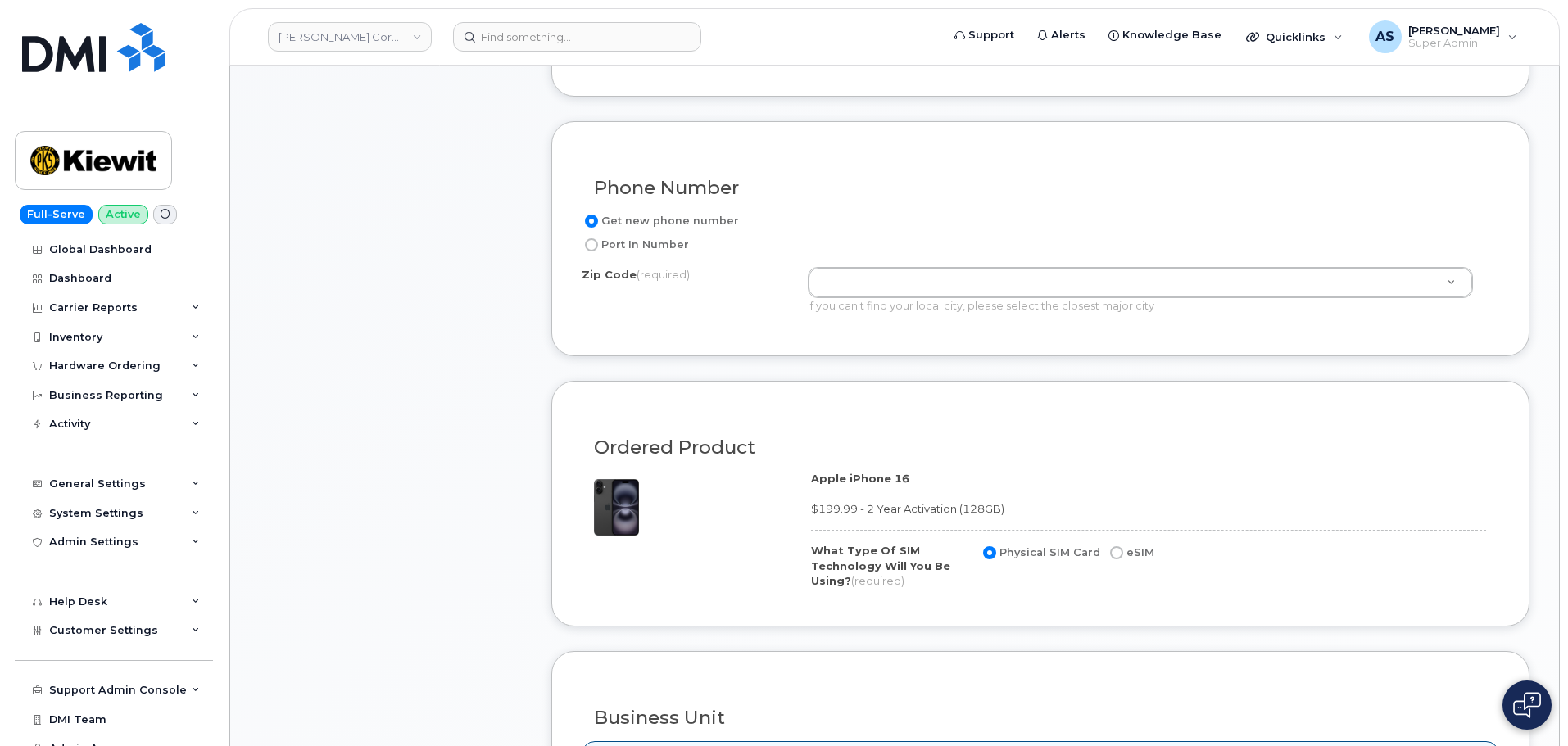
scroll to position [573, 0]
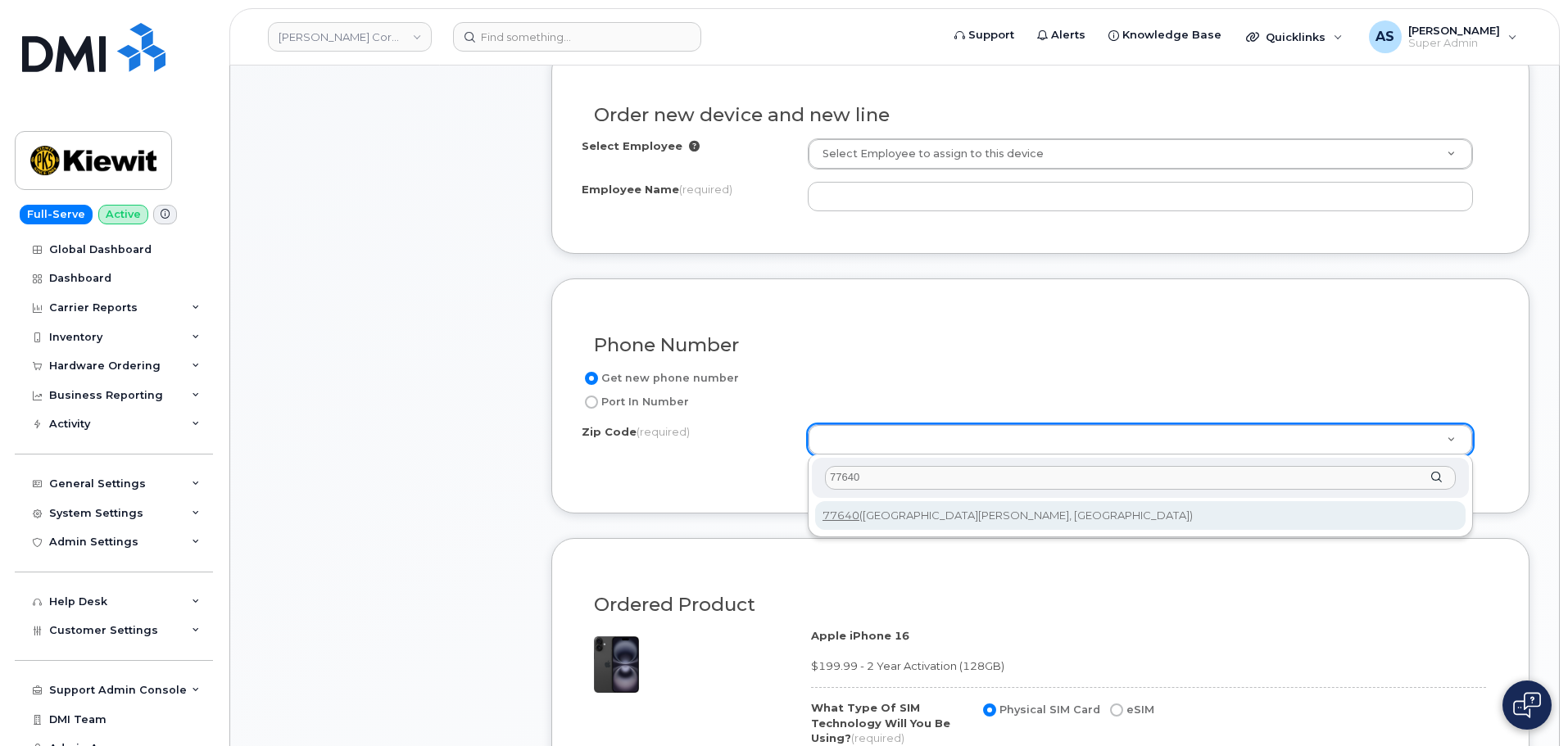
type input "77640"
type input "77640 ([GEOGRAPHIC_DATA][PERSON_NAME], [GEOGRAPHIC_DATA])"
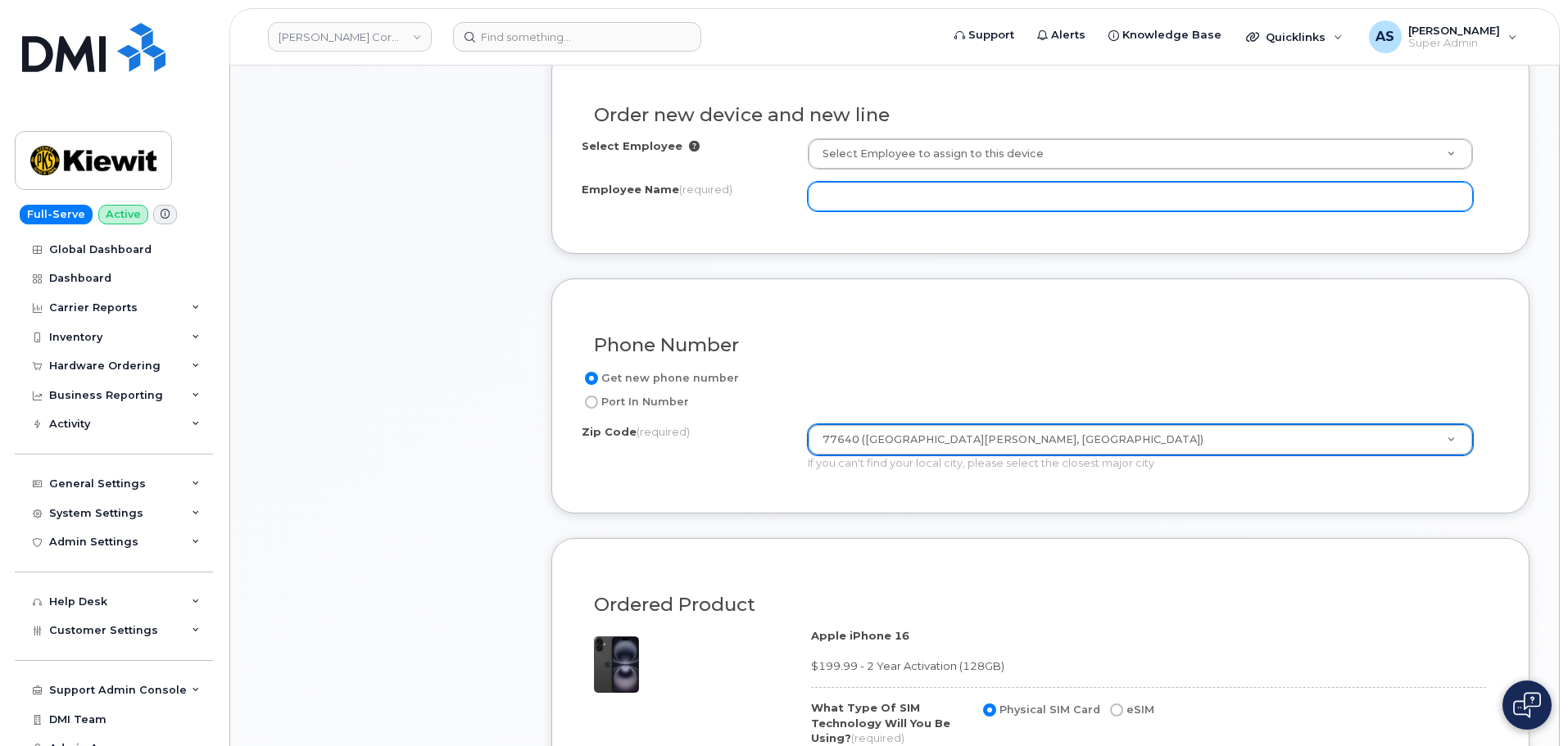
click at [861, 201] on input "Employee Name (required)" at bounding box center [1140, 197] width 665 height 30
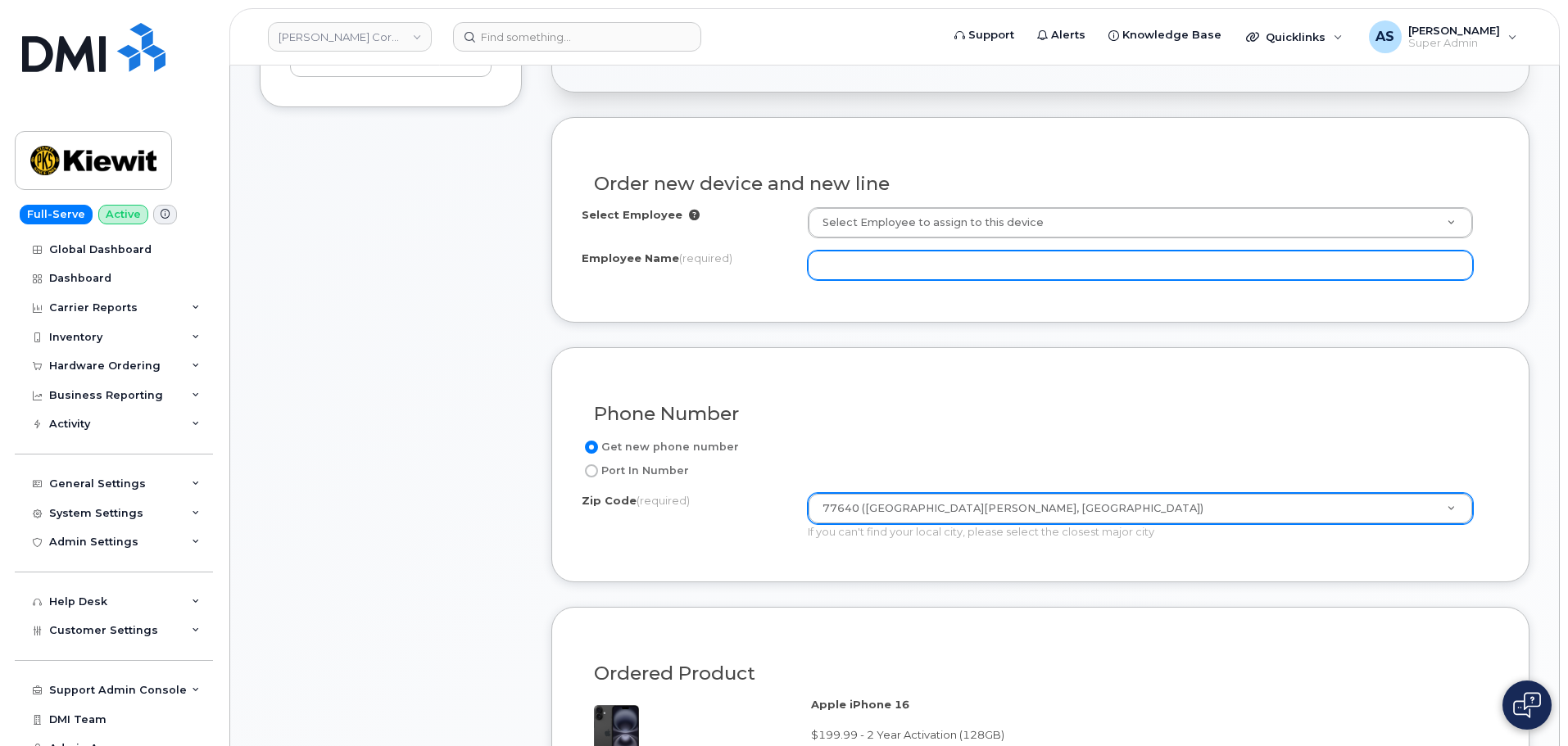
scroll to position [410, 0]
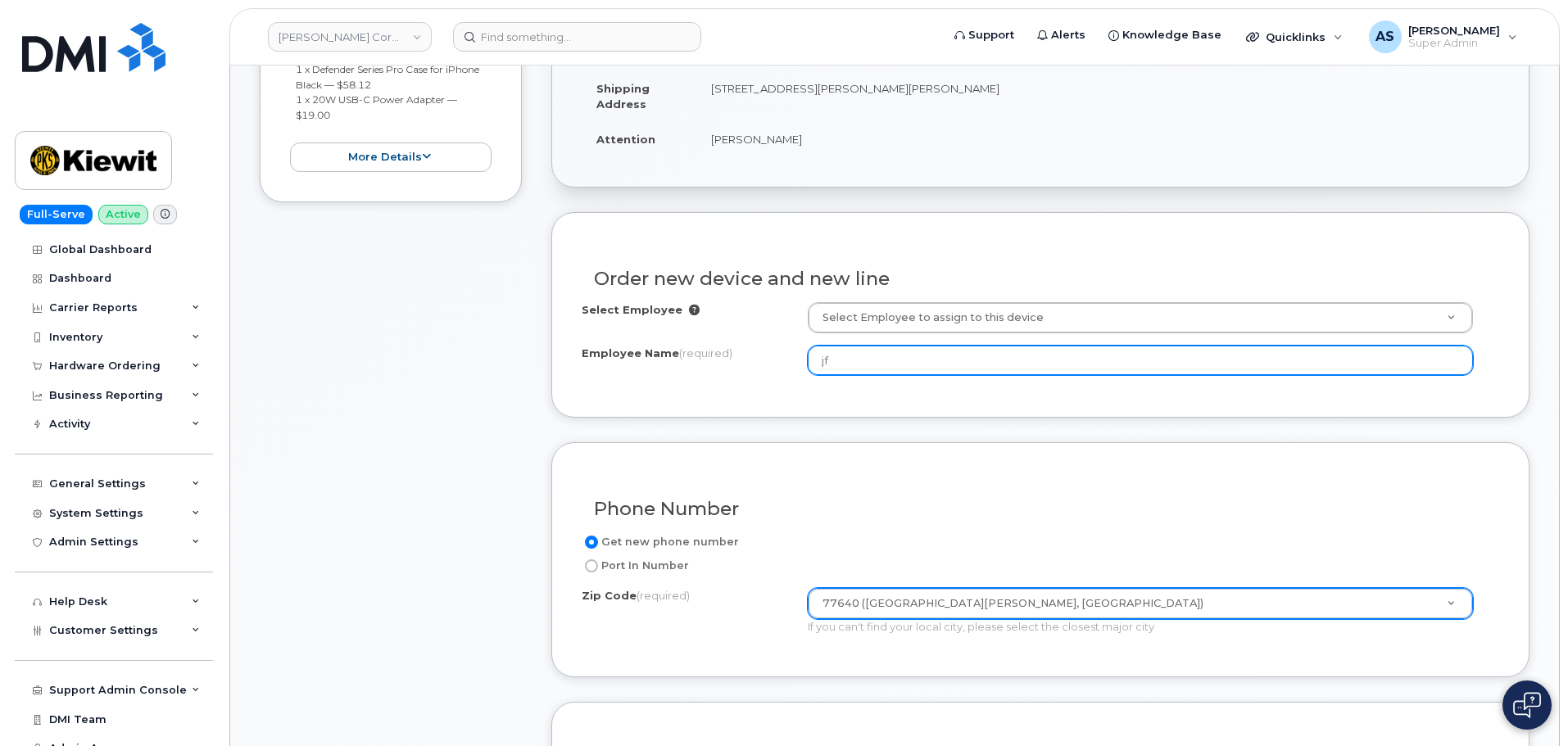
type input "j"
type input "[PERSON_NAME]"
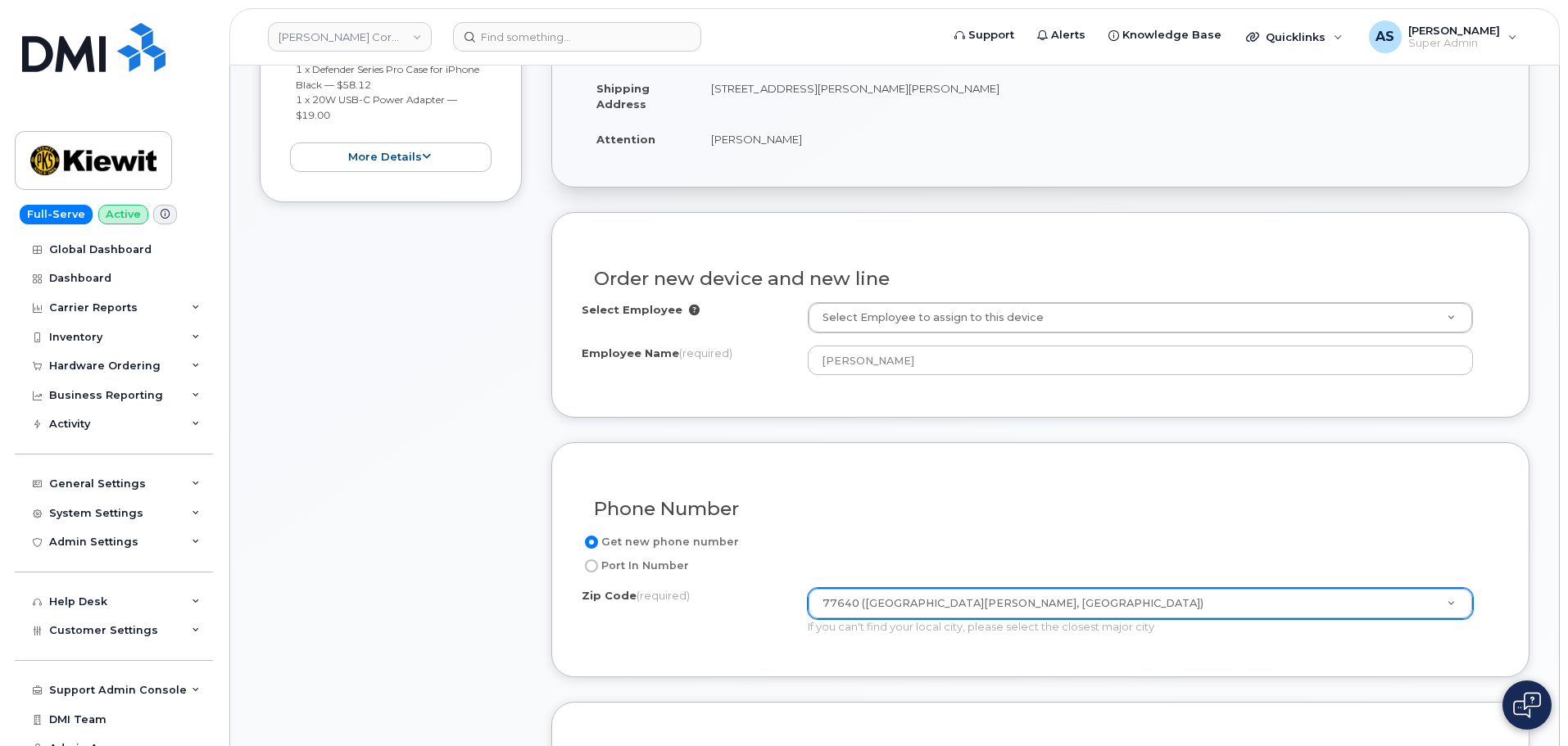
click at [419, 430] on div "Item #1 in process $277.11 New Activation iPhone 16 (Black) $199.99 - 2 Year Ac…" at bounding box center [391, 661] width 262 height 1547
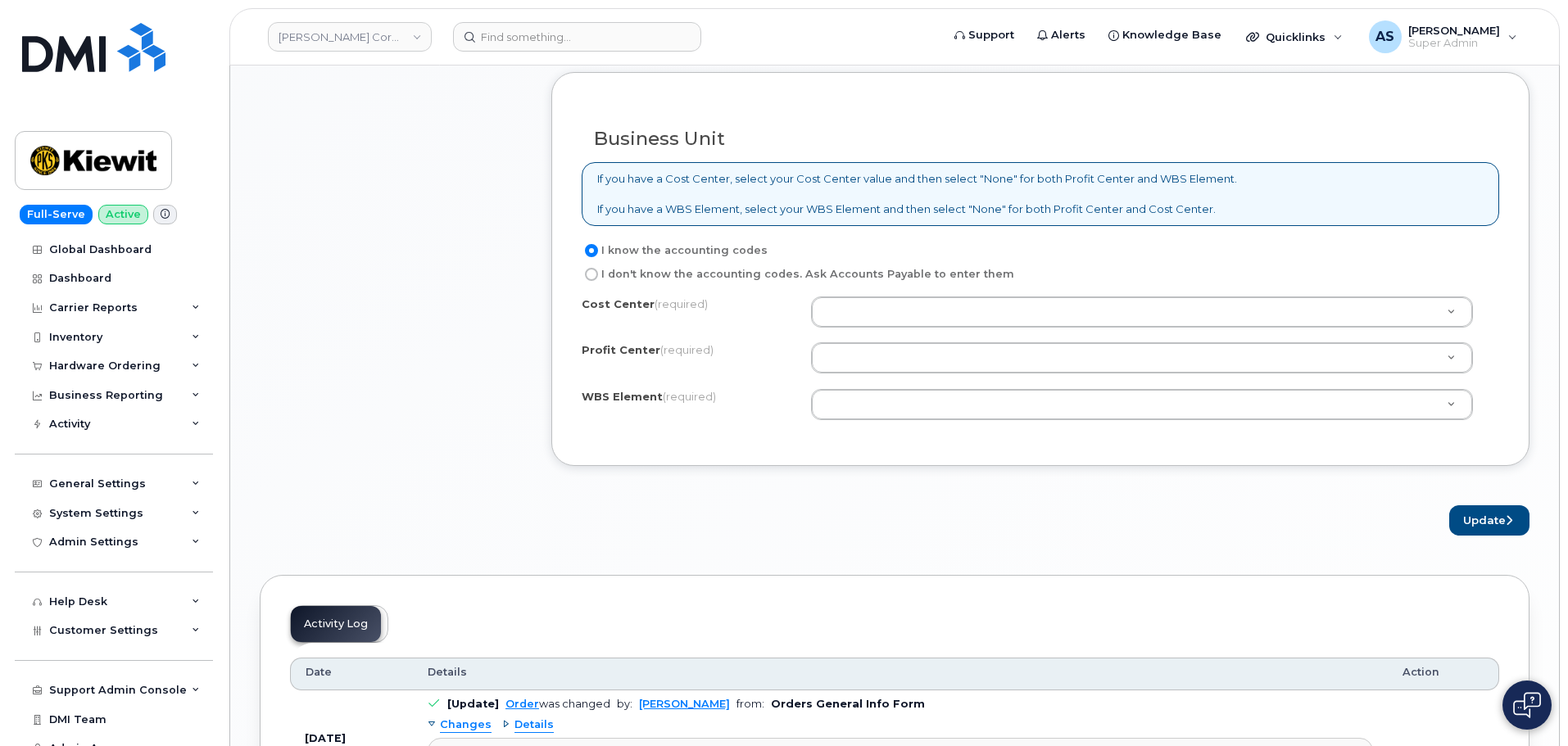
scroll to position [1310, 0]
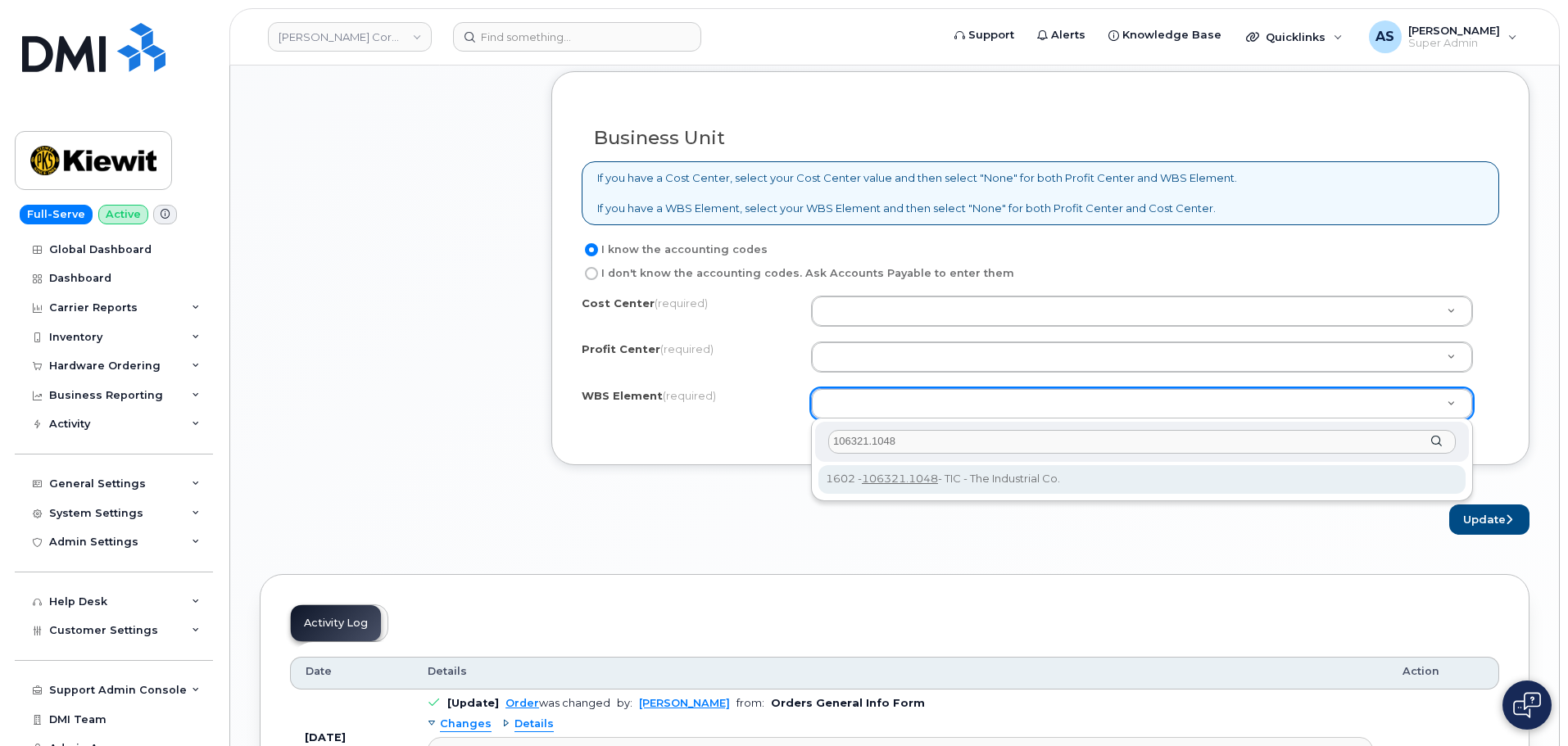
type input "106321.1048"
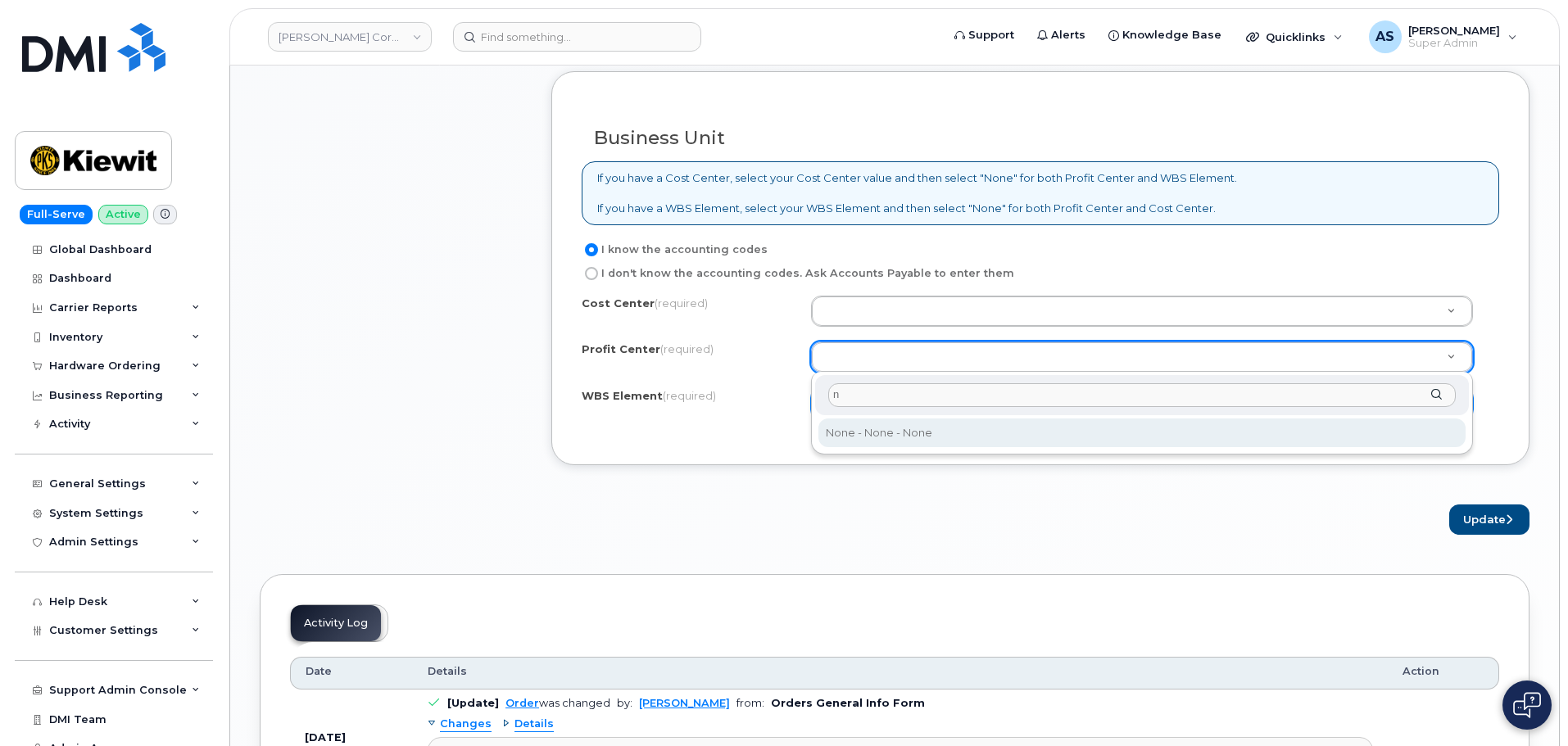
type input "n"
select select "None"
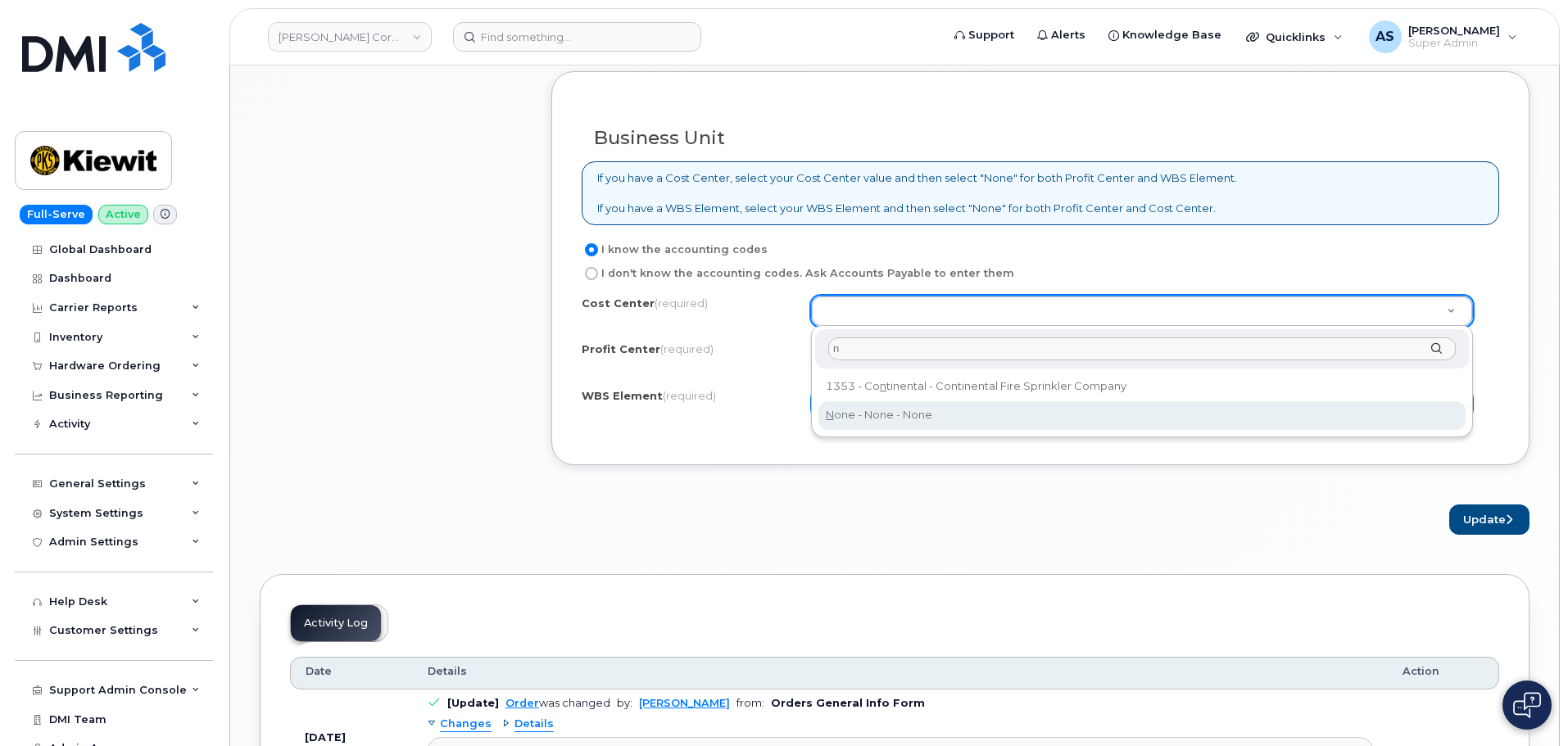
type input "n"
type input "None"
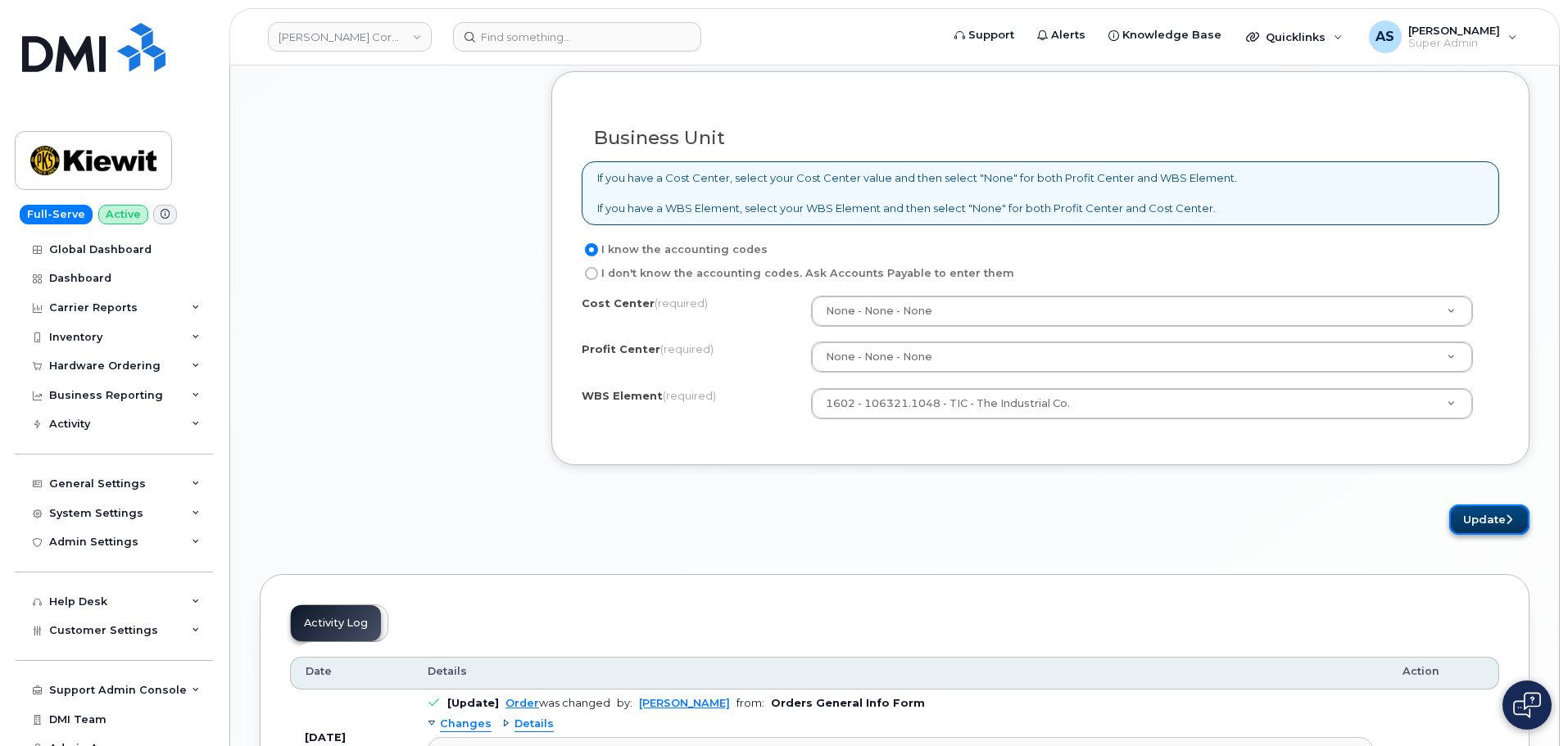
click at [1490, 514] on button "Update" at bounding box center [1488, 519] width 80 height 30
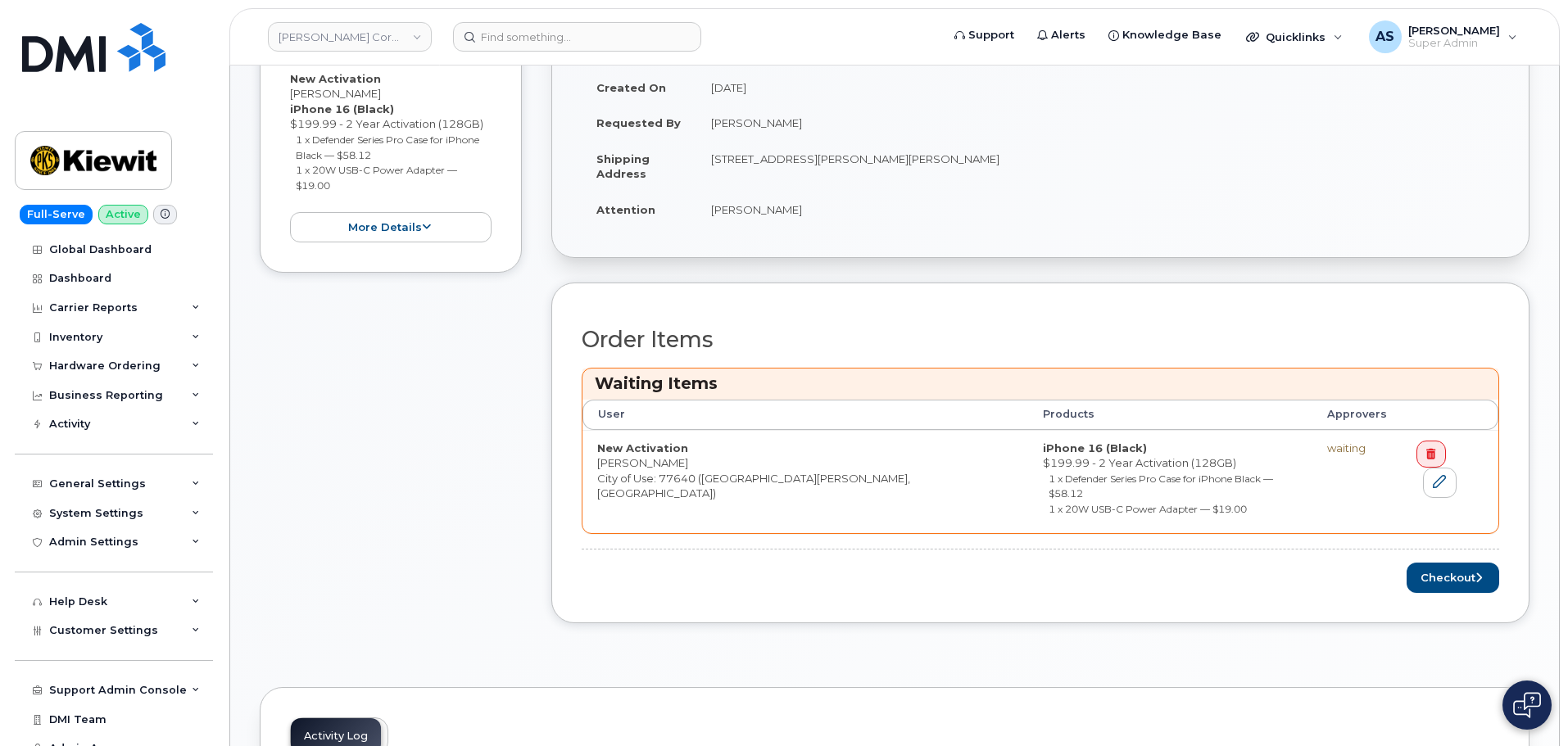
scroll to position [654, 0]
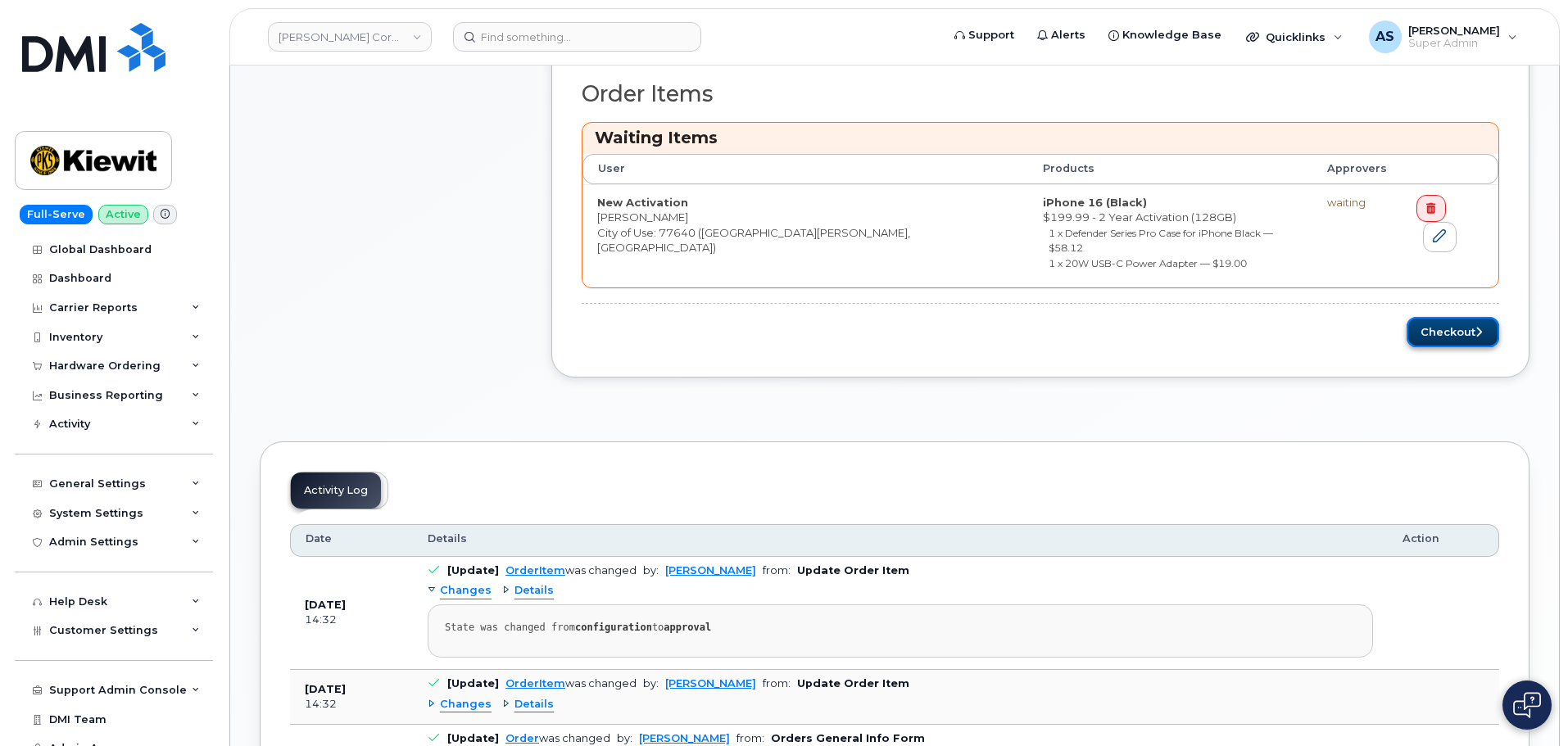
click at [1454, 318] on button "Checkout" at bounding box center [1452, 332] width 93 height 30
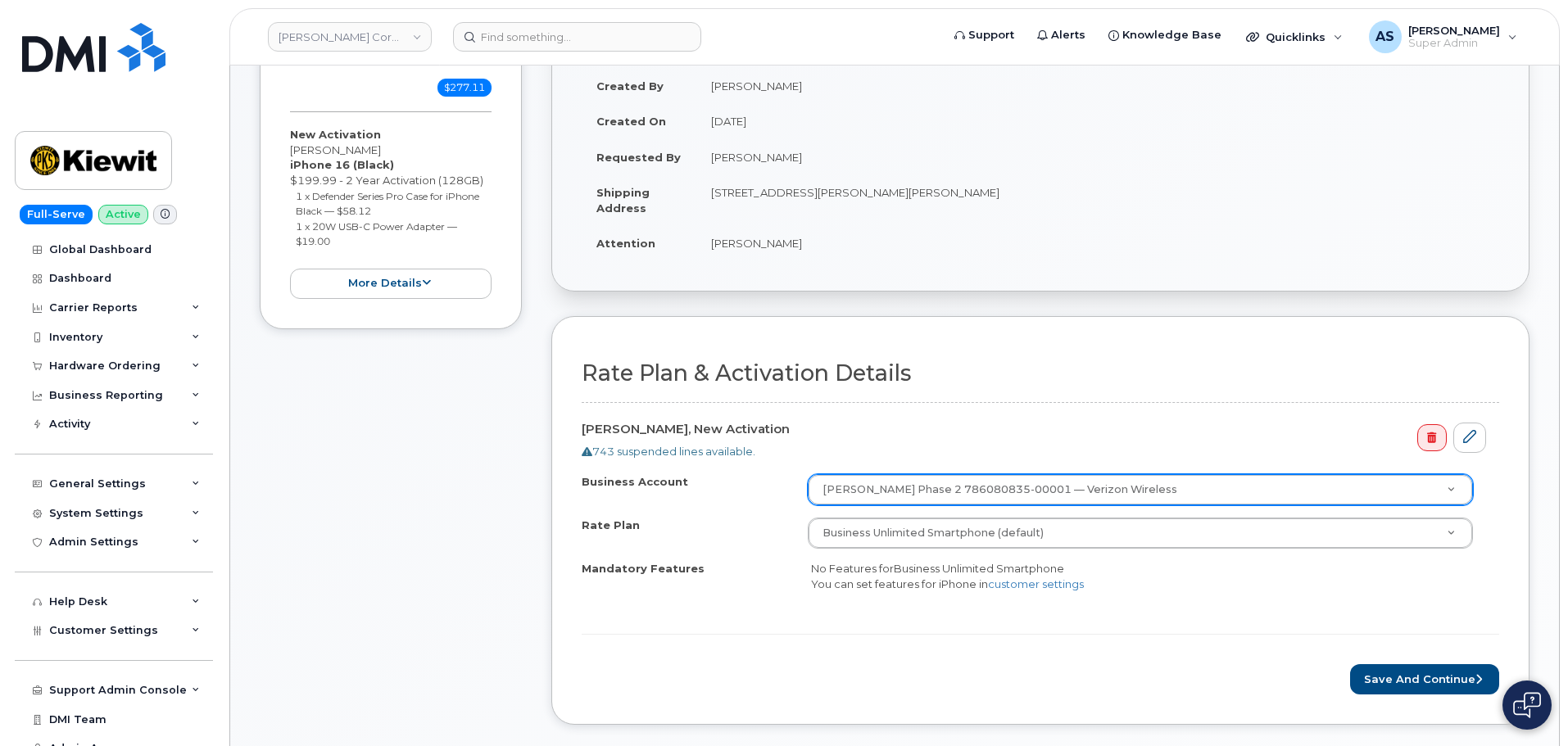
scroll to position [573, 0]
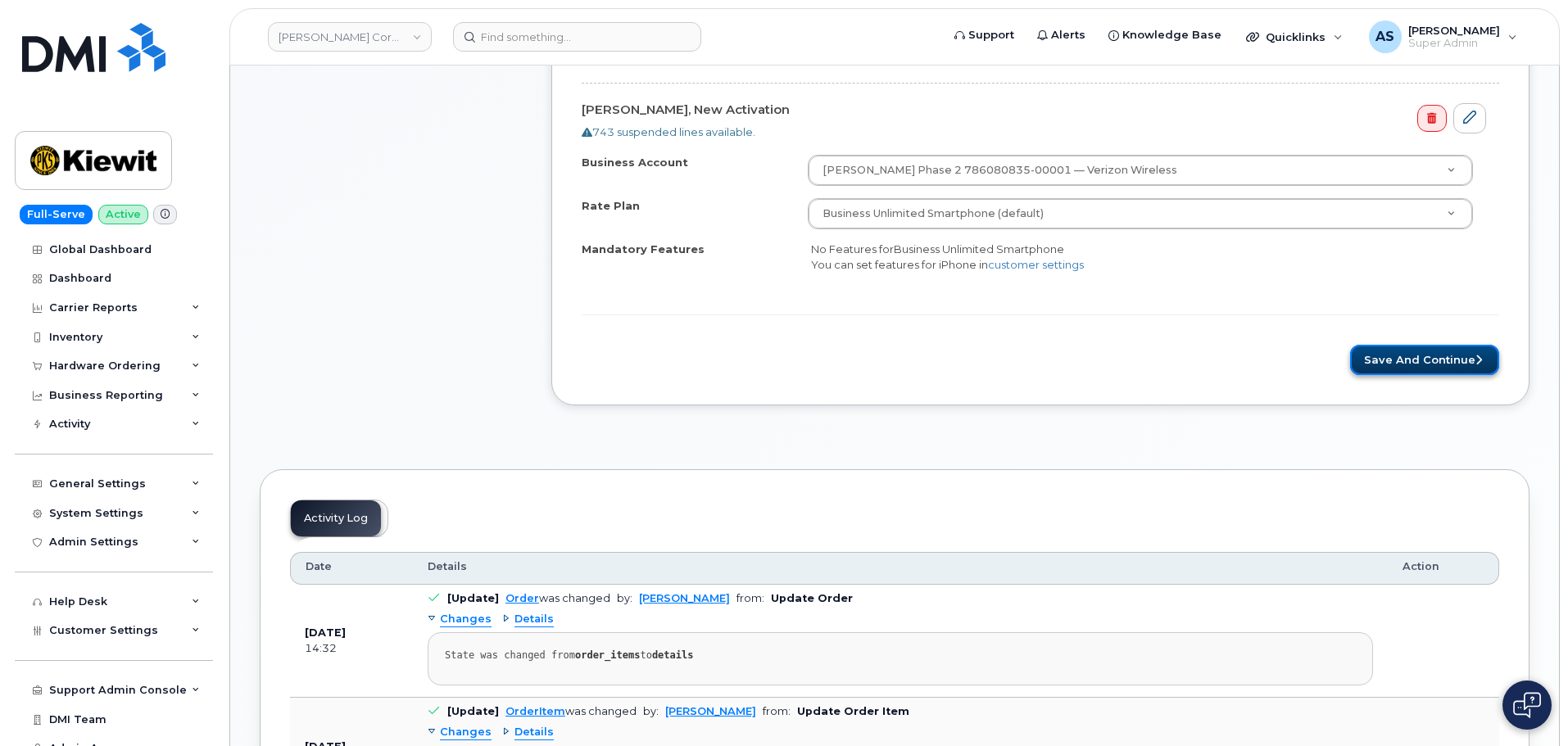
click at [1447, 352] on button "Save and Continue" at bounding box center [1424, 360] width 149 height 30
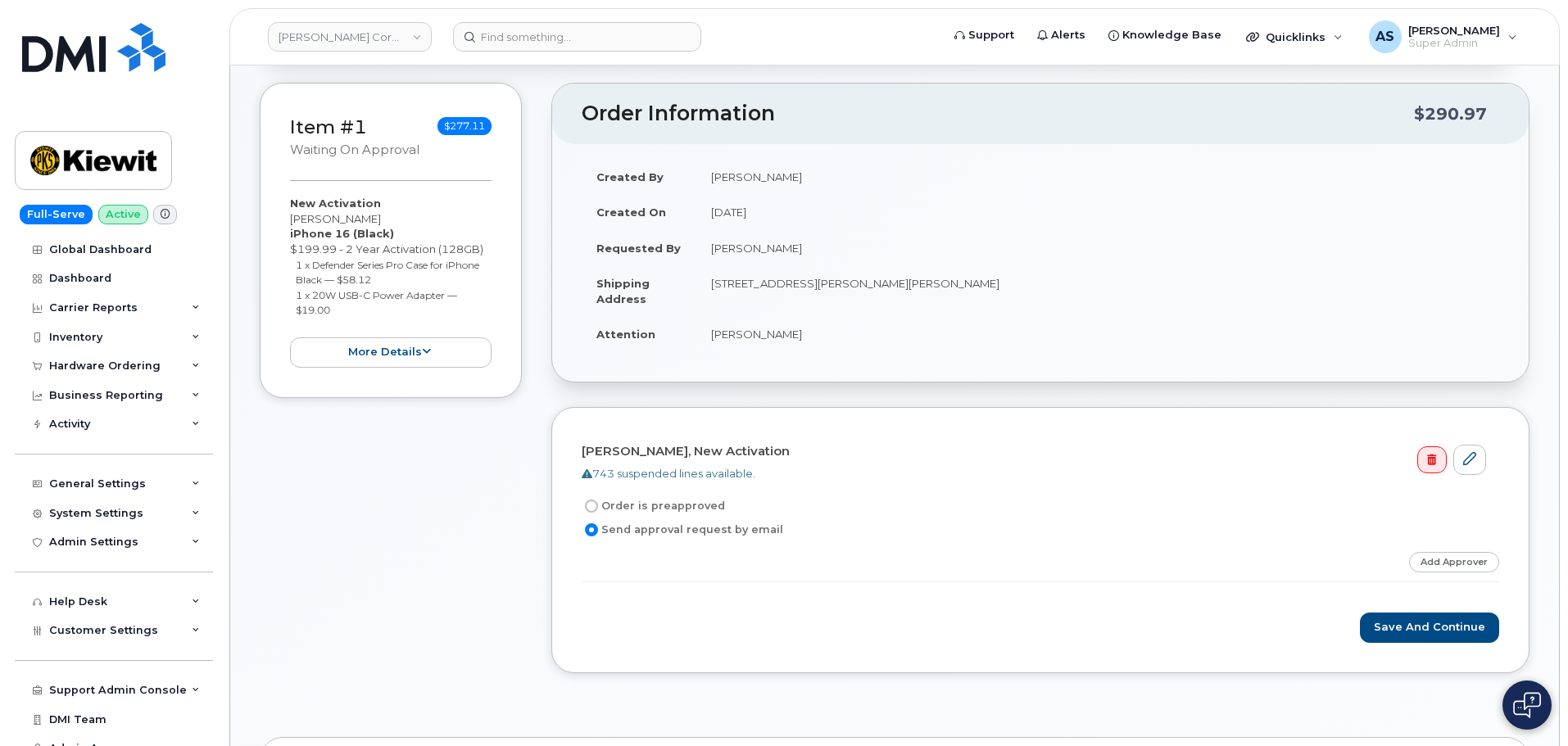
scroll to position [164, 0]
click at [1462, 552] on link "Add Approver" at bounding box center [1453, 561] width 90 height 20
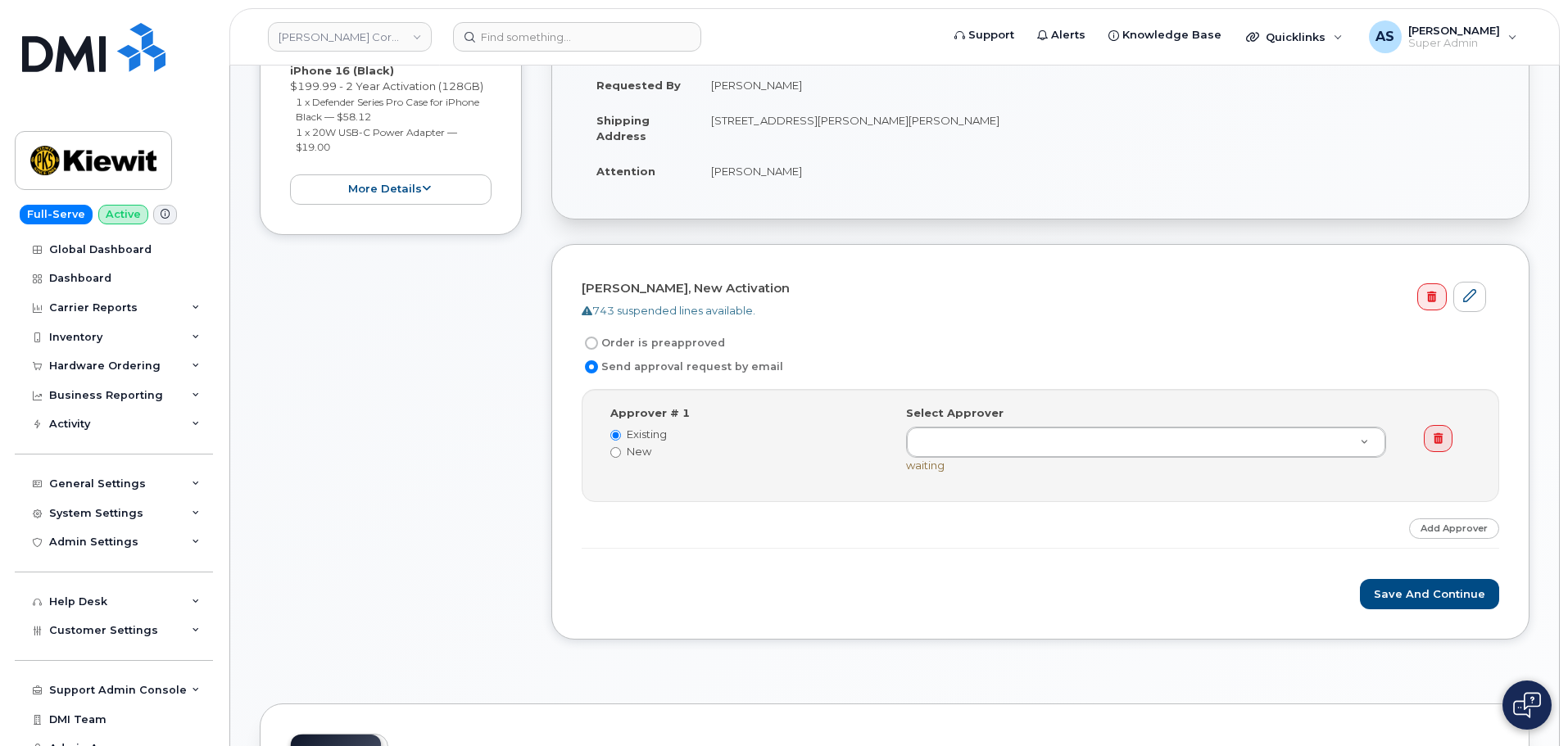
scroll to position [328, 0]
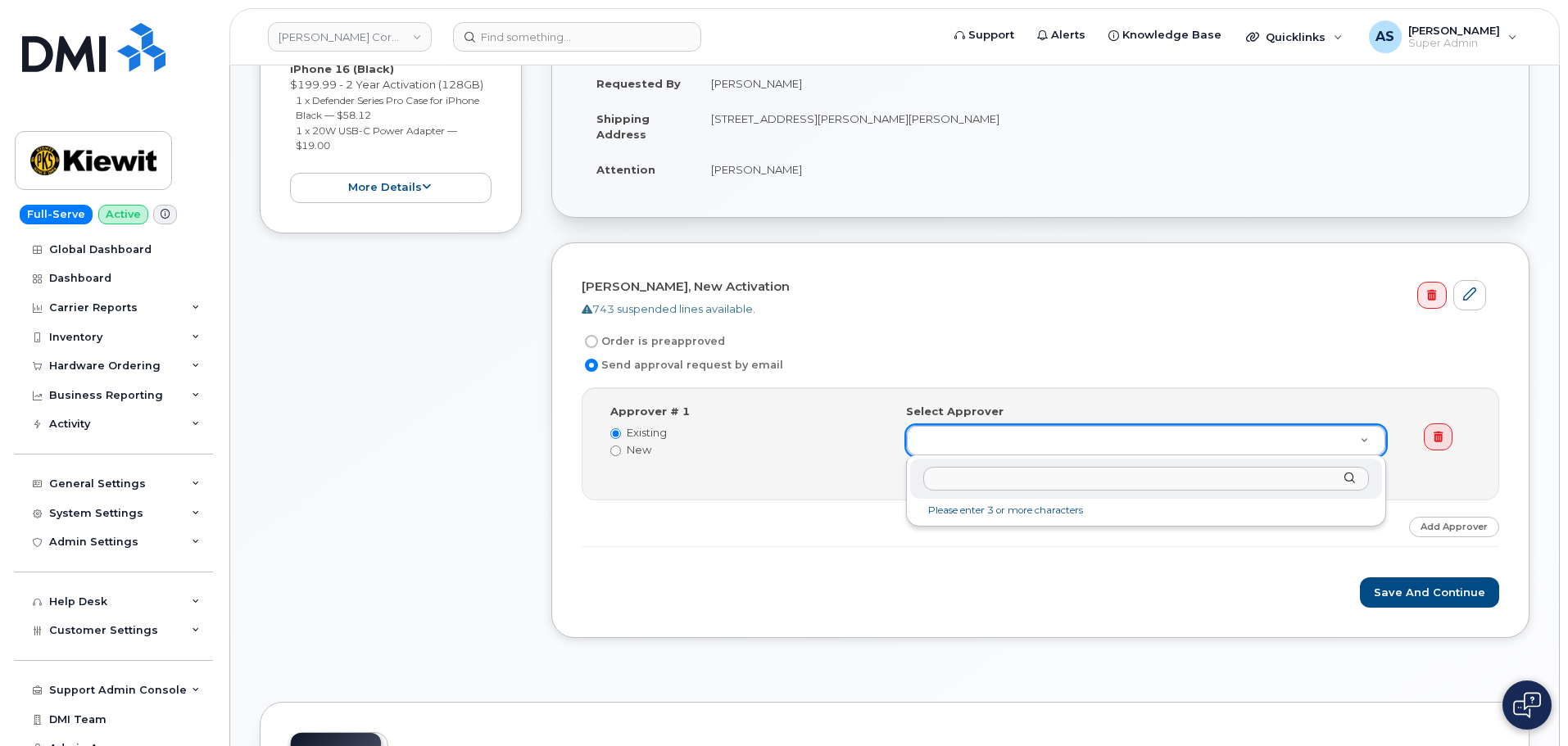
drag, startPoint x: 1016, startPoint y: 292, endPoint x: 1021, endPoint y: 280, distance: 13.0
type input "William"
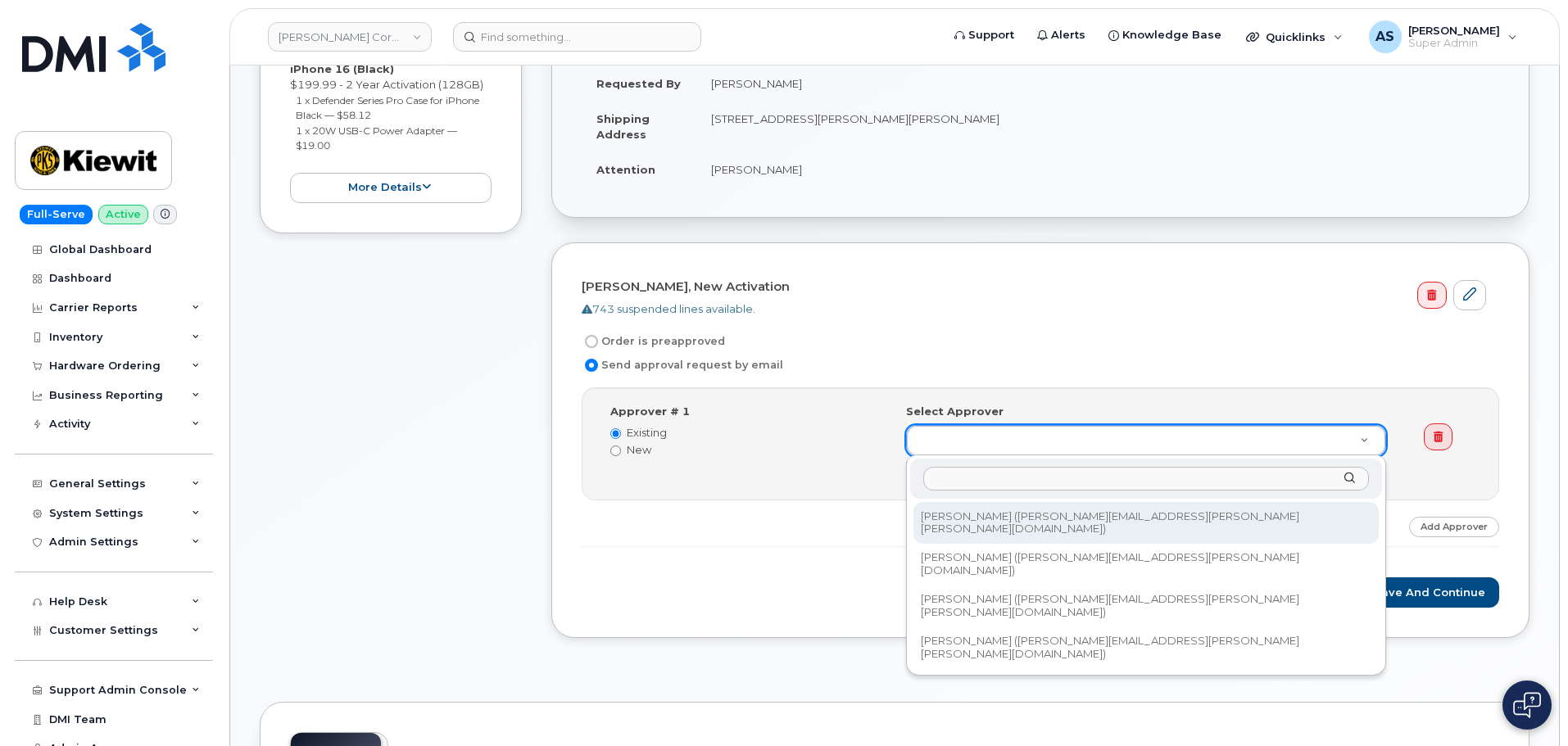
drag, startPoint x: 1115, startPoint y: 318, endPoint x: 1185, endPoint y: 342, distance: 74.0
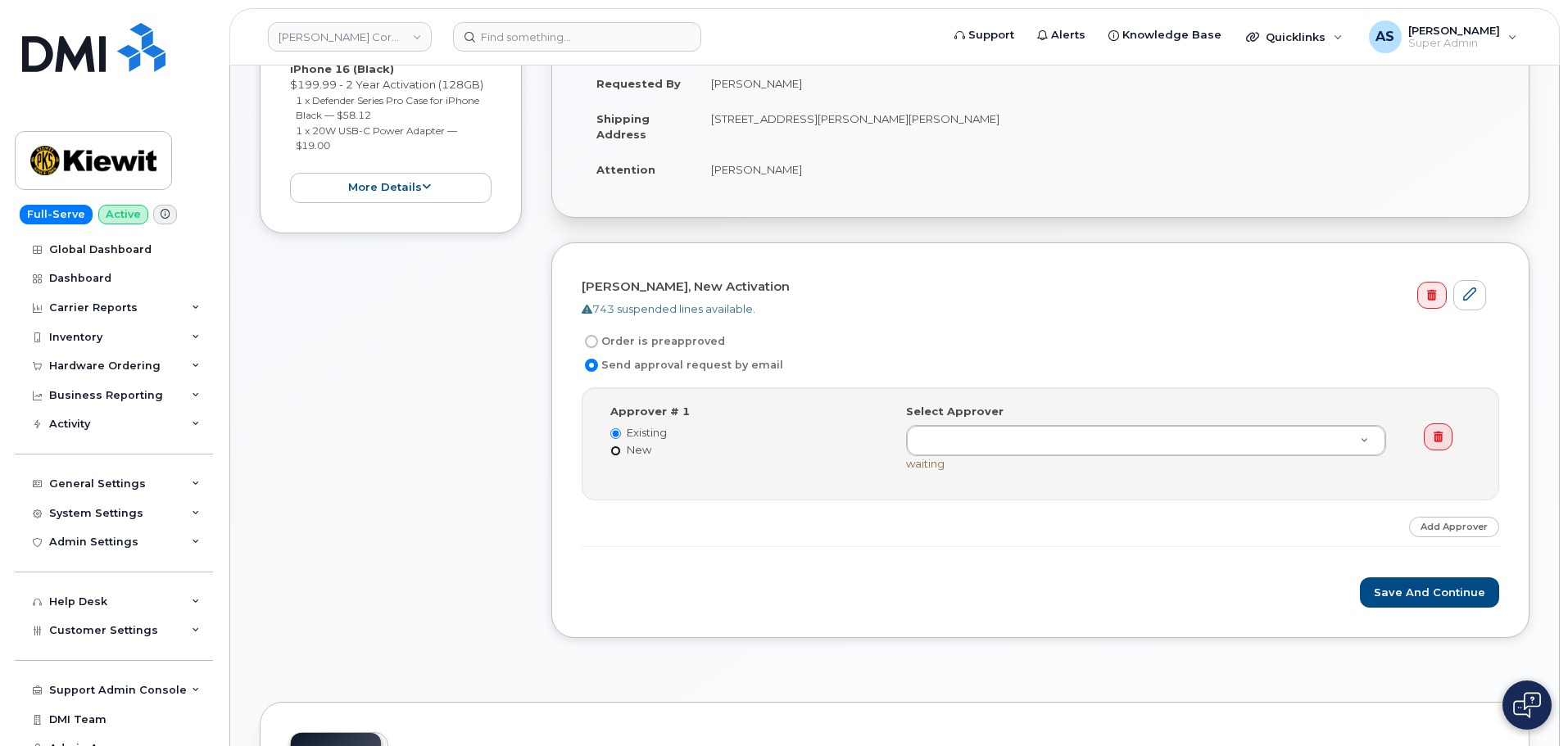
click at [617, 448] on input "New" at bounding box center [615, 450] width 11 height 11
radio input "true"
radio input "false"
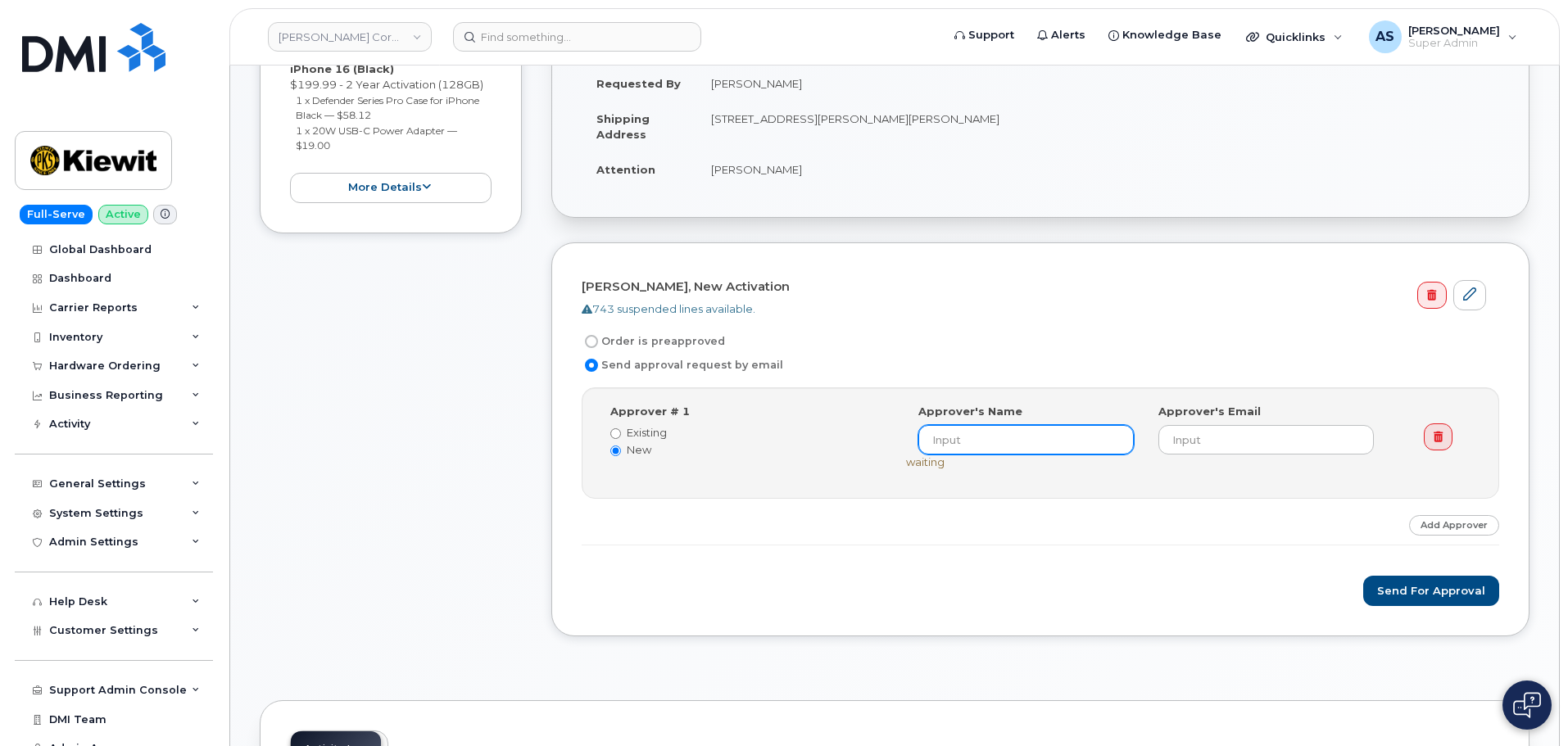
click at [987, 432] on input at bounding box center [1025, 440] width 215 height 30
type input "[PERSON_NAME]"
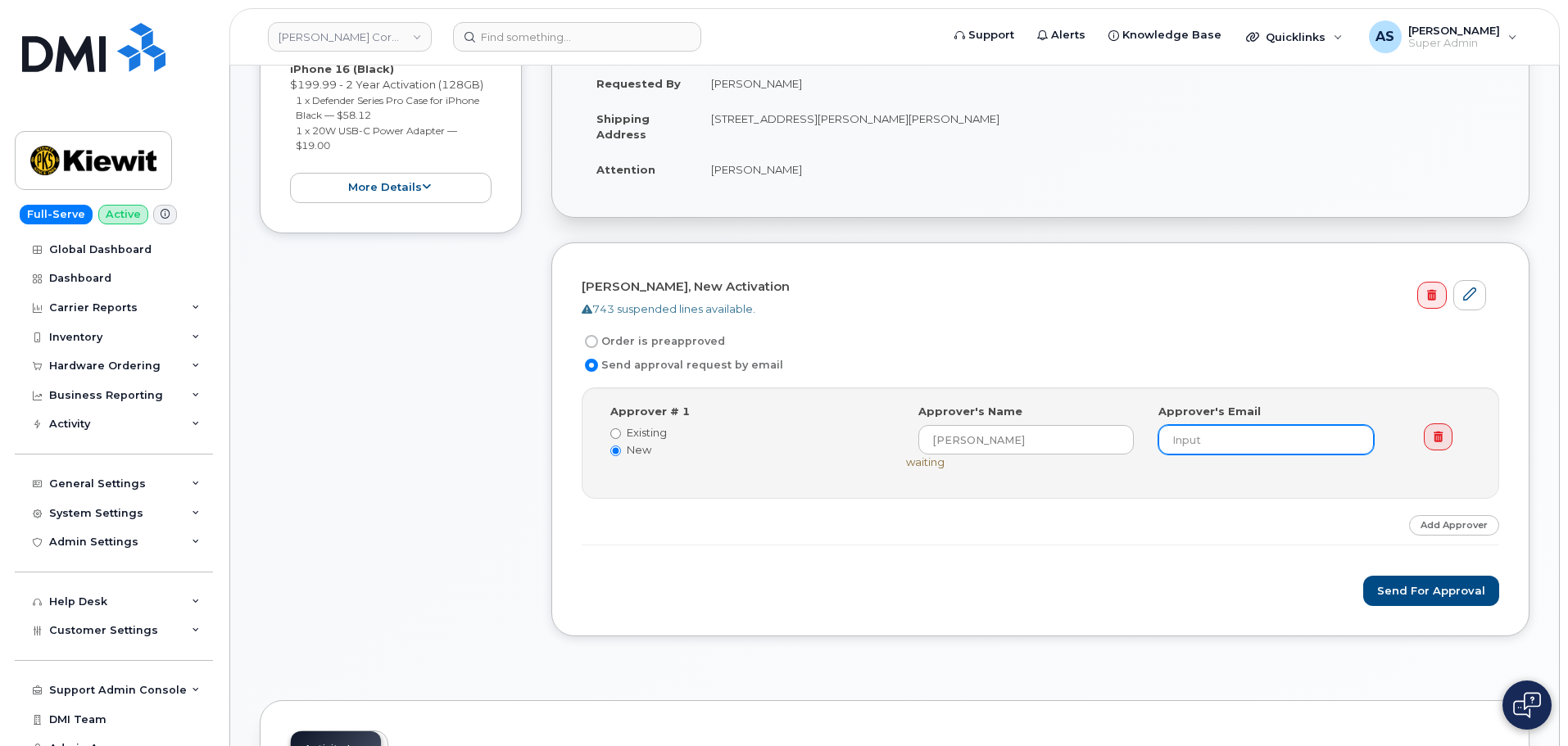
click at [1187, 447] on input "email" at bounding box center [1265, 440] width 215 height 30
type input "William.Johnson@kiewit.com"
click at [1231, 599] on div "Send for Approval" at bounding box center [1040, 590] width 917 height 30
click at [1434, 591] on button "Send for Approval" at bounding box center [1430, 590] width 136 height 30
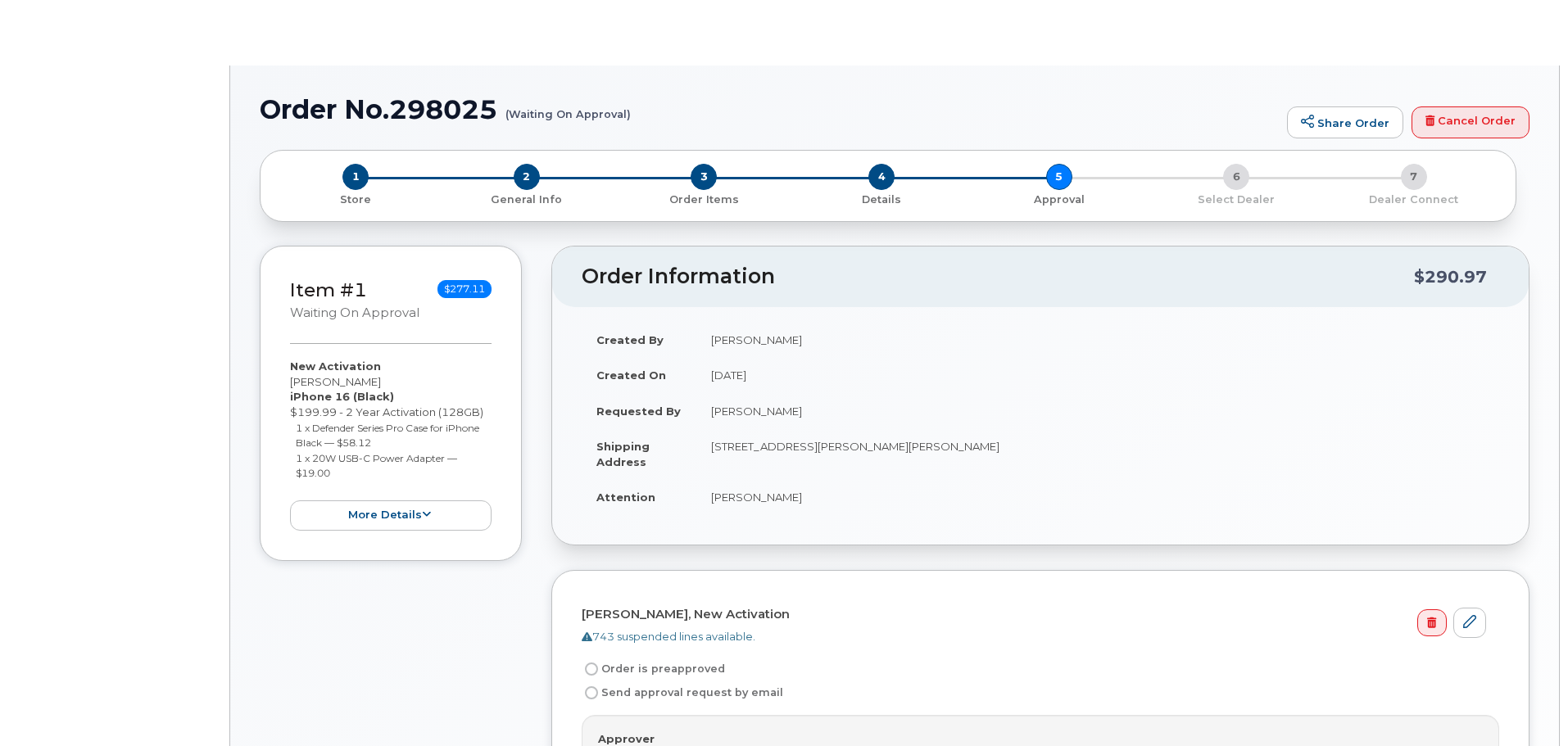
radio input "true"
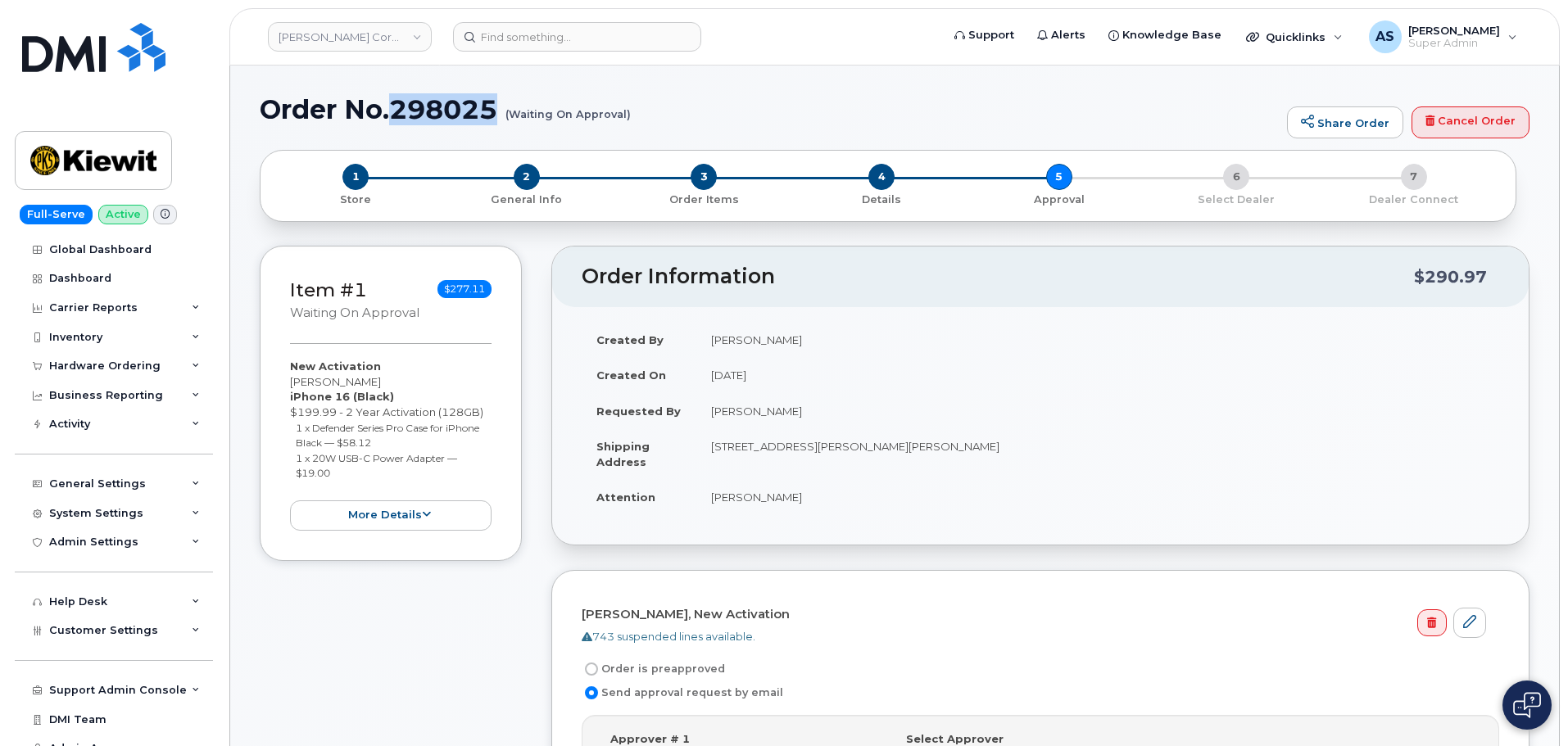
drag, startPoint x: 397, startPoint y: 111, endPoint x: 498, endPoint y: 122, distance: 101.6
click at [498, 122] on h1 "Order No.298025 (Waiting On Approval)" at bounding box center [769, 110] width 1019 height 29
copy h1 "298025"
